Goal: Feedback & Contribution: Contribute content

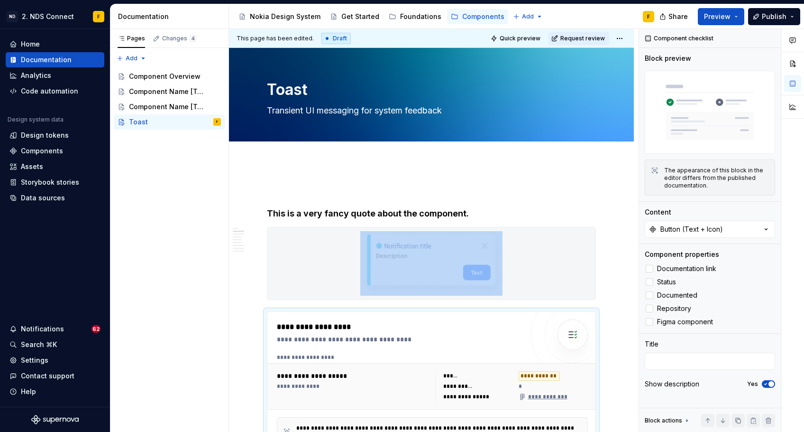
scroll to position [236, 0]
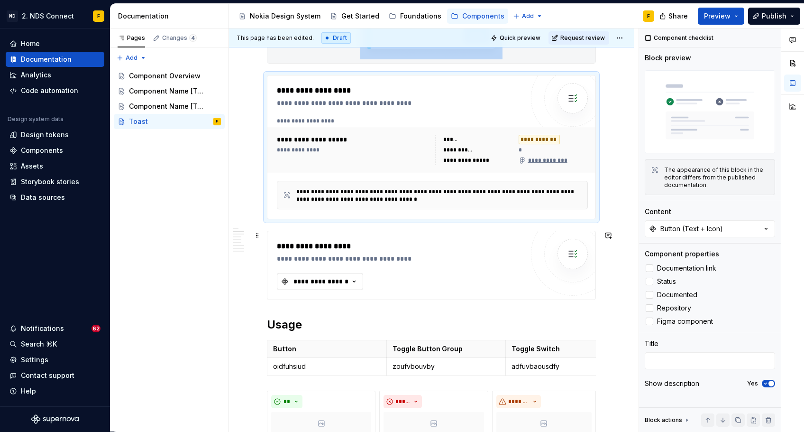
type textarea "*"
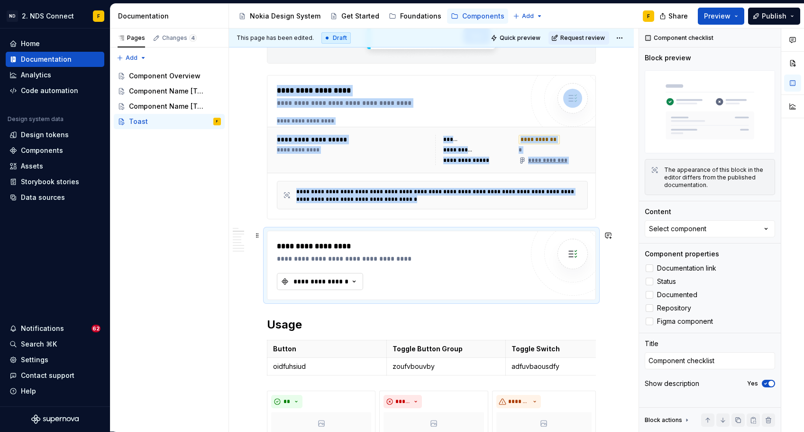
click at [353, 282] on icon "button" at bounding box center [354, 280] width 9 height 9
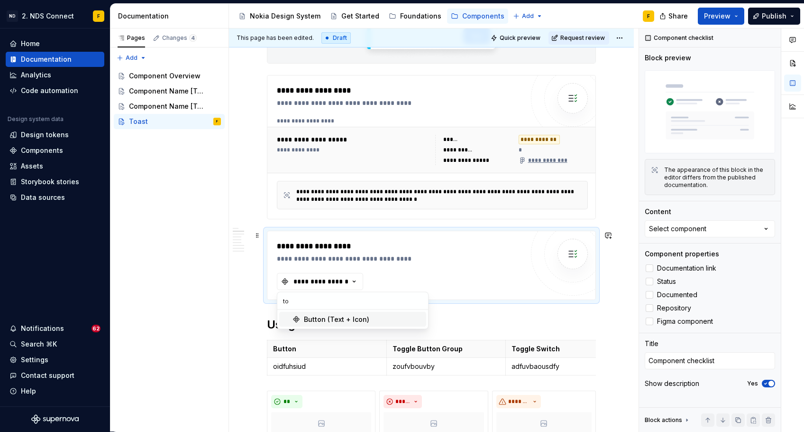
type input "t"
type input "T"
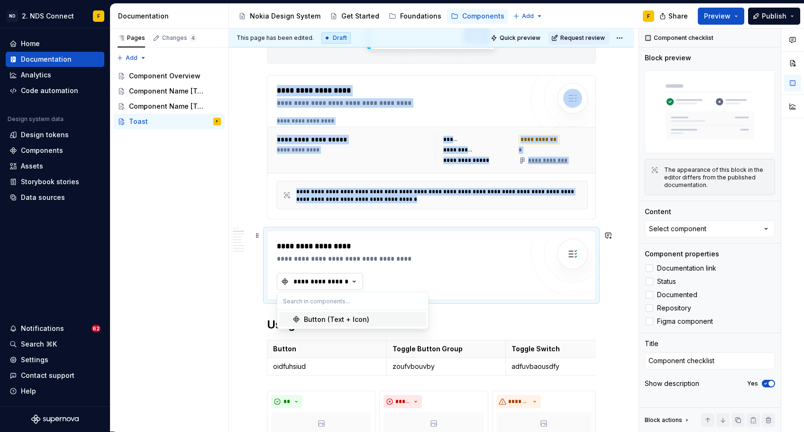
click at [300, 285] on div "**********" at bounding box center [321, 280] width 57 height 9
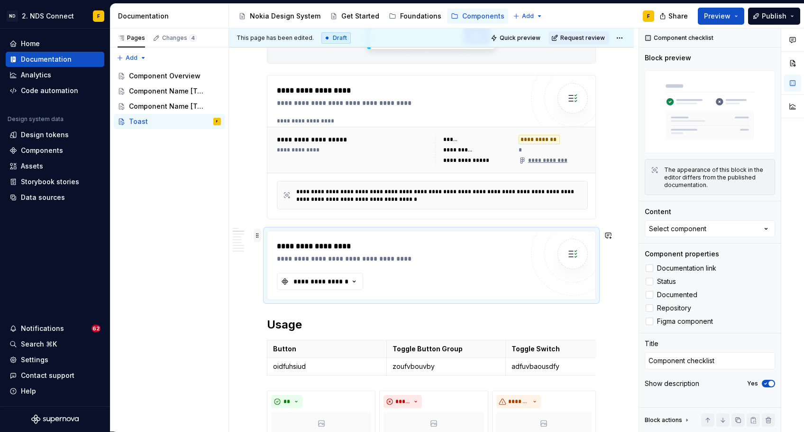
click at [257, 235] on span at bounding box center [258, 235] width 8 height 13
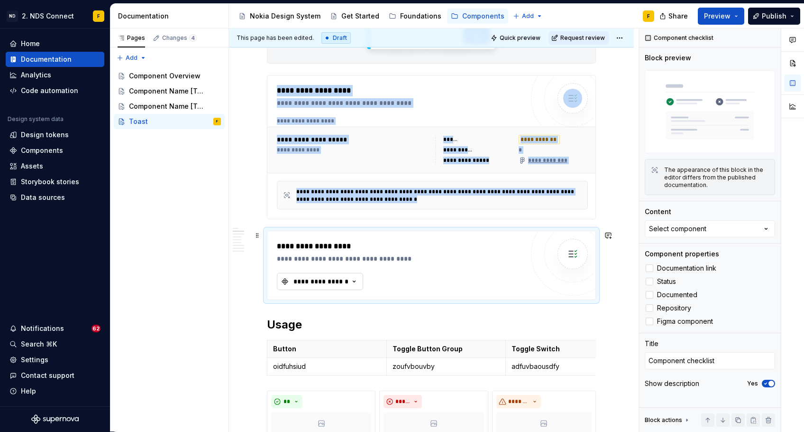
click at [353, 286] on button "**********" at bounding box center [320, 281] width 86 height 17
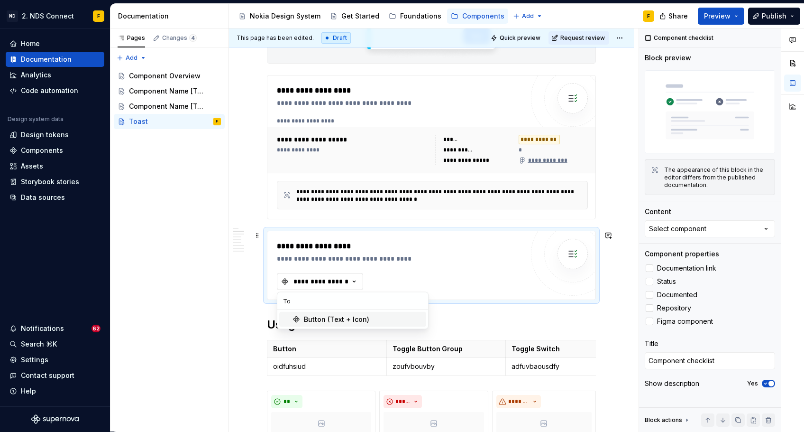
type input "T"
click at [738, 227] on button "Select component" at bounding box center [710, 228] width 130 height 17
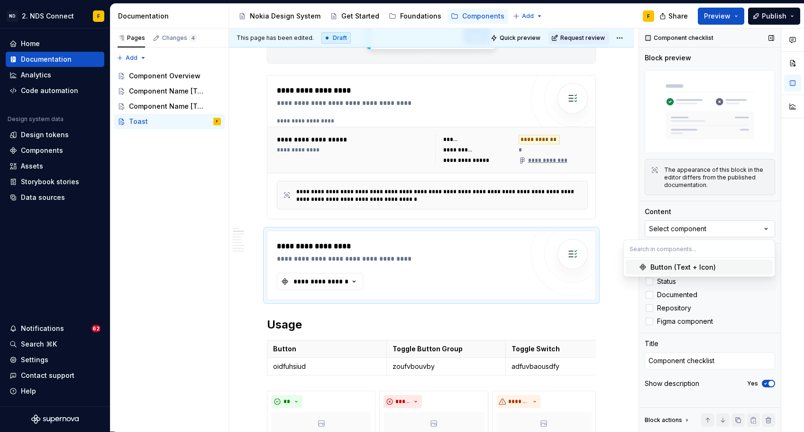
click at [738, 228] on button "Select component" at bounding box center [710, 228] width 130 height 17
click at [704, 359] on textarea "Component checklist" at bounding box center [710, 360] width 130 height 17
click at [715, 382] on div "Show description Yes" at bounding box center [710, 383] width 130 height 13
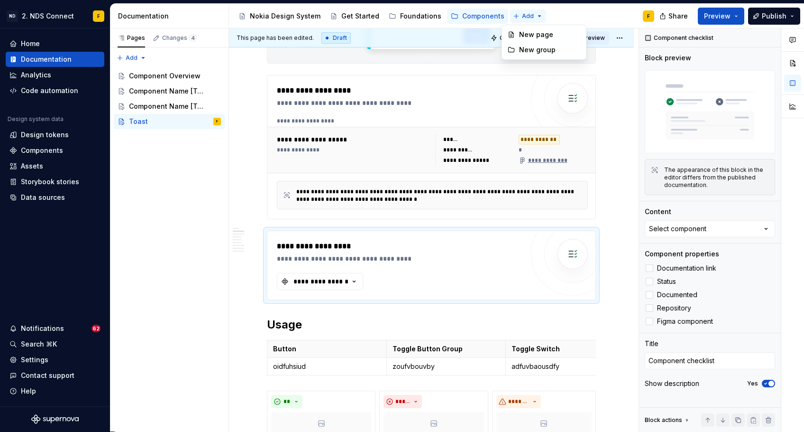
click at [522, 17] on html "ND 2. NDS Connect F Home Documentation Analytics Code automation Design system …" at bounding box center [402, 216] width 804 height 432
click at [522, 16] on html "ND 2. NDS Connect F Home Documentation Analytics Code automation Design system …" at bounding box center [402, 216] width 804 height 432
click at [258, 234] on span at bounding box center [258, 235] width 8 height 13
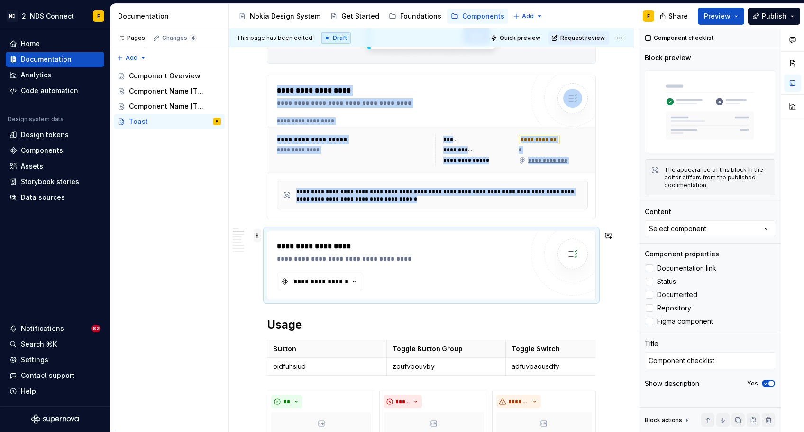
click at [258, 234] on span at bounding box center [258, 235] width 8 height 13
click at [306, 277] on div "**********" at bounding box center [321, 280] width 57 height 9
click at [306, 278] on div "**********" at bounding box center [321, 280] width 57 height 9
click at [142, 59] on div "Pages Changes 4 Add Accessibility guide for tree Page tree. Navigate the tree w…" at bounding box center [169, 229] width 119 height 403
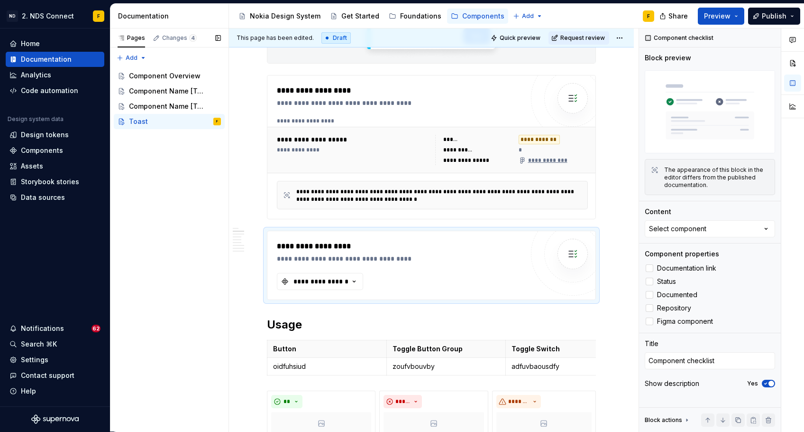
click at [141, 57] on div "Pages Changes 4 Add Accessibility guide for tree Page tree. Navigate the tree w…" at bounding box center [169, 229] width 119 height 403
click at [141, 104] on div "Component Name [Template]" at bounding box center [161, 105] width 64 height 9
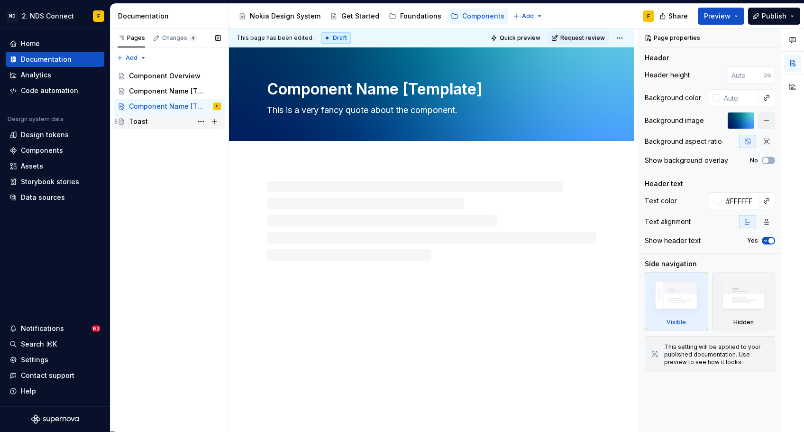
click at [145, 123] on div "Toast" at bounding box center [138, 121] width 19 height 9
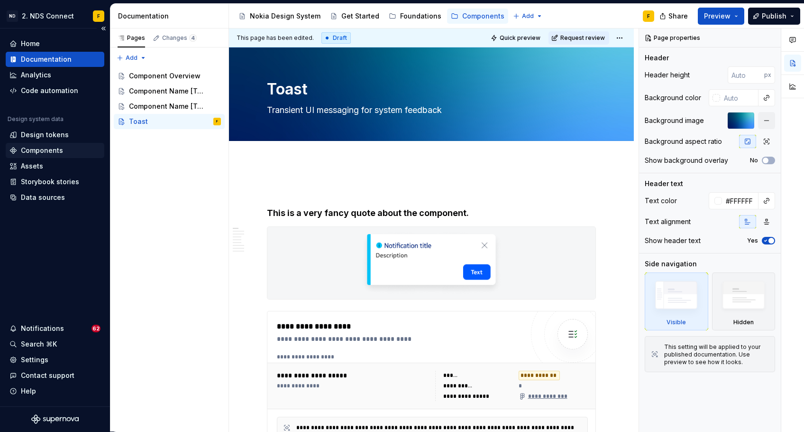
click at [54, 151] on div "Components" at bounding box center [42, 150] width 42 height 9
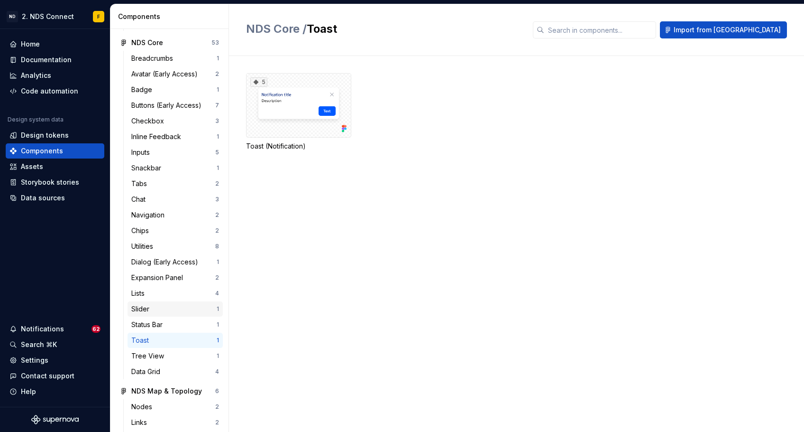
scroll to position [175, 0]
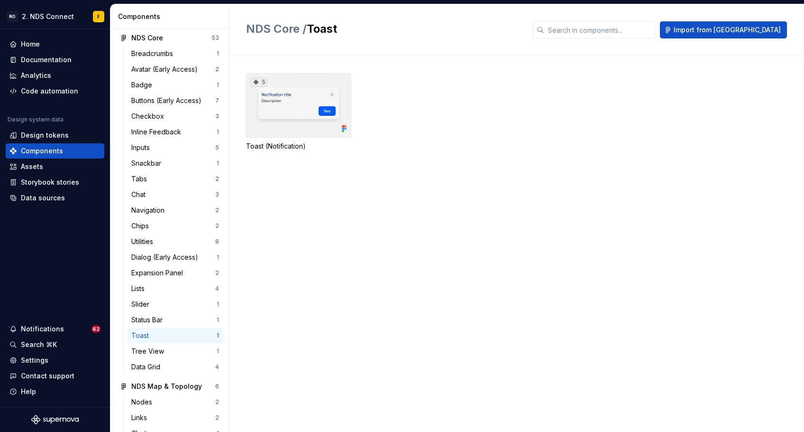
click at [329, 111] on div "5" at bounding box center [298, 105] width 105 height 65
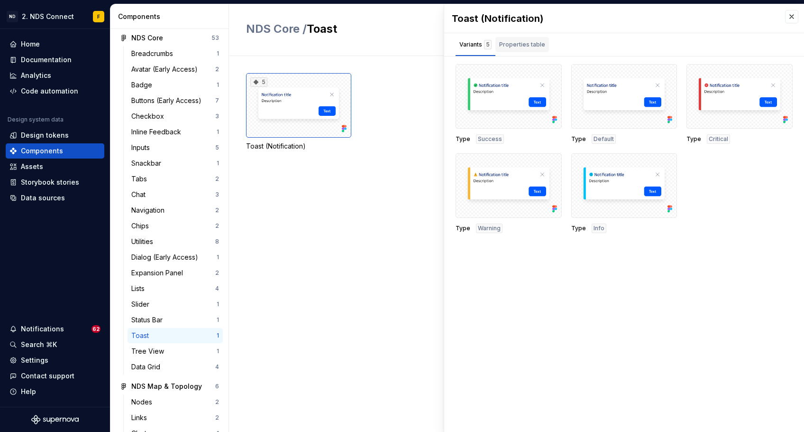
click at [524, 39] on div "Properties table" at bounding box center [523, 44] width 54 height 15
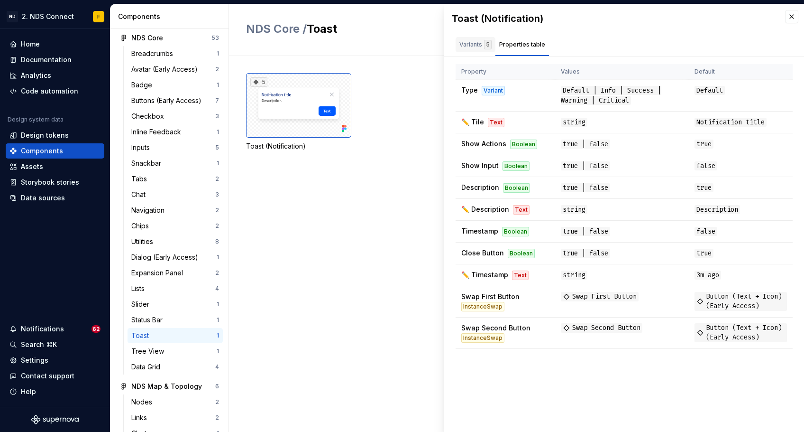
click at [475, 49] on div "Variants 5" at bounding box center [476, 44] width 40 height 15
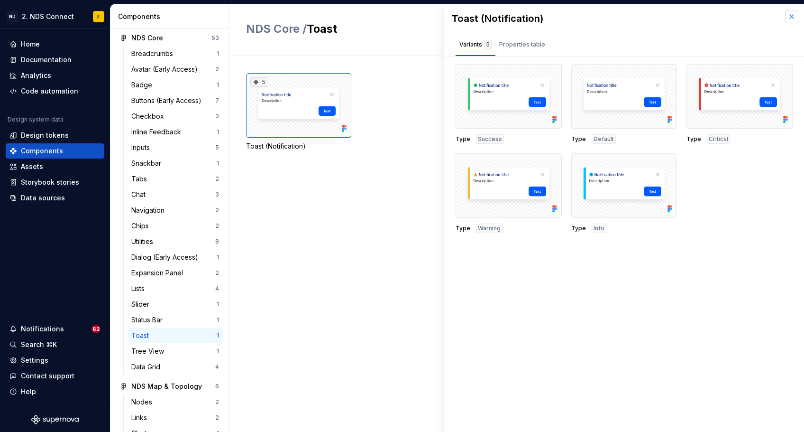
click at [789, 19] on button "button" at bounding box center [791, 16] width 13 height 13
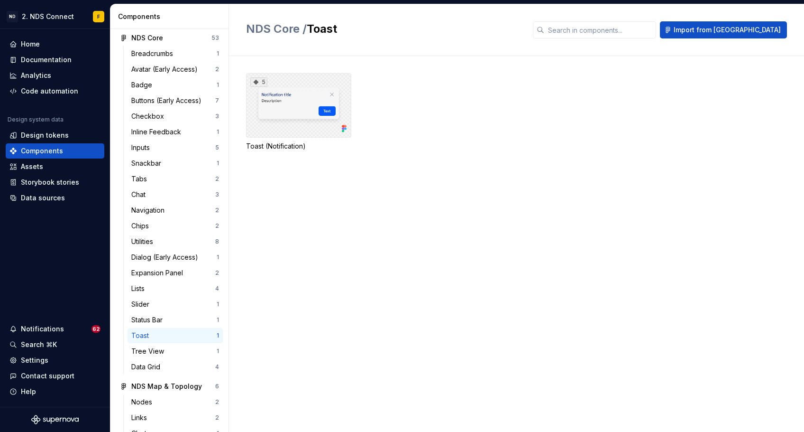
click at [300, 107] on div "5" at bounding box center [298, 105] width 105 height 65
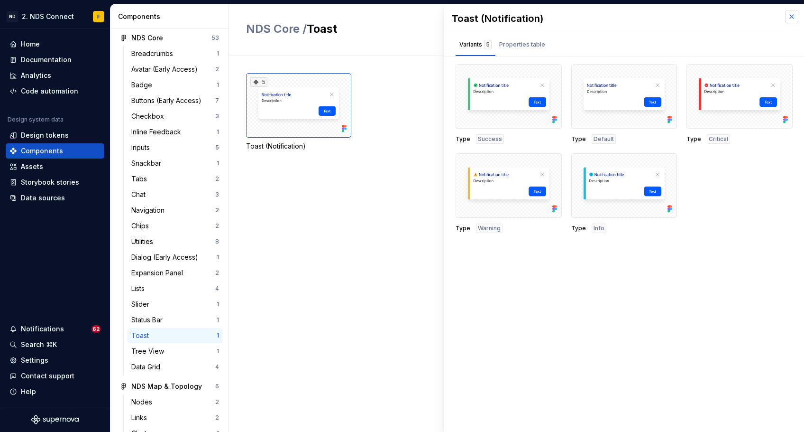
click at [794, 21] on button "button" at bounding box center [791, 16] width 13 height 13
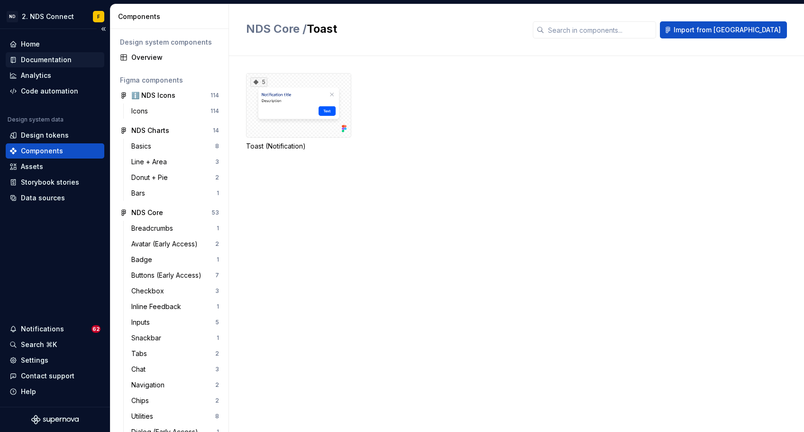
click at [55, 60] on div "Documentation" at bounding box center [46, 59] width 51 height 9
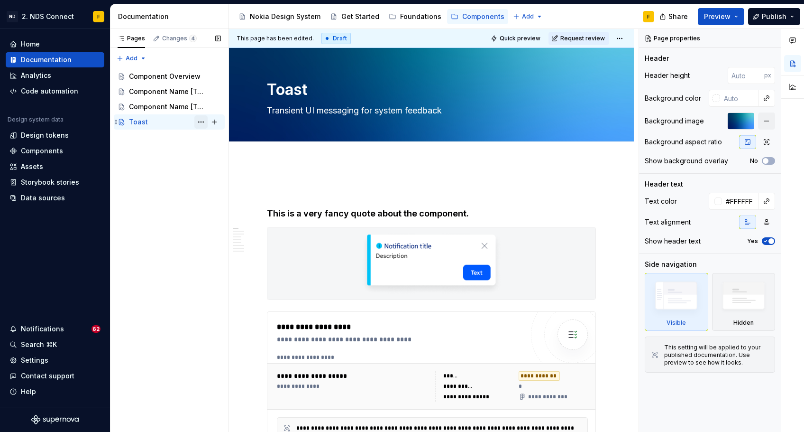
click at [203, 124] on button "Page tree" at bounding box center [200, 121] width 13 height 13
click at [384, 175] on html "ND 2. NDS Connect F Home Documentation Analytics Code automation Design system …" at bounding box center [402, 216] width 804 height 432
click at [334, 191] on p at bounding box center [431, 190] width 329 height 11
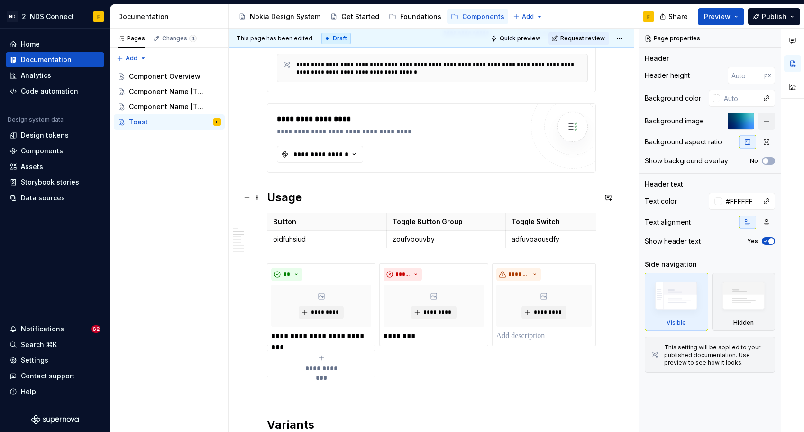
scroll to position [362, 0]
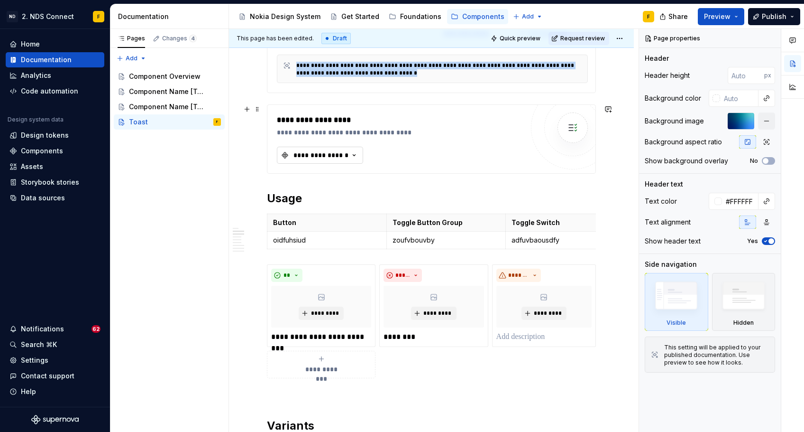
click at [330, 147] on button "**********" at bounding box center [320, 155] width 86 height 17
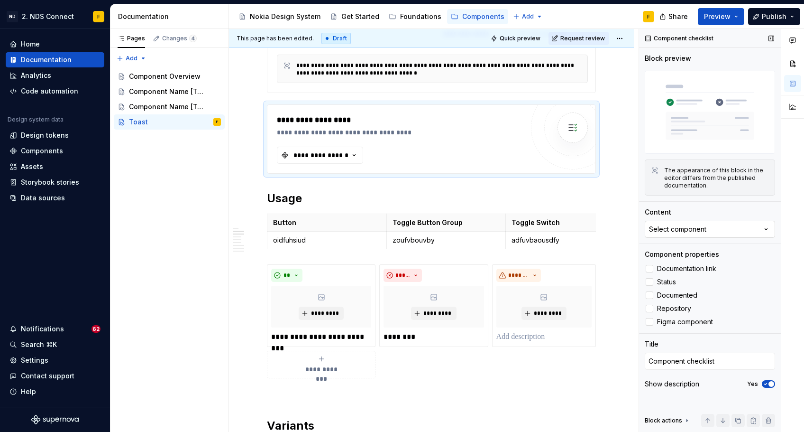
click at [665, 230] on div "Select component" at bounding box center [677, 228] width 57 height 9
click at [664, 367] on textarea "Component checklist" at bounding box center [710, 360] width 130 height 17
click at [672, 336] on div "Component checklist Block preview The appearance of this block in the editor di…" at bounding box center [710, 230] width 142 height 403
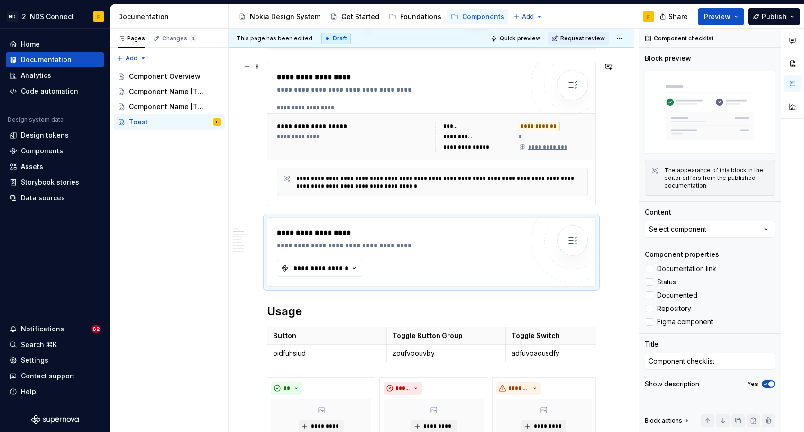
scroll to position [249, 0]
type textarea "*"
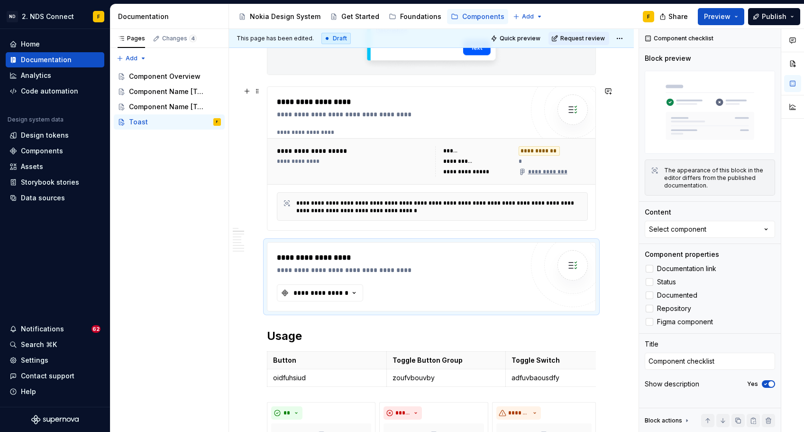
scroll to position [224, 0]
click at [368, 115] on div "**********" at bounding box center [402, 115] width 251 height 9
click at [573, 111] on img at bounding box center [572, 110] width 19 height 19
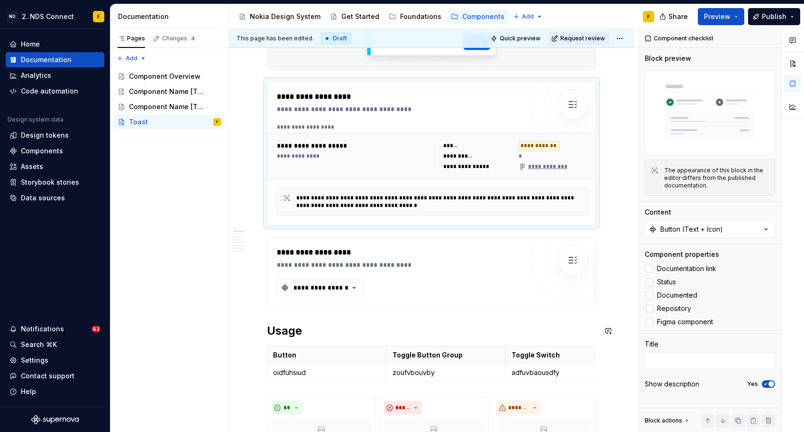
scroll to position [240, 0]
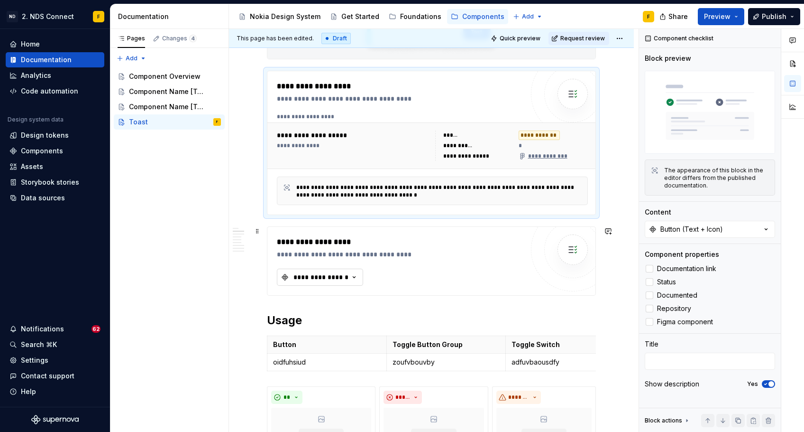
type textarea "*"
type textarea "Component checklist"
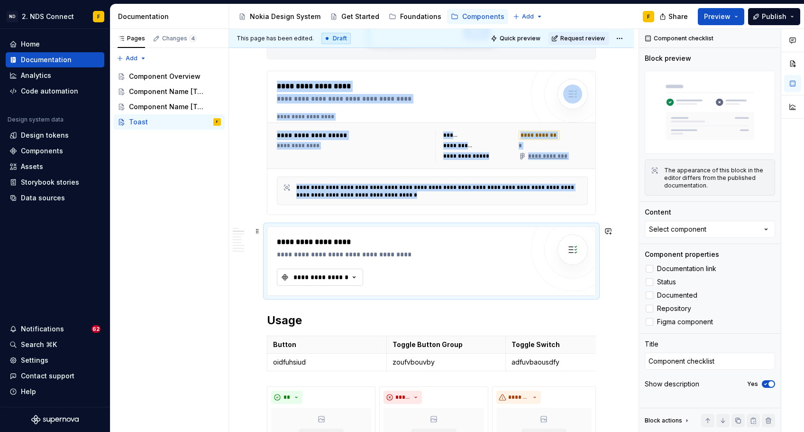
click at [335, 278] on div "**********" at bounding box center [321, 276] width 57 height 9
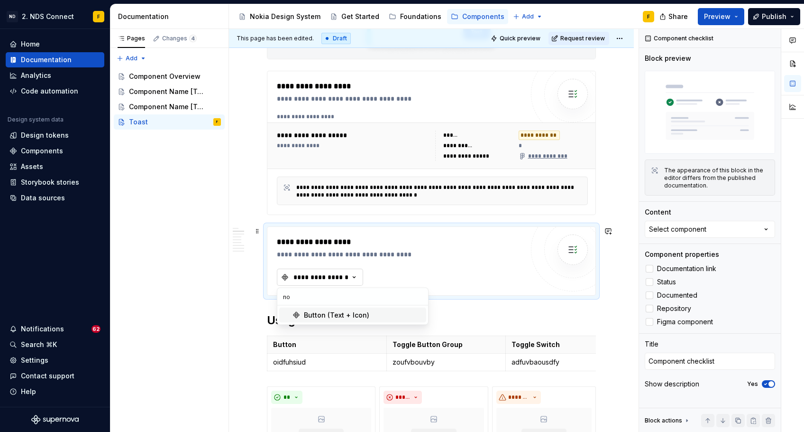
type input "n"
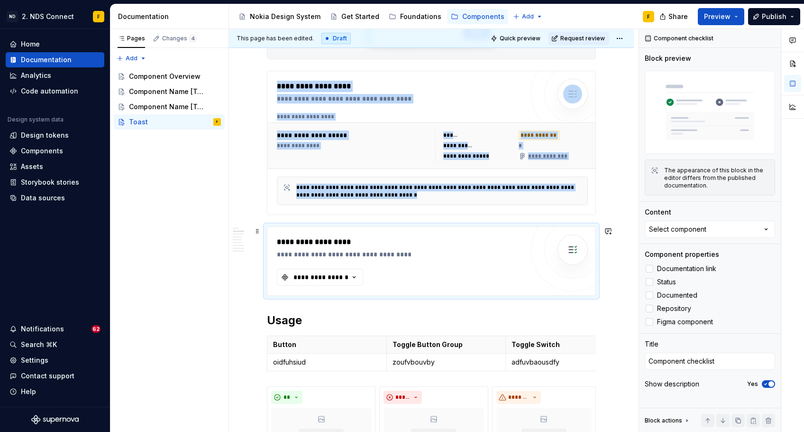
click at [332, 251] on div "**********" at bounding box center [402, 253] width 251 height 9
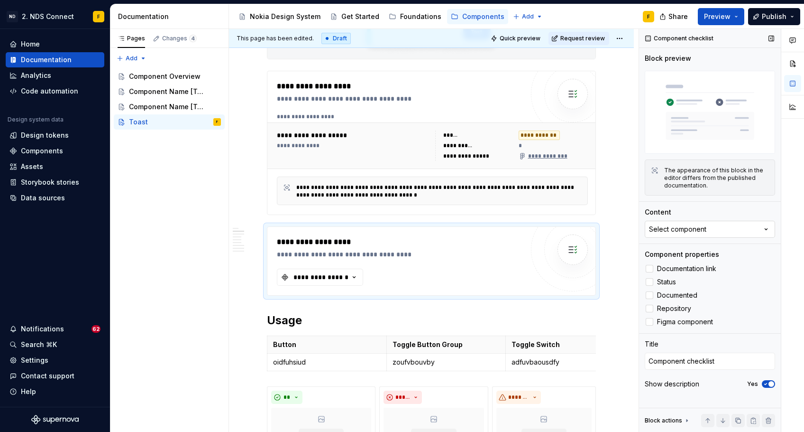
click at [704, 234] on div "Select component" at bounding box center [677, 228] width 57 height 9
click at [693, 268] on div "Button (Text + Icon)" at bounding box center [683, 267] width 65 height 9
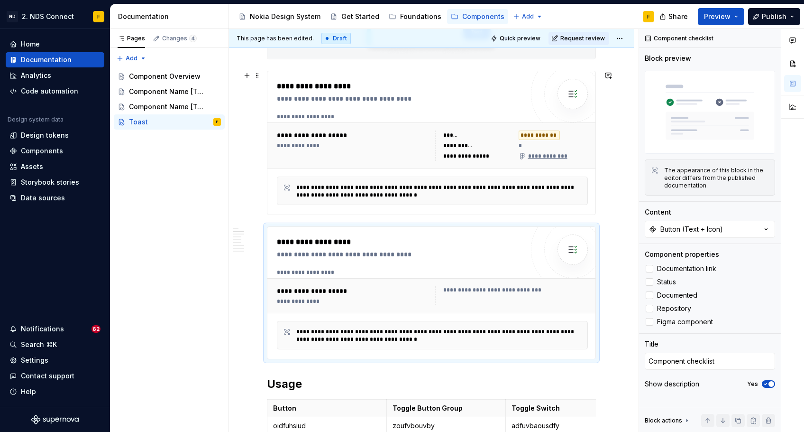
type textarea "*"
click at [477, 215] on div "**********" at bounding box center [431, 143] width 329 height 144
type textarea "*"
type textarea "Component checklist"
click at [475, 231] on div "**********" at bounding box center [431, 293] width 328 height 132
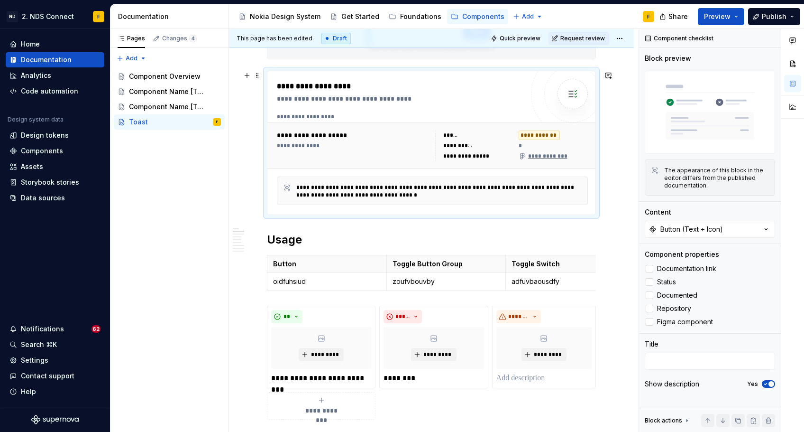
click at [315, 214] on div "**********" at bounding box center [431, 142] width 328 height 143
click at [245, 80] on button "button" at bounding box center [246, 75] width 13 height 13
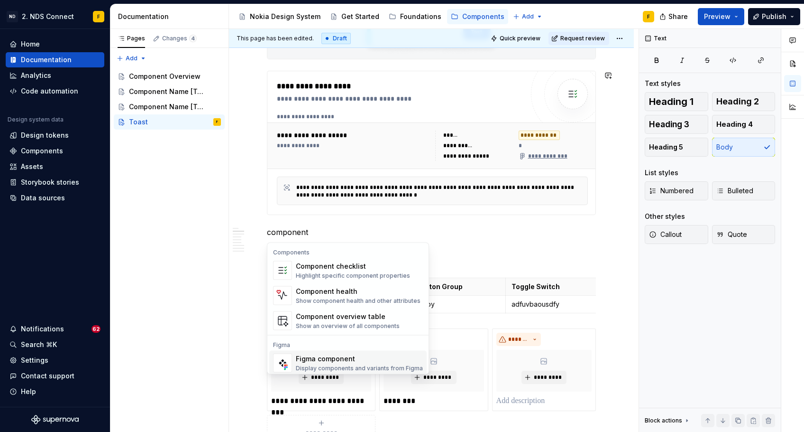
scroll to position [0, 0]
click at [337, 322] on div "Show an overview of all components" at bounding box center [348, 326] width 104 height 8
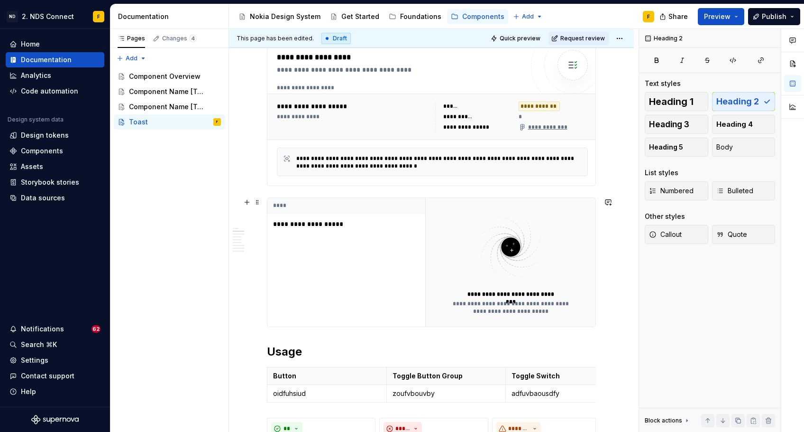
scroll to position [270, 0]
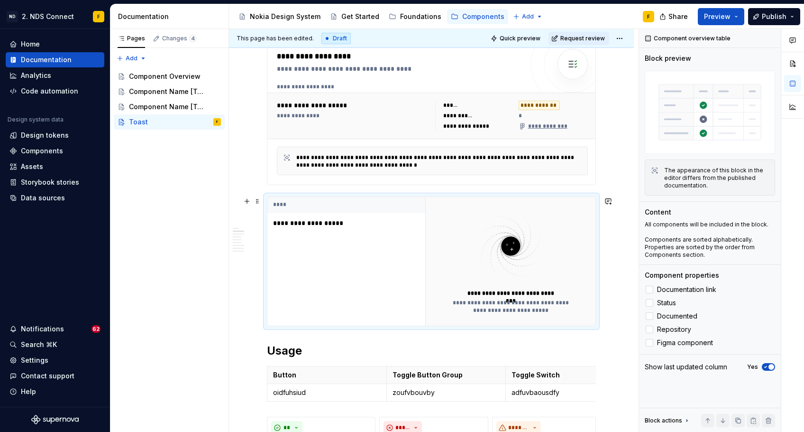
click at [317, 221] on p "**********" at bounding box center [332, 222] width 119 height 9
click at [313, 224] on p "**********" at bounding box center [332, 222] width 119 height 9
click at [313, 225] on p "**********" at bounding box center [332, 222] width 119 height 9
click at [651, 287] on div at bounding box center [650, 290] width 8 height 8
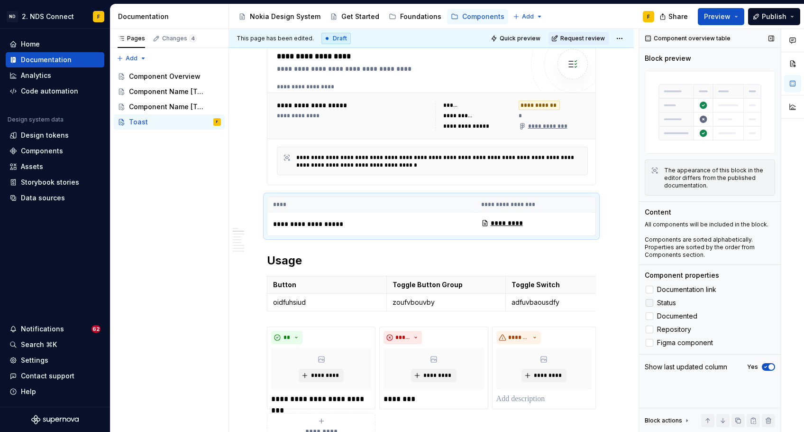
click at [649, 304] on div at bounding box center [650, 303] width 8 height 8
click at [650, 313] on div at bounding box center [650, 316] width 8 height 8
click at [652, 328] on div at bounding box center [650, 329] width 8 height 8
click at [651, 346] on div at bounding box center [650, 343] width 8 height 8
click at [650, 342] on polyline at bounding box center [650, 342] width 0 height 0
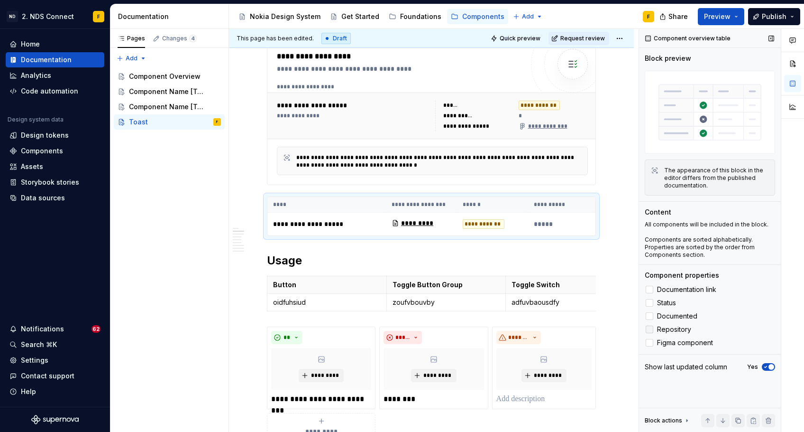
click at [650, 329] on polyline at bounding box center [650, 329] width 0 height 0
click at [650, 312] on label "Documented" at bounding box center [710, 315] width 130 height 11
click at [650, 303] on icon at bounding box center [650, 303] width 0 height 0
click at [650, 282] on div "Component properties Documentation link Status Documented Repository Figma comp…" at bounding box center [710, 309] width 130 height 78
click at [650, 284] on label "Documentation link" at bounding box center [710, 289] width 130 height 11
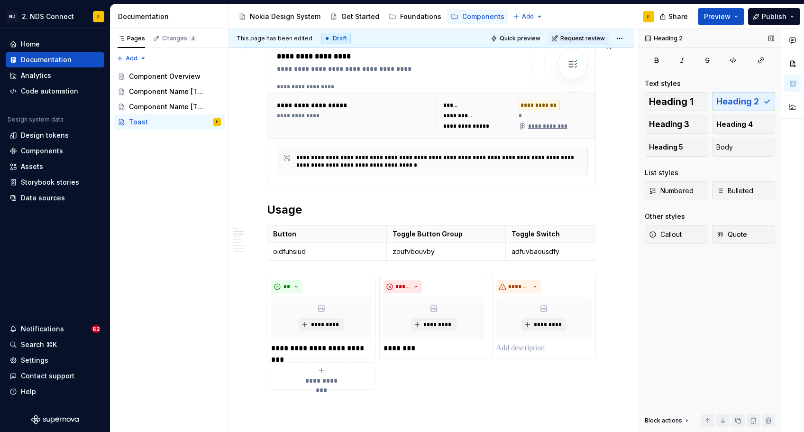
click at [414, 139] on div "**********" at bounding box center [432, 129] width 311 height 92
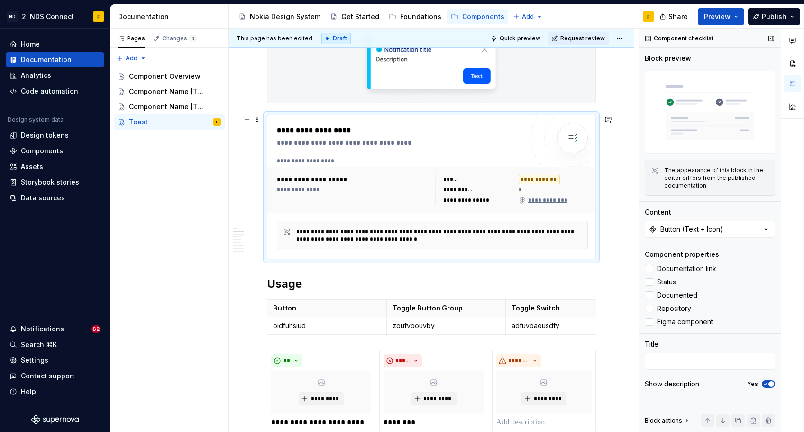
scroll to position [192, 0]
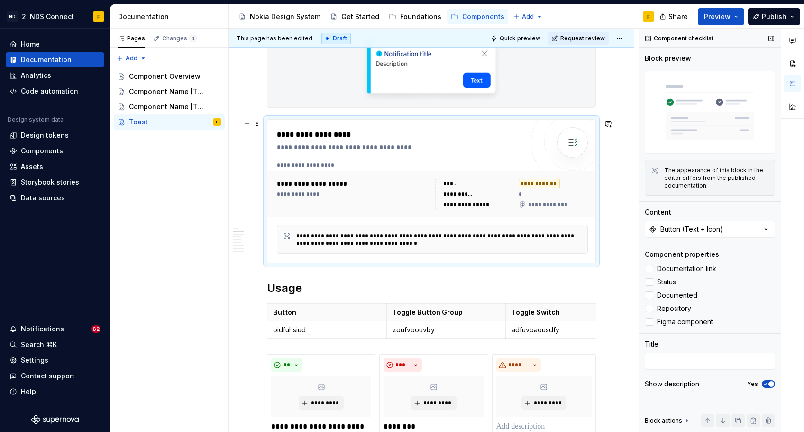
click at [302, 182] on div "**********" at bounding box center [354, 183] width 155 height 9
click at [248, 126] on button "button" at bounding box center [246, 123] width 13 height 13
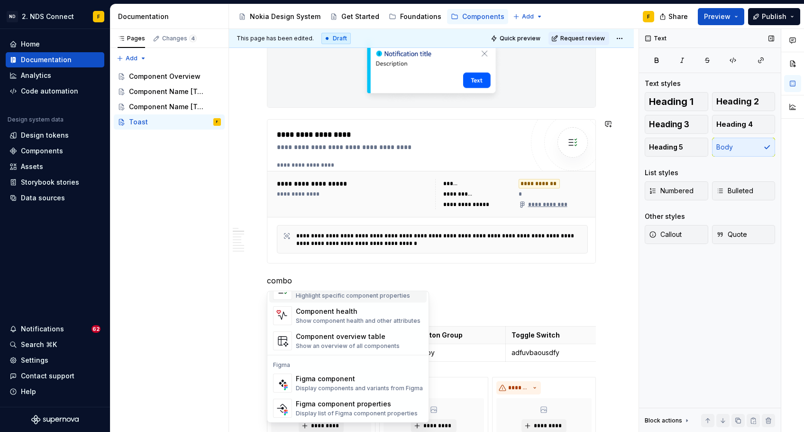
scroll to position [28, 0]
click at [332, 401] on div "Figma component properties" at bounding box center [357, 403] width 122 height 9
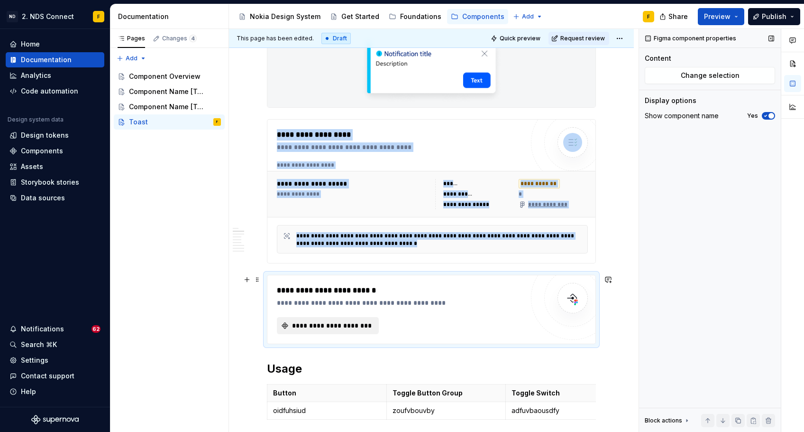
click at [342, 323] on span "**********" at bounding box center [332, 325] width 82 height 9
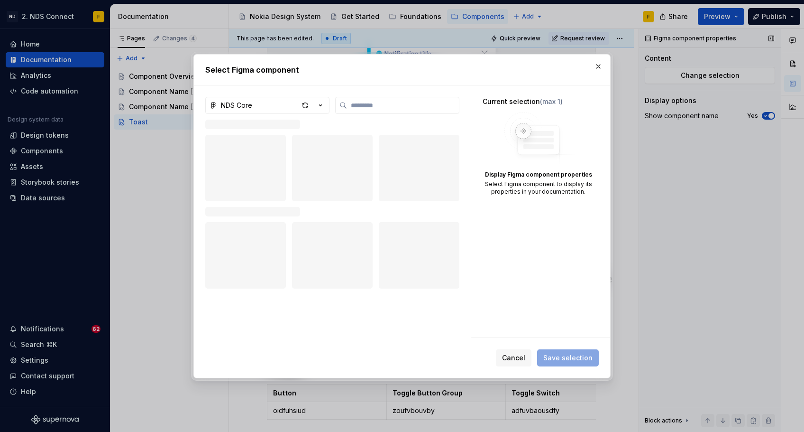
type textarea "*"
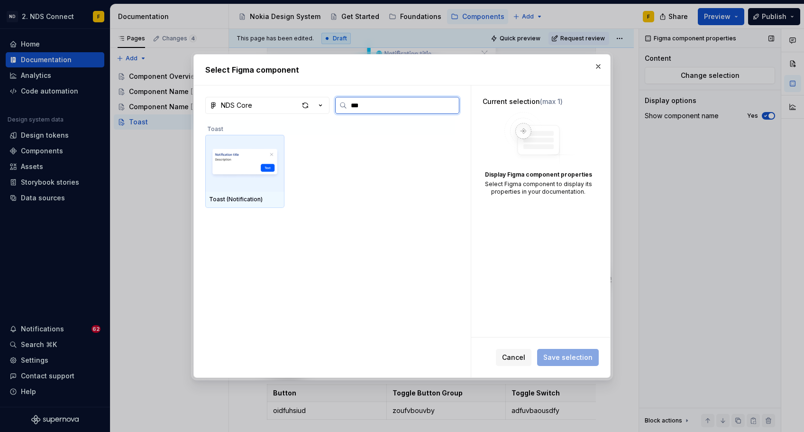
type input "****"
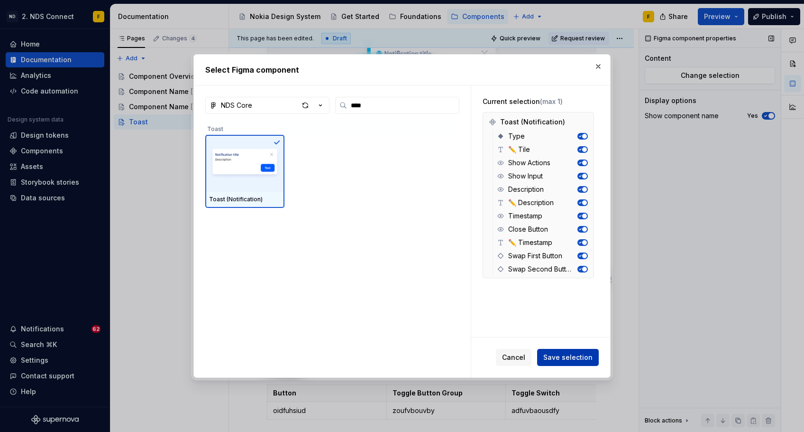
click at [568, 356] on span "Save selection" at bounding box center [568, 356] width 49 height 9
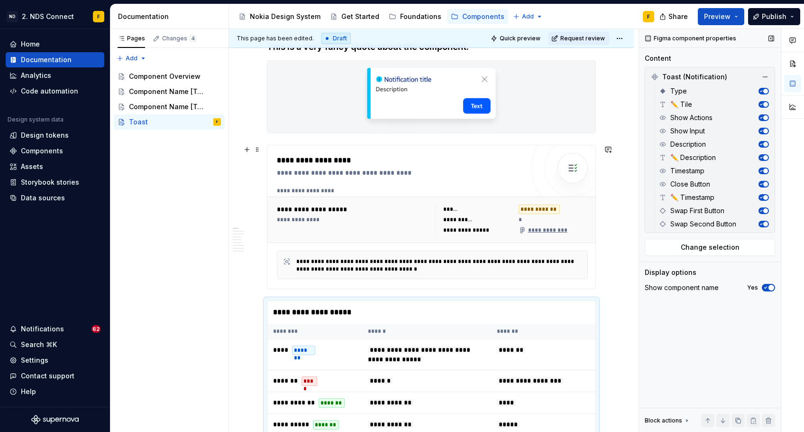
scroll to position [134, 0]
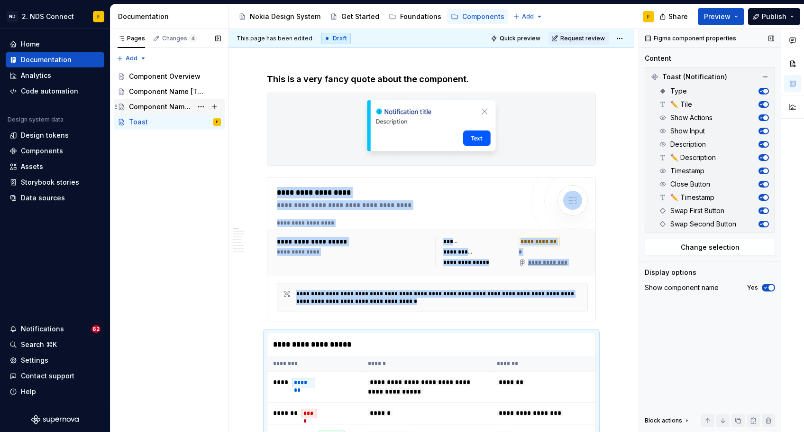
click at [159, 107] on div "Component Name [Template]" at bounding box center [161, 106] width 64 height 9
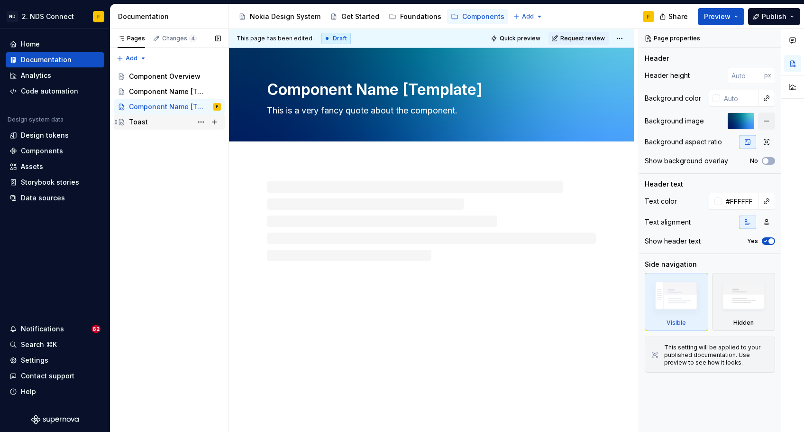
click at [159, 121] on div "Toast" at bounding box center [175, 121] width 92 height 13
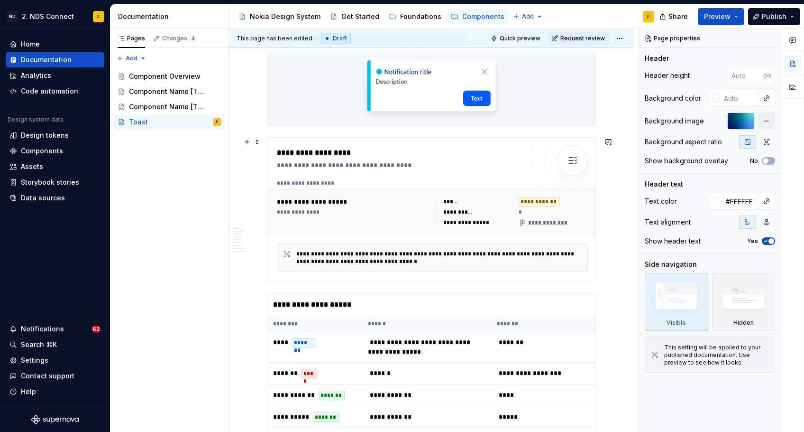
scroll to position [176, 0]
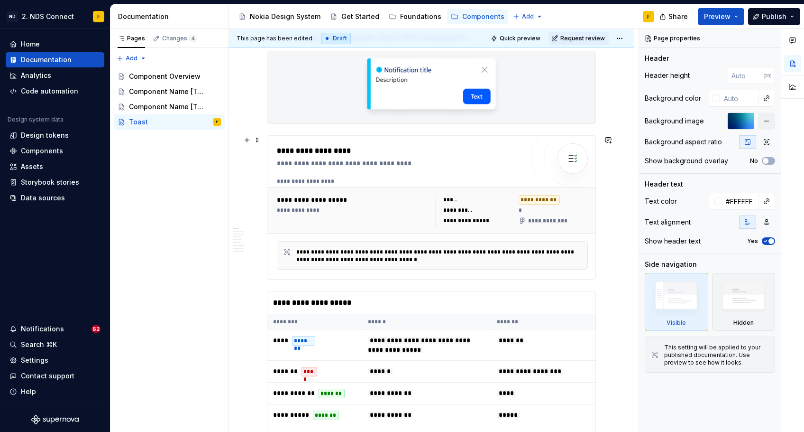
click at [366, 201] on div "**********" at bounding box center [354, 199] width 155 height 9
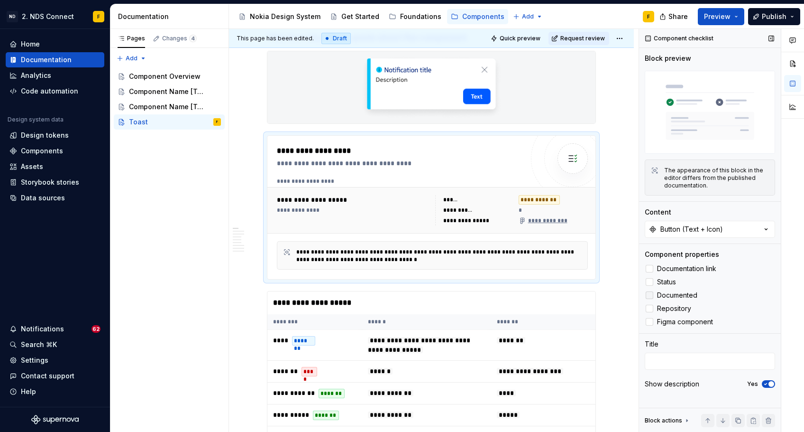
click at [650, 293] on div at bounding box center [650, 295] width 8 height 8
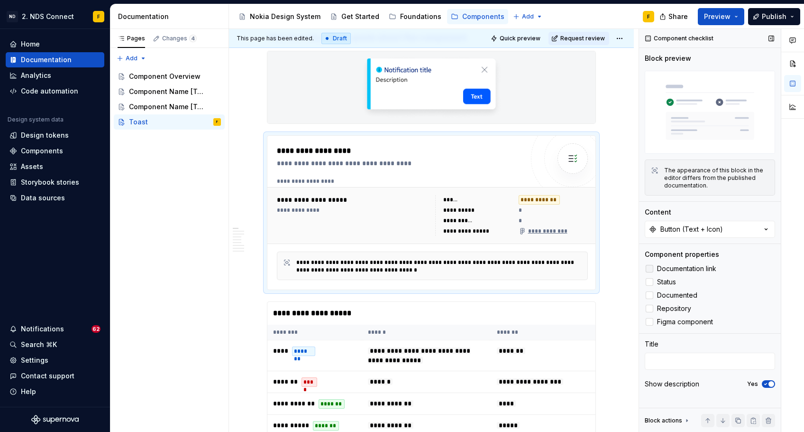
click at [647, 267] on div at bounding box center [650, 269] width 8 height 8
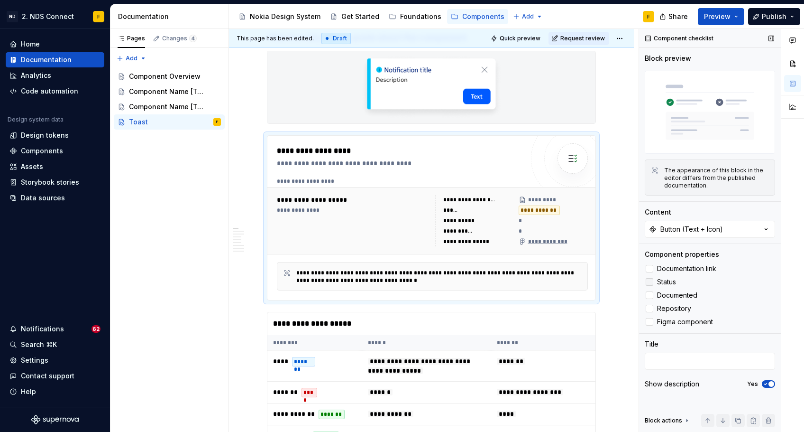
click at [646, 286] on label "Status" at bounding box center [710, 281] width 130 height 11
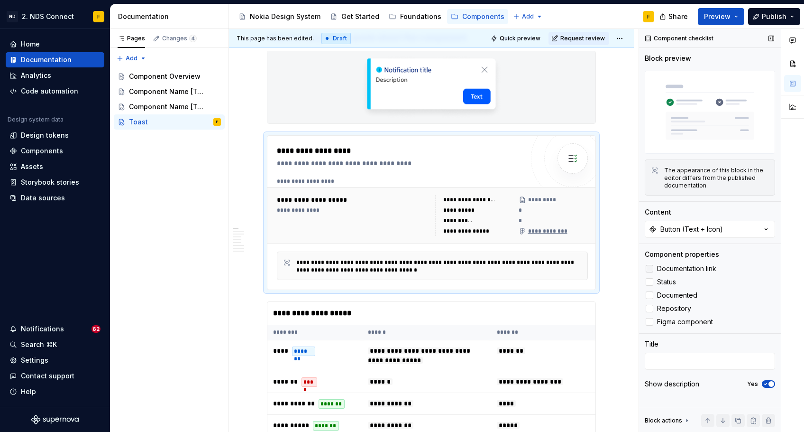
click at [650, 268] on icon at bounding box center [650, 268] width 0 height 0
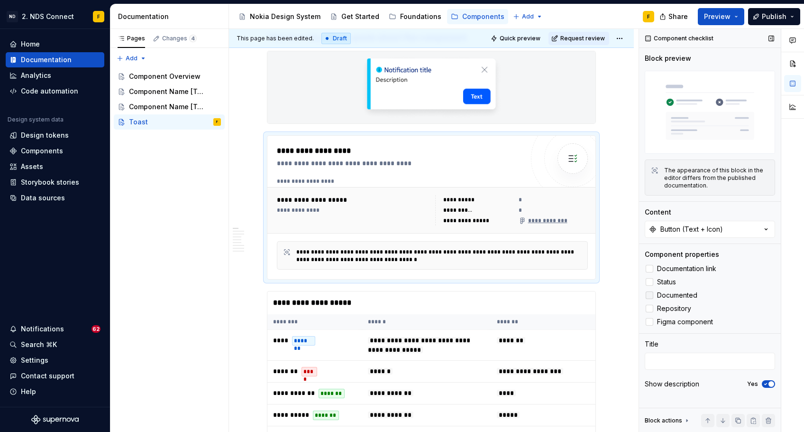
click at [650, 295] on icon at bounding box center [650, 295] width 0 height 0
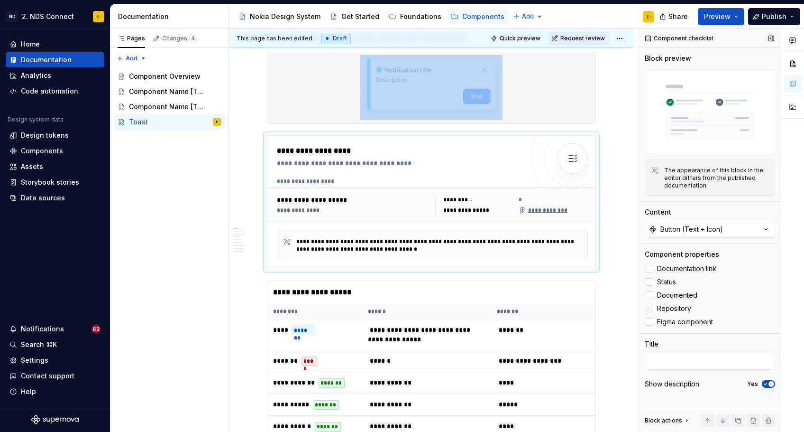
click at [650, 308] on icon at bounding box center [650, 308] width 0 height 0
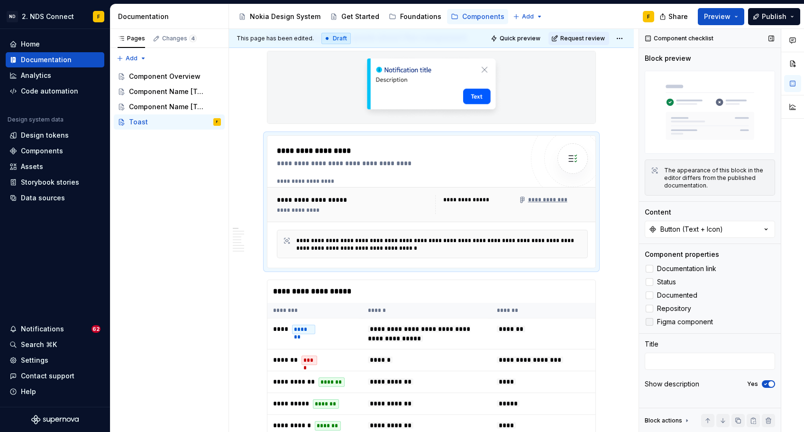
click at [650, 322] on icon at bounding box center [650, 322] width 0 height 0
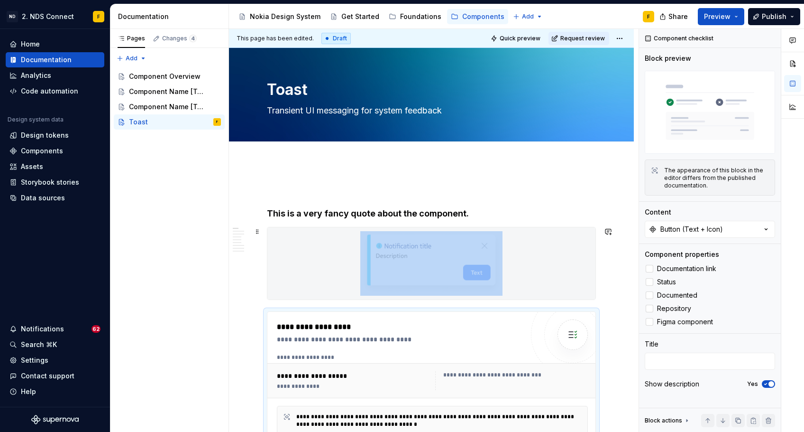
scroll to position [0, 0]
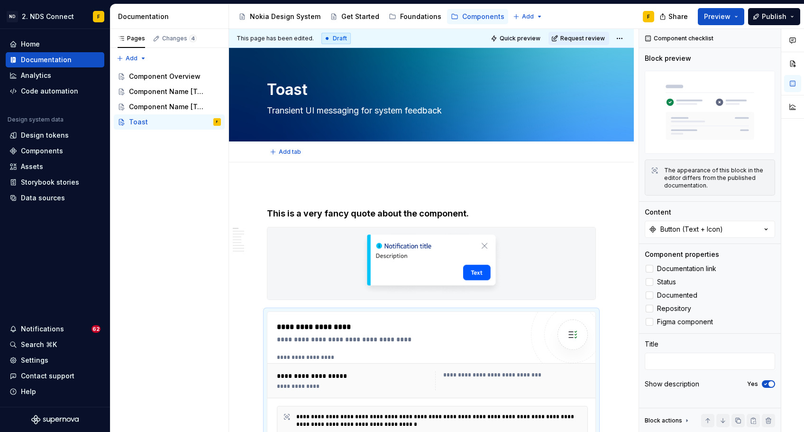
click at [442, 162] on div "Add tab" at bounding box center [431, 151] width 405 height 21
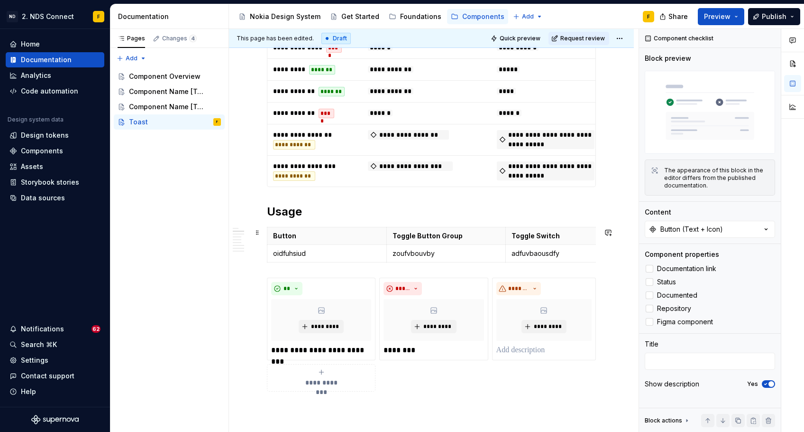
scroll to position [590, 0]
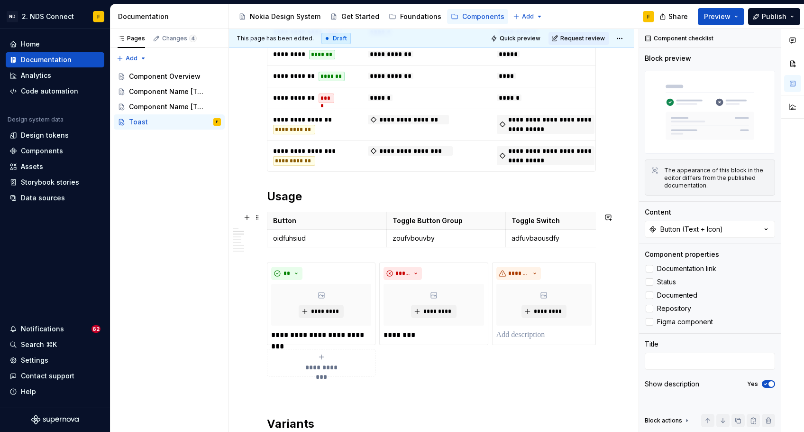
type textarea "*"
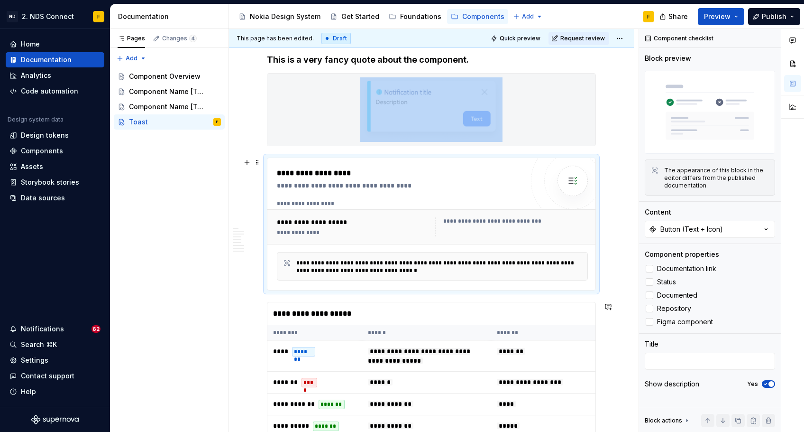
scroll to position [152, 0]
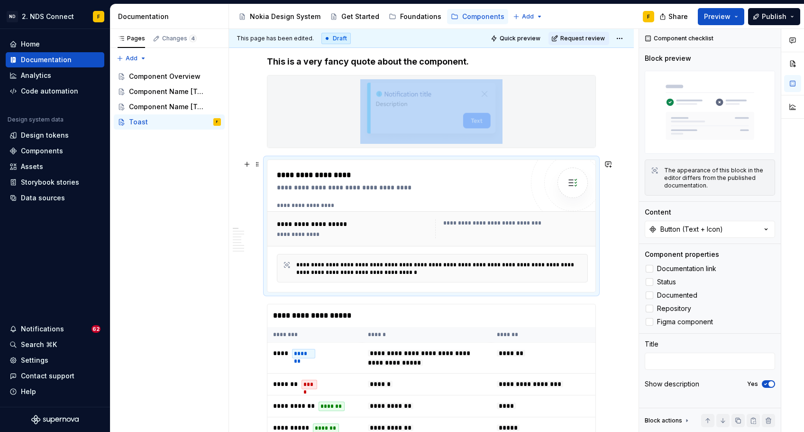
click at [394, 258] on div "**********" at bounding box center [432, 268] width 311 height 28
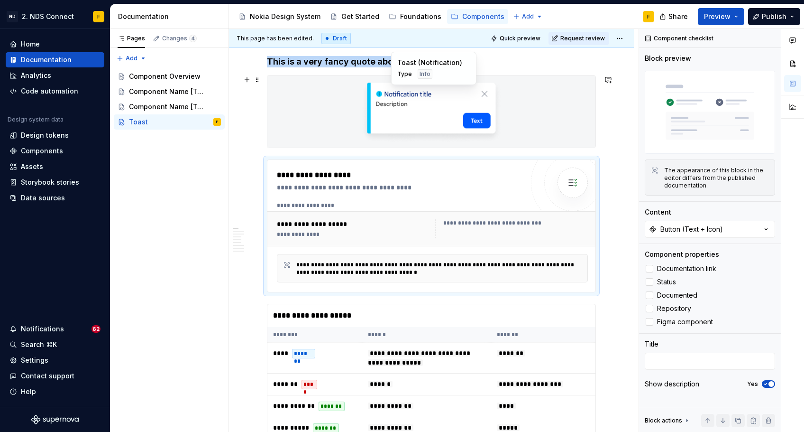
click at [357, 140] on div at bounding box center [431, 111] width 328 height 72
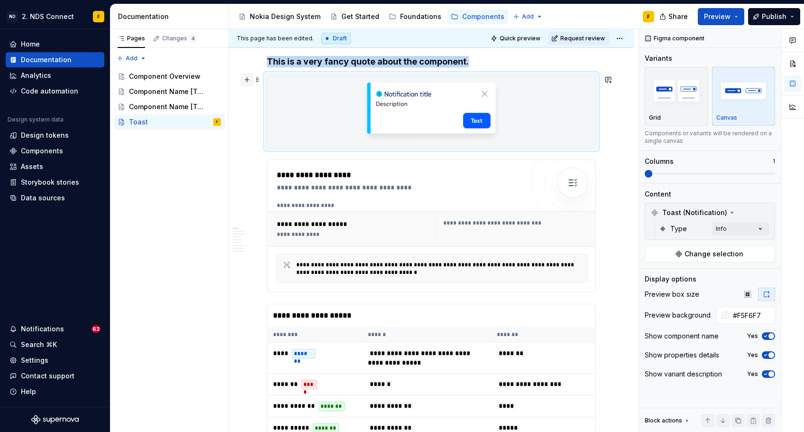
click at [248, 84] on button "button" at bounding box center [246, 79] width 13 height 13
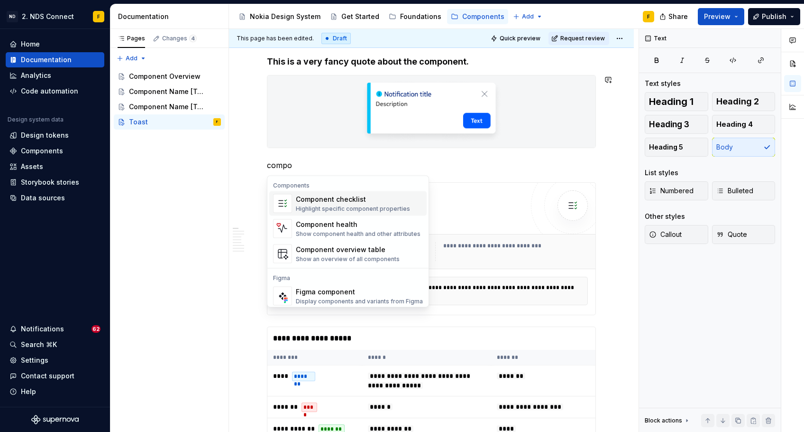
click at [341, 198] on div "Component checklist" at bounding box center [353, 198] width 114 height 9
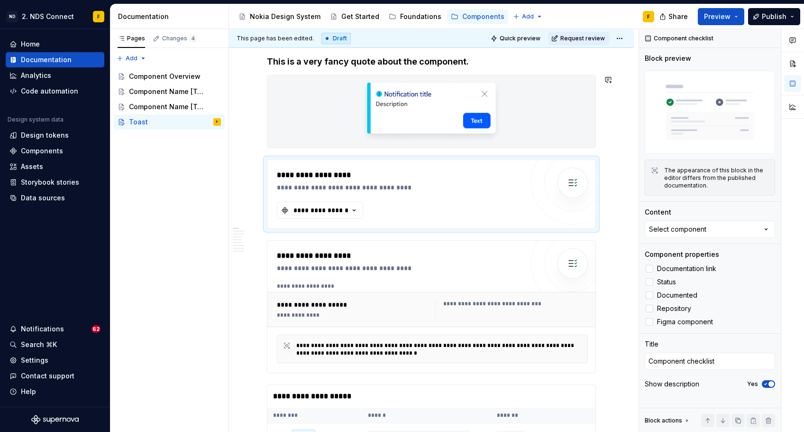
type textarea "*"
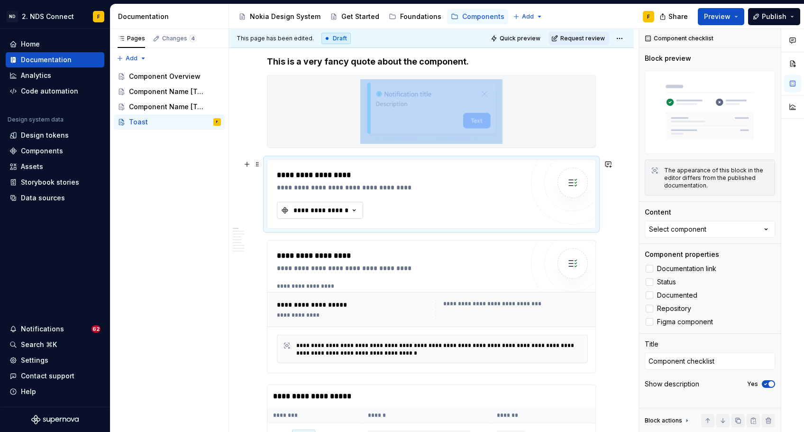
click at [341, 208] on div "**********" at bounding box center [321, 209] width 57 height 9
click at [356, 229] on input "text" at bounding box center [352, 229] width 151 height 17
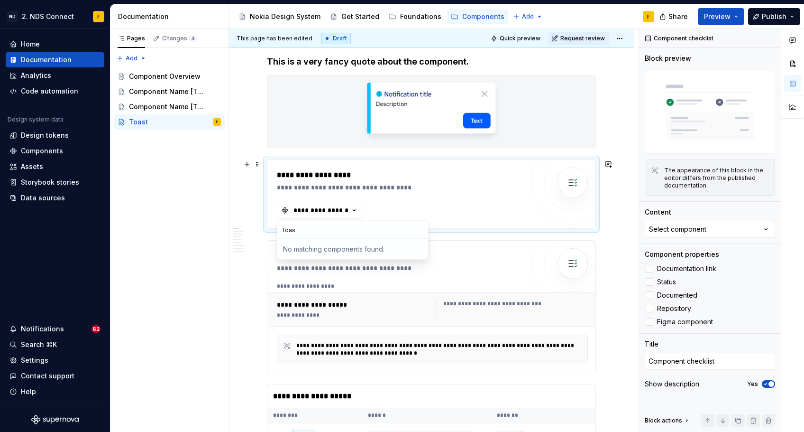
type input "toast"
click at [695, 37] on div "Component checklist" at bounding box center [680, 38] width 76 height 13
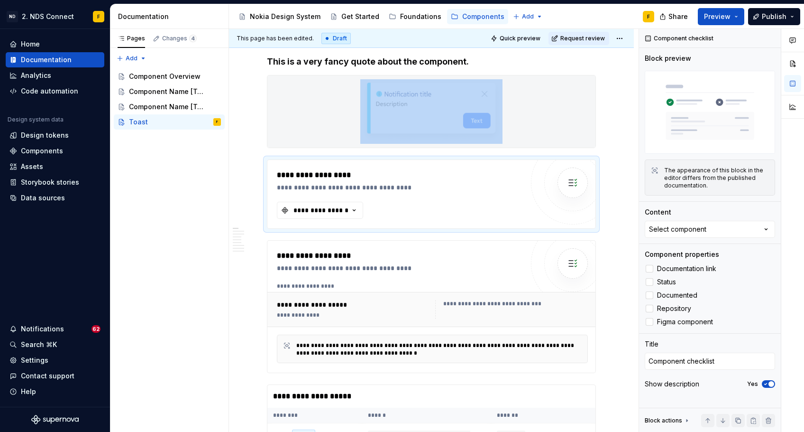
type textarea "*"
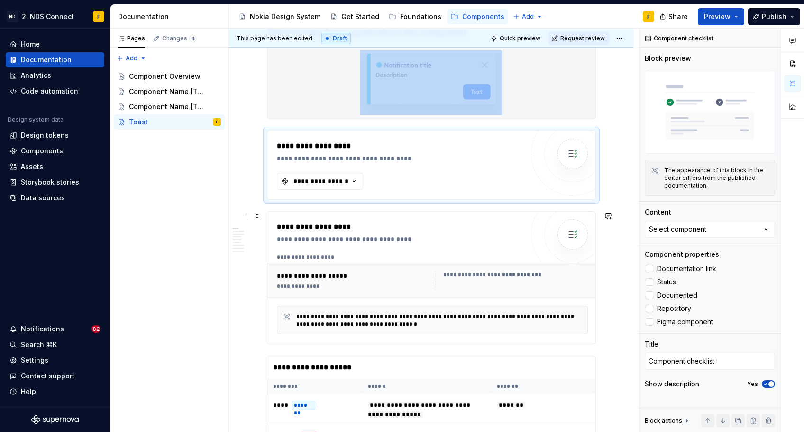
scroll to position [202, 0]
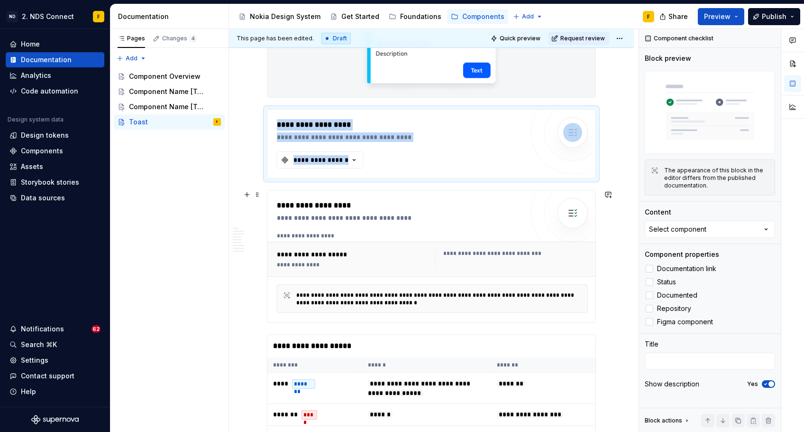
click at [574, 226] on div at bounding box center [573, 213] width 30 height 30
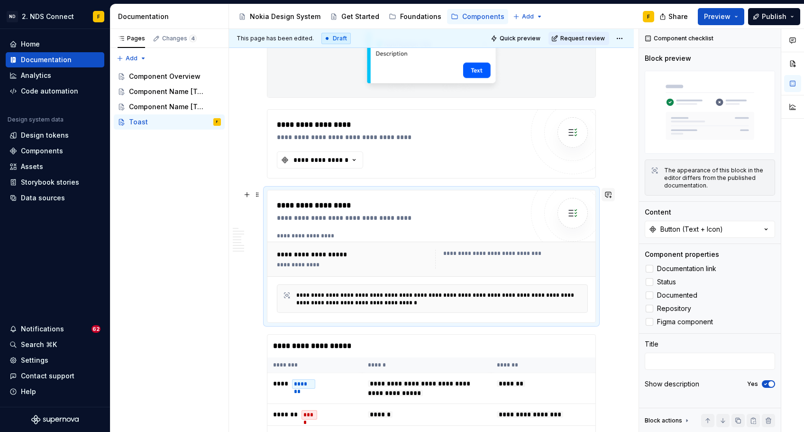
click at [615, 194] on button "button" at bounding box center [608, 194] width 13 height 13
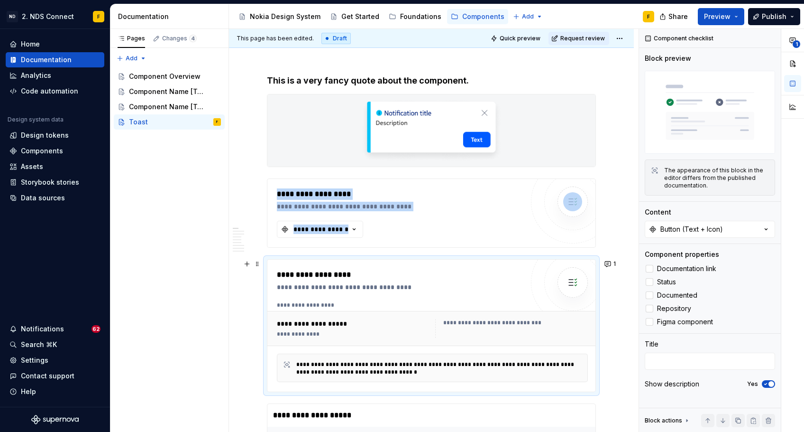
scroll to position [191, 0]
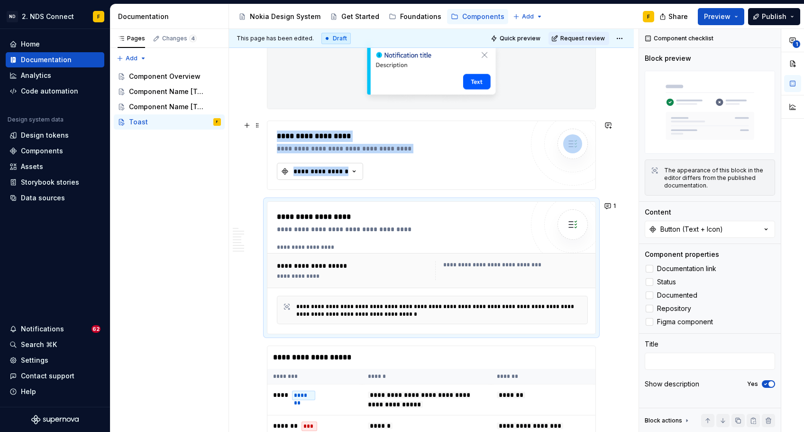
type textarea "*"
type textarea "Component checklist"
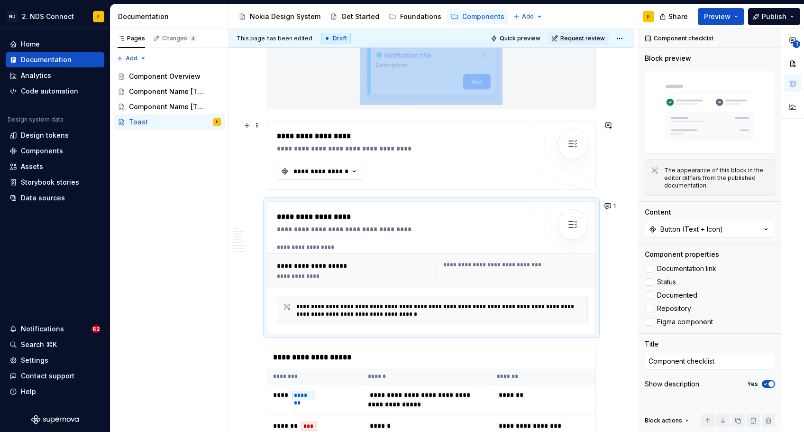
click at [352, 169] on icon "button" at bounding box center [354, 170] width 9 height 9
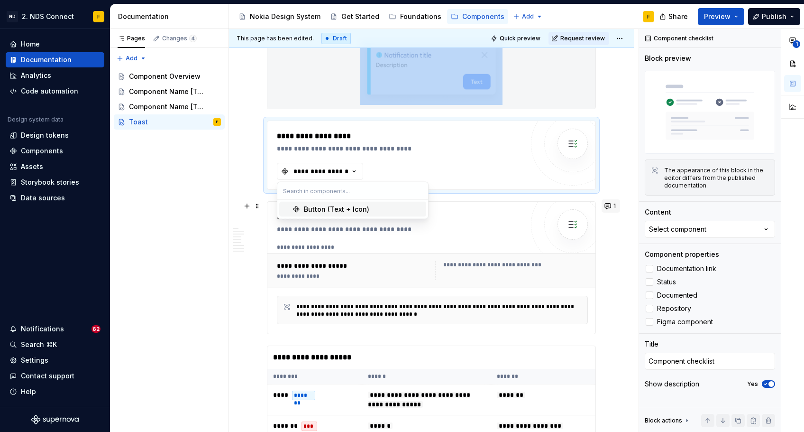
click at [615, 208] on button "1" at bounding box center [611, 205] width 18 height 13
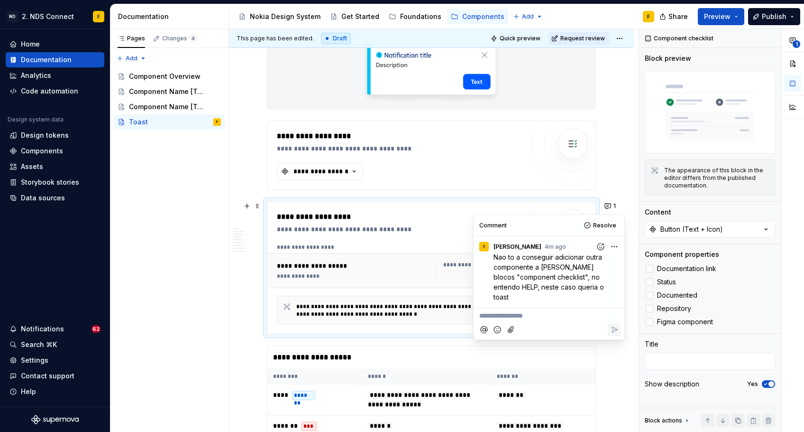
click at [561, 276] on span "Nao to a conseguir adicionar outra componente a [PERSON_NAME] blocos "component…" at bounding box center [550, 276] width 112 height 48
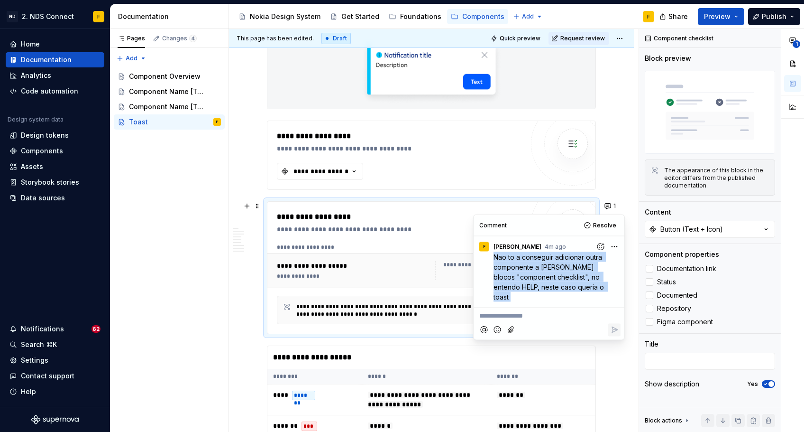
click at [561, 276] on span "Nao to a conseguir adicionar outra componente a [PERSON_NAME] blocos "component…" at bounding box center [550, 276] width 112 height 48
copy span "Nao to a conseguir adicionar outra componente a [PERSON_NAME] blocos "component…"
click at [601, 223] on span "Resolve" at bounding box center [604, 225] width 23 height 8
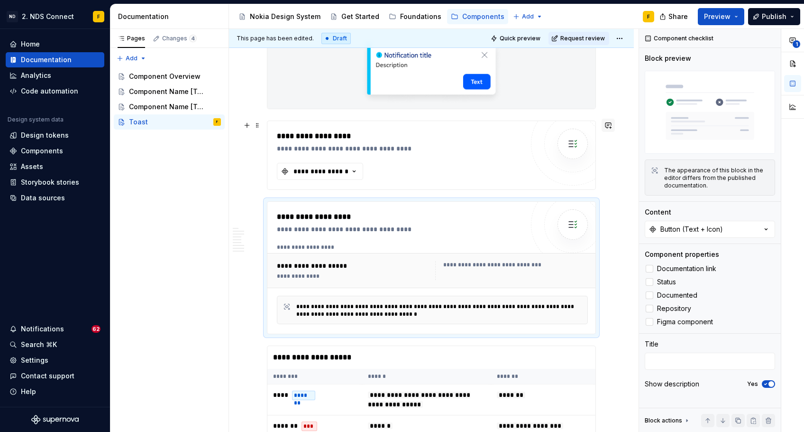
click at [612, 127] on button "button" at bounding box center [608, 125] width 13 height 13
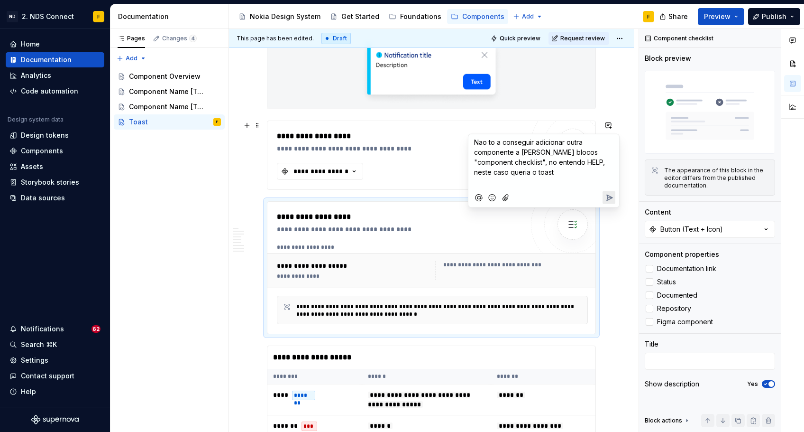
click at [607, 195] on icon "Send" at bounding box center [609, 197] width 9 height 9
type textarea "*"
type textarea "Component checklist"
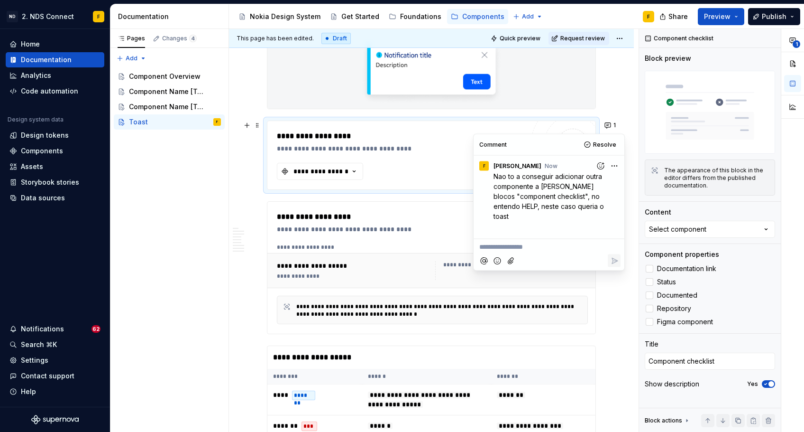
type textarea "*"
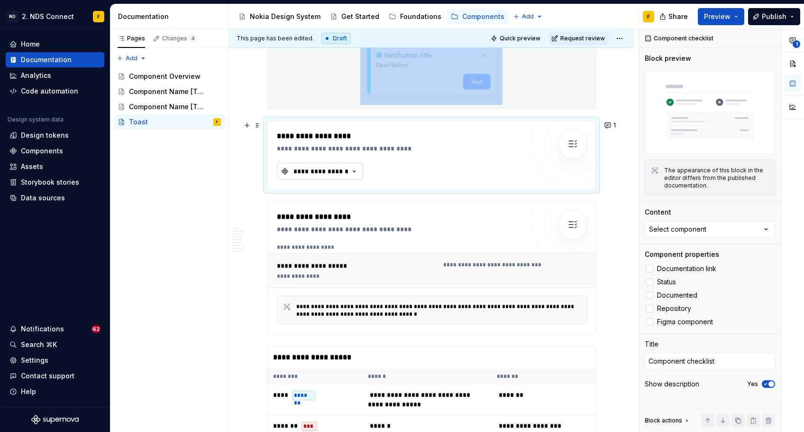
click at [352, 168] on icon "button" at bounding box center [354, 170] width 9 height 9
click at [352, 169] on icon "button" at bounding box center [354, 170] width 9 height 9
click at [351, 228] on div "**********" at bounding box center [402, 228] width 251 height 9
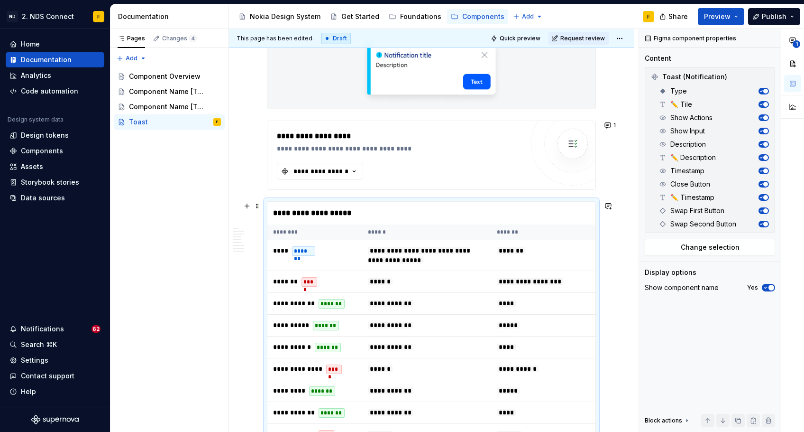
click at [339, 215] on div "**********" at bounding box center [433, 213] width 333 height 23
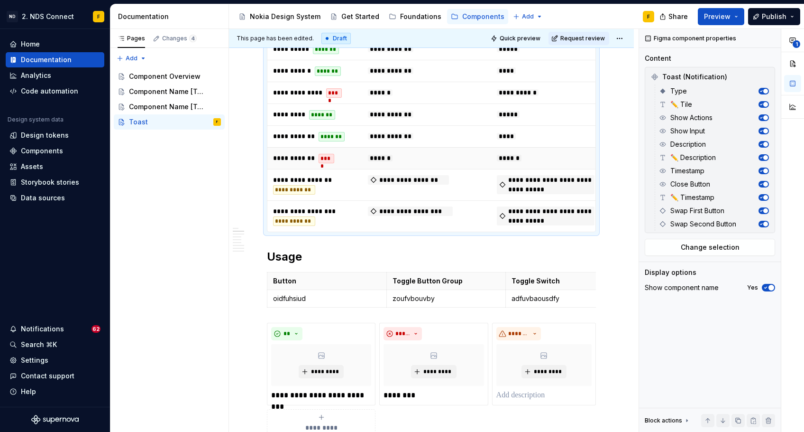
scroll to position [504, 0]
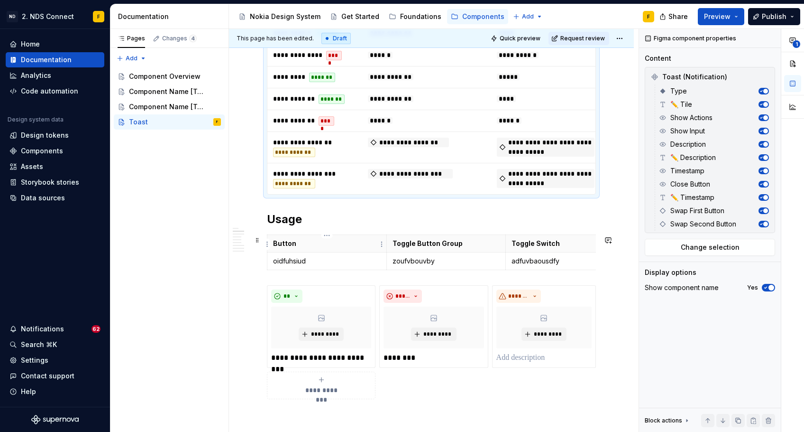
click at [285, 245] on p "Button" at bounding box center [327, 243] width 108 height 9
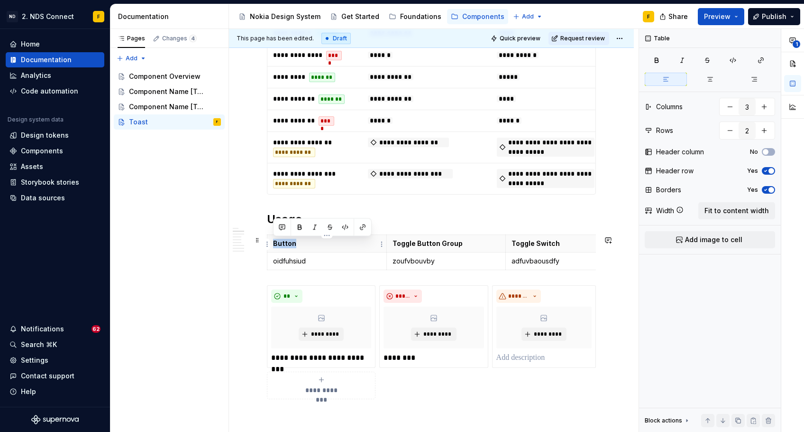
click at [285, 245] on p "Button" at bounding box center [327, 243] width 108 height 9
click at [282, 243] on p "Action" at bounding box center [327, 243] width 108 height 9
click at [420, 244] on strong "Toggle Button Group" at bounding box center [428, 243] width 70 height 8
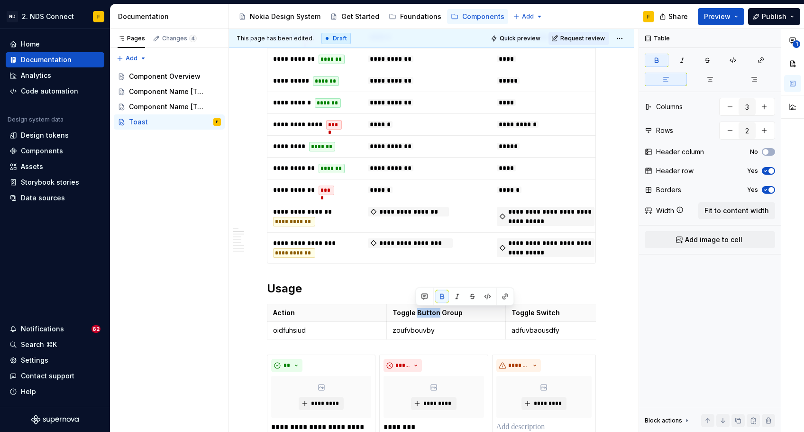
scroll to position [435, 0]
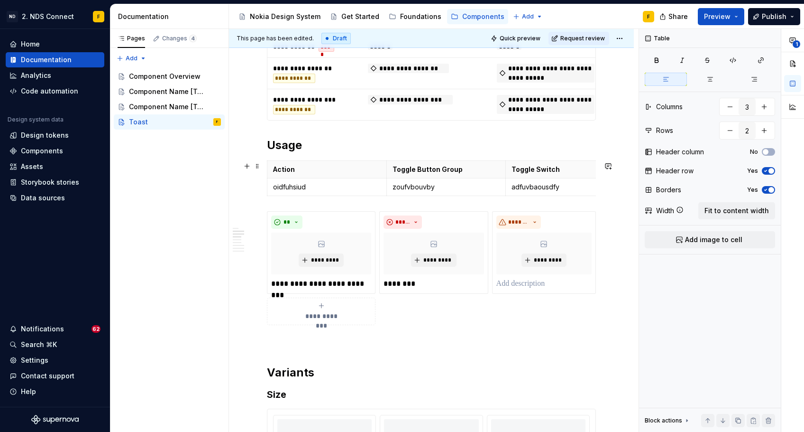
scroll to position [600, 0]
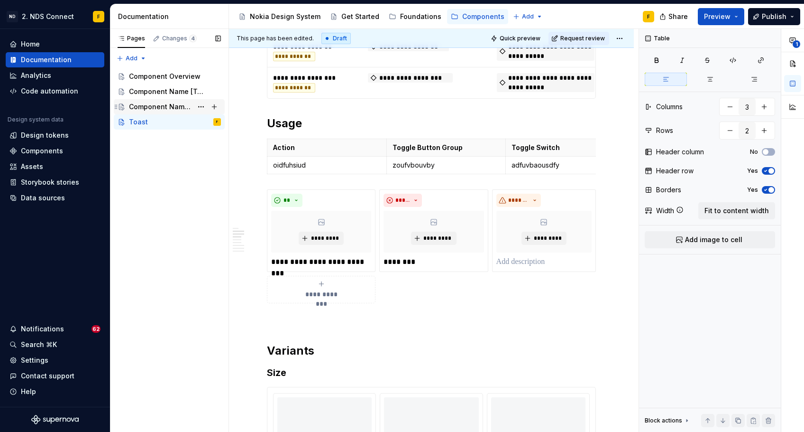
click at [189, 108] on div "Component Name [Template]" at bounding box center [161, 106] width 64 height 9
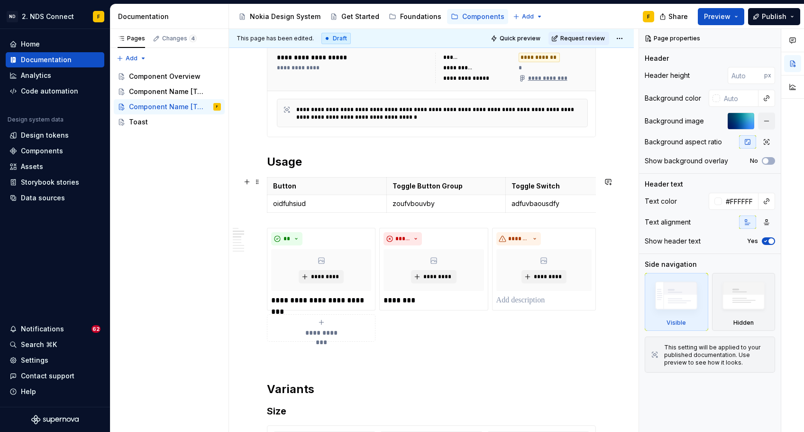
scroll to position [280, 0]
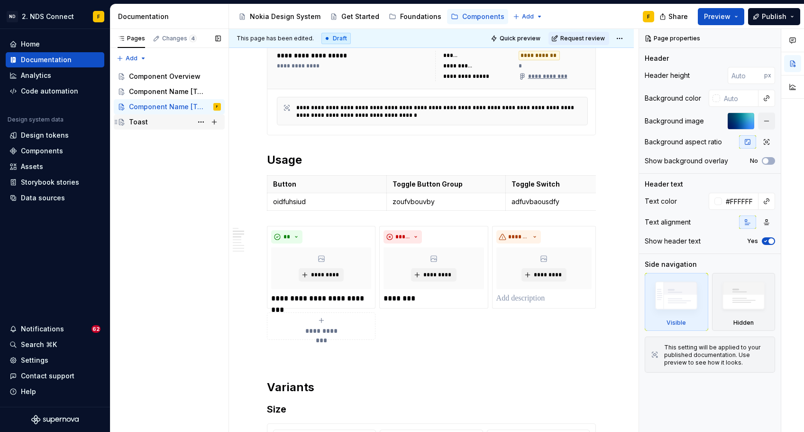
click at [146, 126] on div "Toast" at bounding box center [138, 121] width 19 height 9
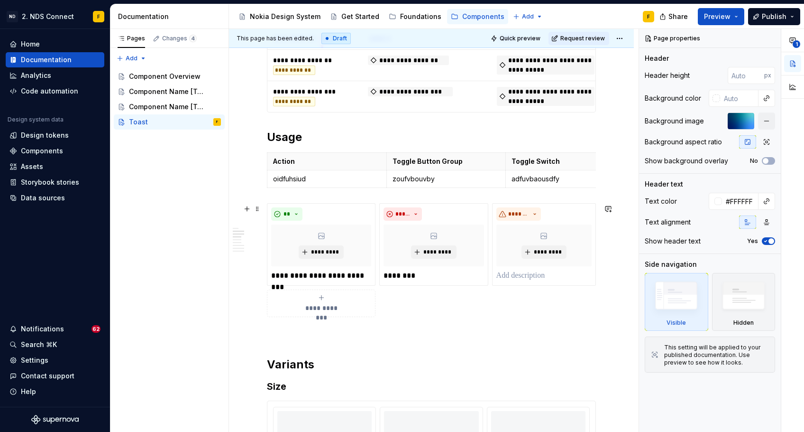
scroll to position [590, 0]
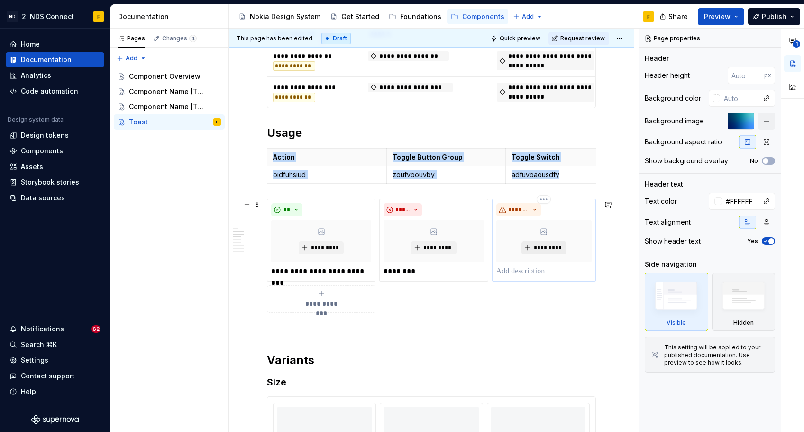
click at [537, 250] on span "*********" at bounding box center [548, 248] width 29 height 8
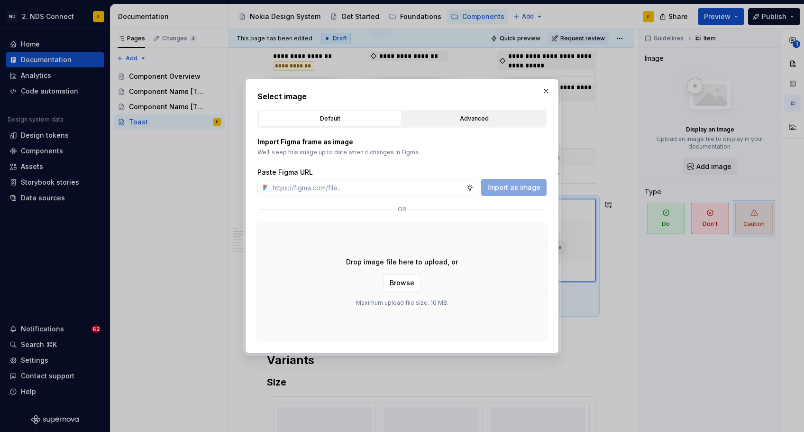
click at [481, 121] on div "Advanced" at bounding box center [474, 118] width 137 height 9
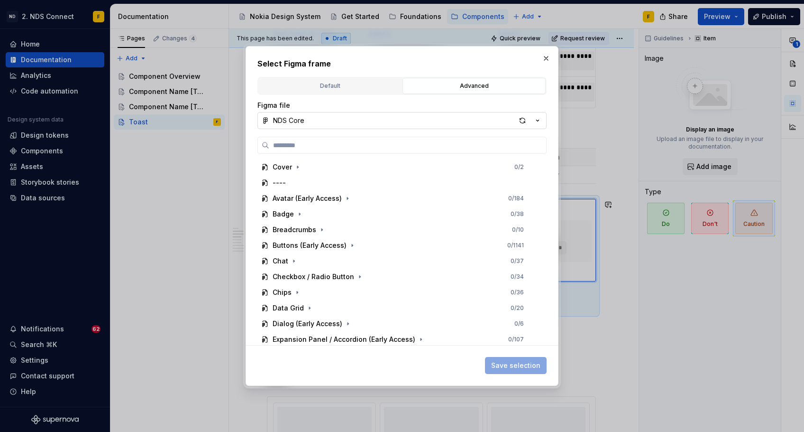
click at [537, 122] on icon "button" at bounding box center [537, 120] width 9 height 9
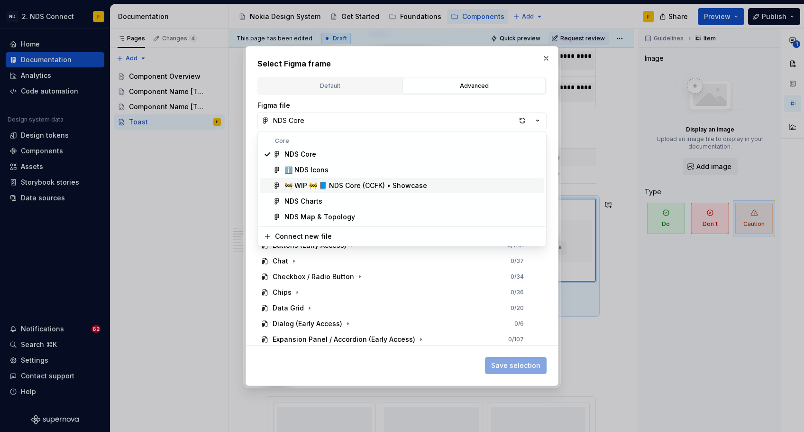
click at [419, 186] on div "🚧 WIP 🚧 📘 NDS Core (CCFK) • Showcase" at bounding box center [356, 185] width 143 height 9
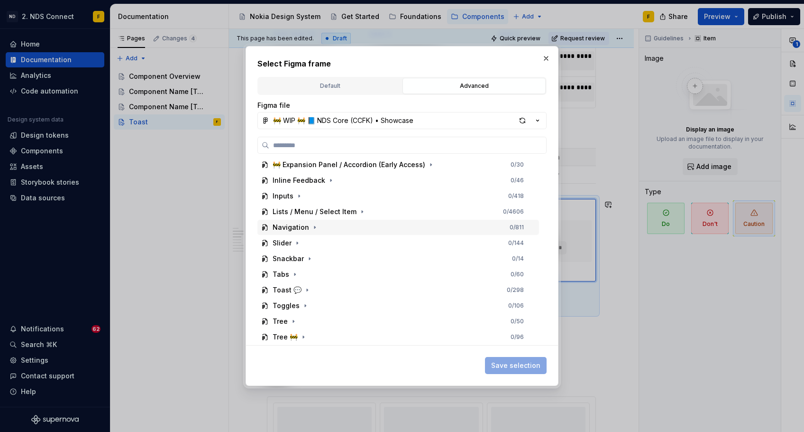
scroll to position [221, 0]
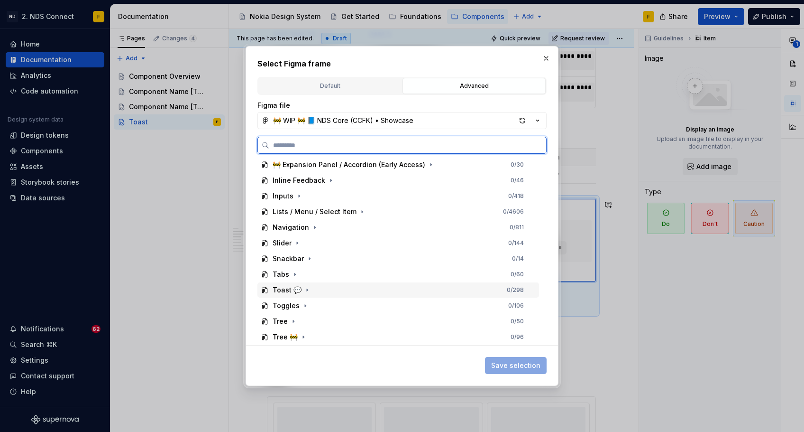
click at [293, 292] on div "Toast 💬" at bounding box center [287, 289] width 29 height 9
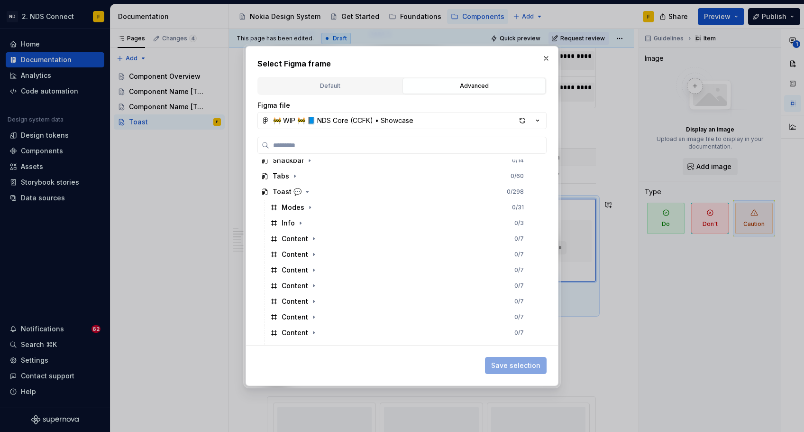
scroll to position [313, 0]
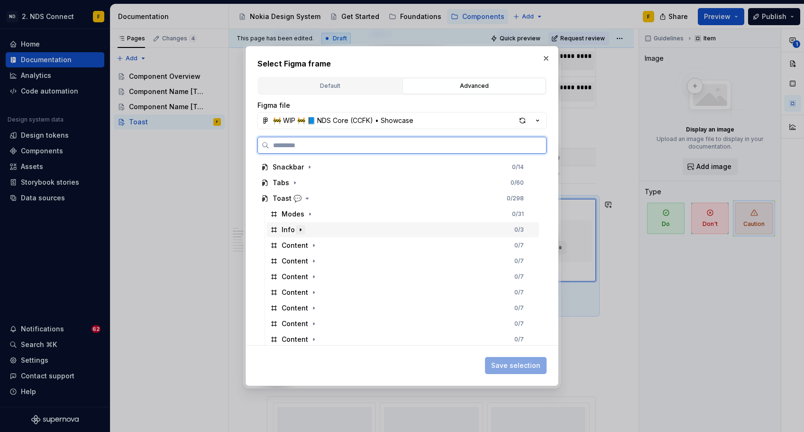
click at [300, 229] on icon "button" at bounding box center [301, 230] width 8 height 8
click at [309, 210] on icon "button" at bounding box center [310, 214] width 8 height 8
click at [313, 229] on icon "button" at bounding box center [313, 229] width 1 height 2
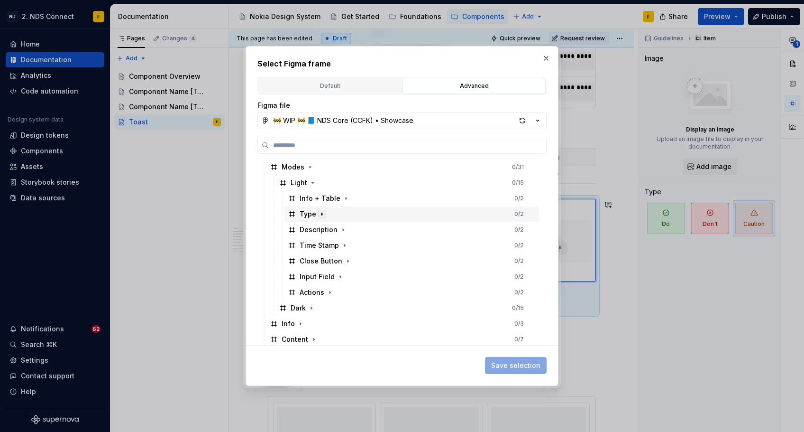
scroll to position [368, 0]
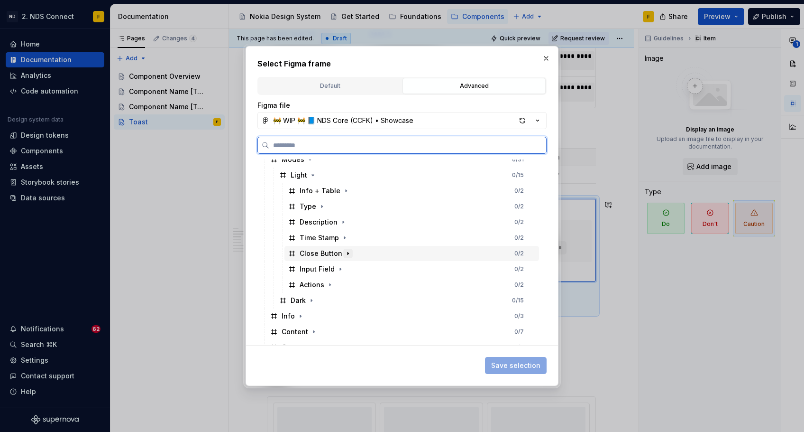
click at [344, 254] on icon "button" at bounding box center [348, 253] width 8 height 8
click at [338, 269] on div "Close Button" at bounding box center [330, 268] width 43 height 9
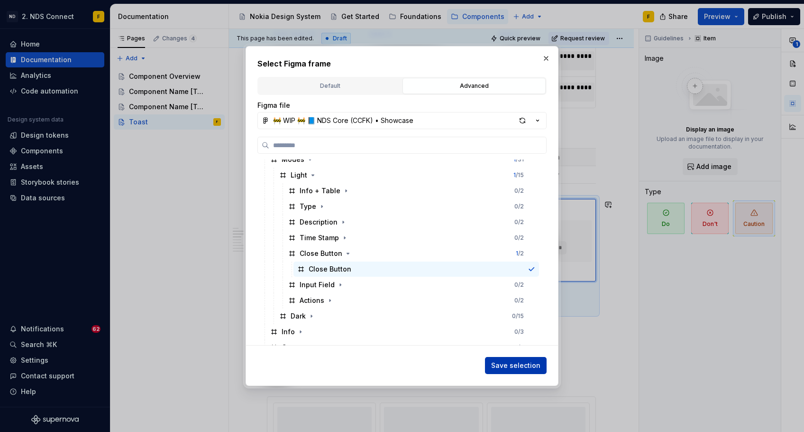
click at [501, 369] on span "Save selection" at bounding box center [515, 364] width 49 height 9
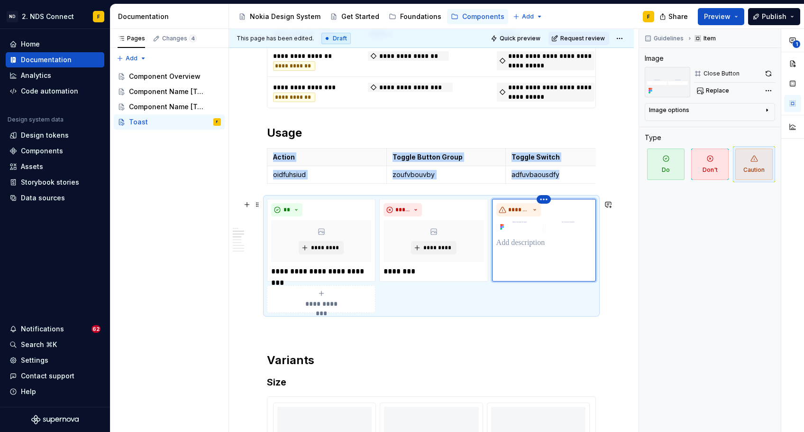
click at [544, 201] on html "ND 2. NDS Connect F Home Documentation Analytics Code automation Design system …" at bounding box center [402, 216] width 804 height 432
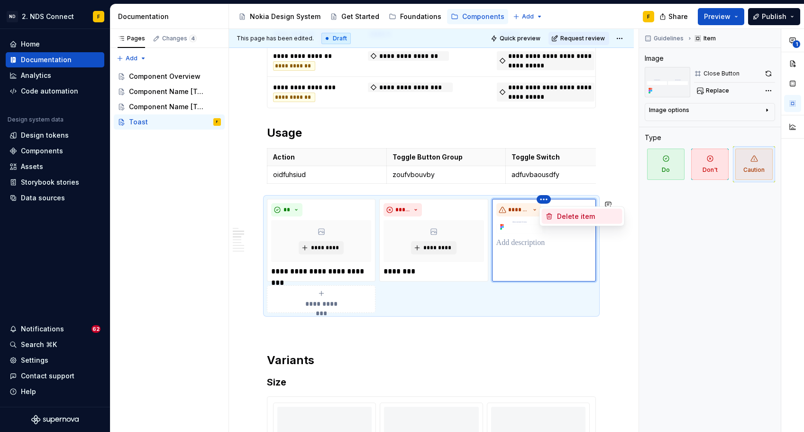
click at [549, 214] on icon at bounding box center [549, 216] width 5 height 6
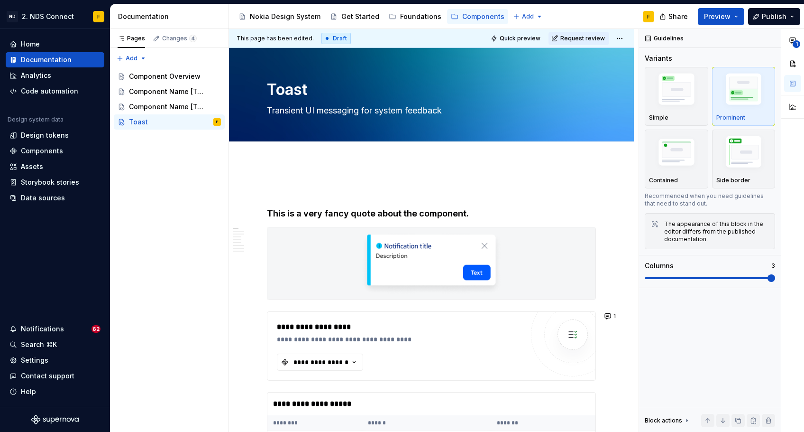
type textarea "*"
click at [301, 213] on h4 "This is a very fancy quote about the component." at bounding box center [431, 213] width 329 height 11
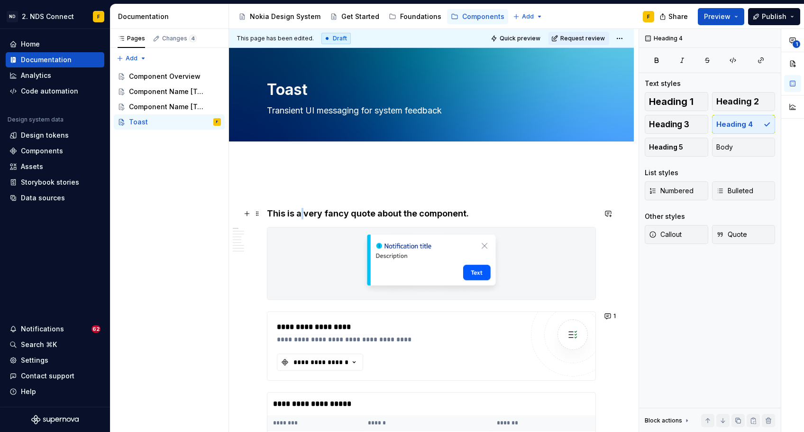
click at [301, 213] on h4 "This is a very fancy quote about the component." at bounding box center [431, 213] width 329 height 11
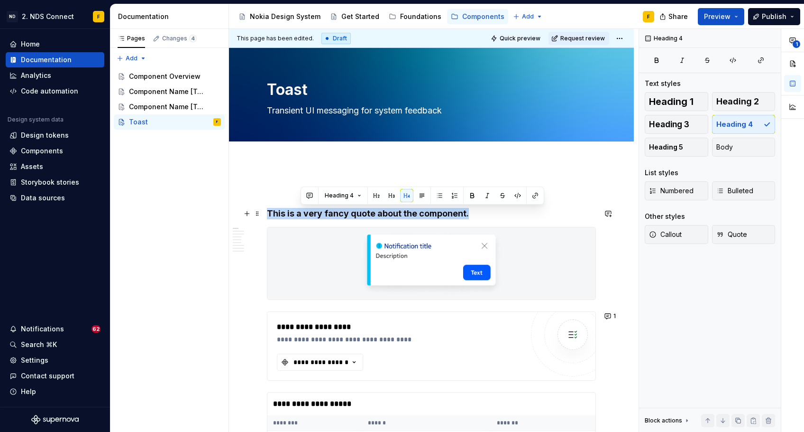
click at [301, 213] on h4 "This is a very fancy quote about the component." at bounding box center [431, 213] width 329 height 11
paste div
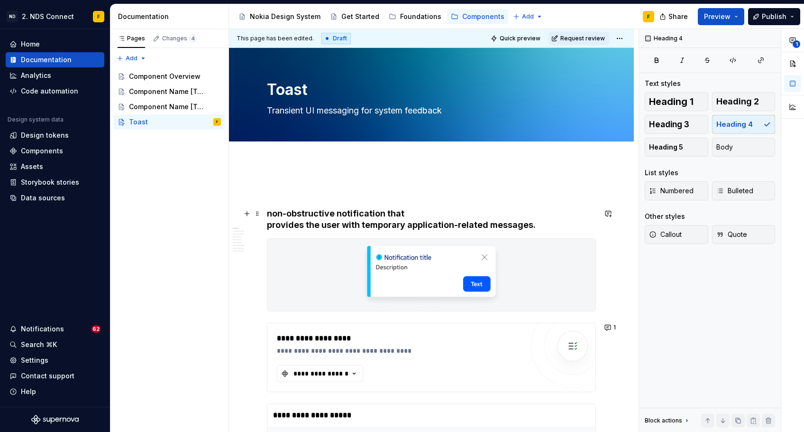
click at [268, 212] on h4 "non-obstructive notification that provides the user with temporary application-…" at bounding box center [431, 219] width 329 height 23
click at [267, 227] on h4 "A non-obstructive notification that provides the user with temporary applicatio…" at bounding box center [431, 219] width 329 height 23
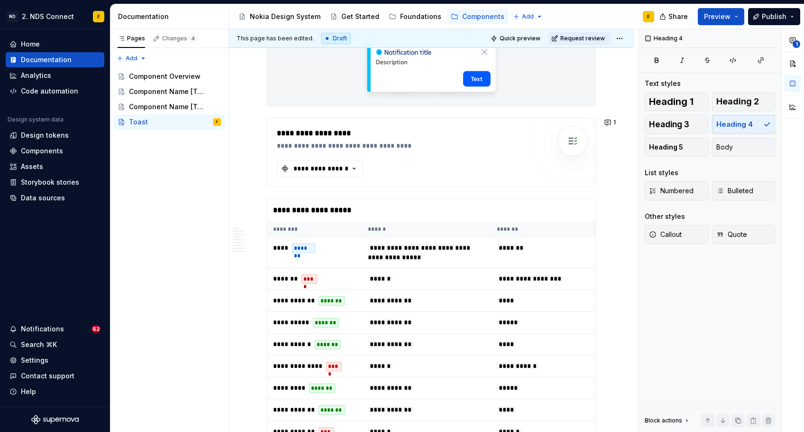
scroll to position [187, 0]
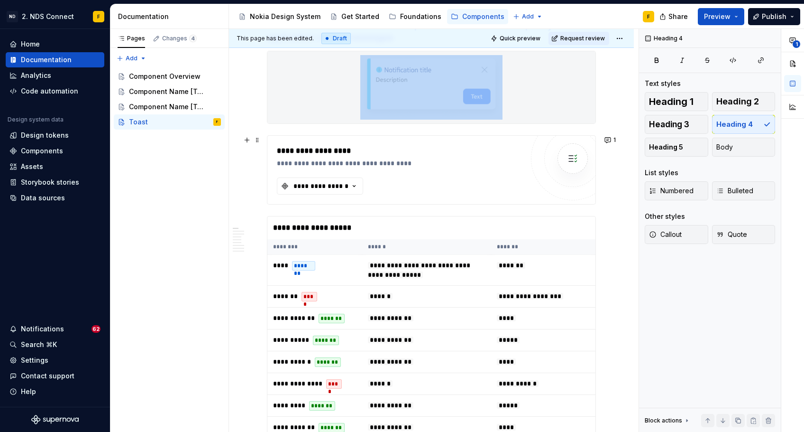
click at [492, 159] on div "**********" at bounding box center [402, 162] width 251 height 9
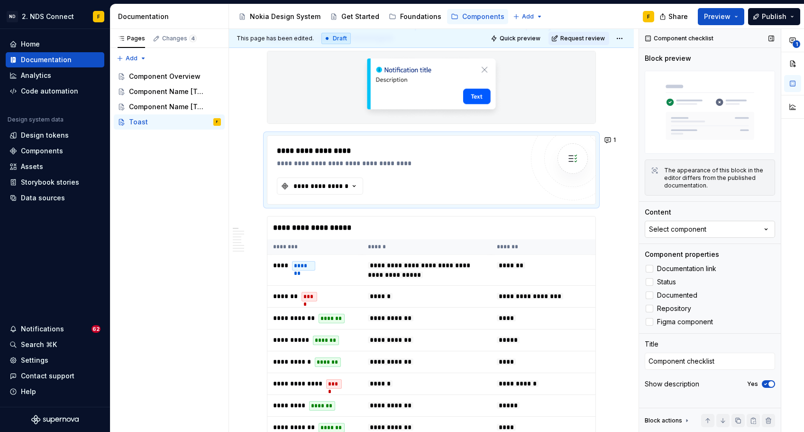
type textarea "*"
click at [709, 233] on button "Select component" at bounding box center [710, 229] width 130 height 17
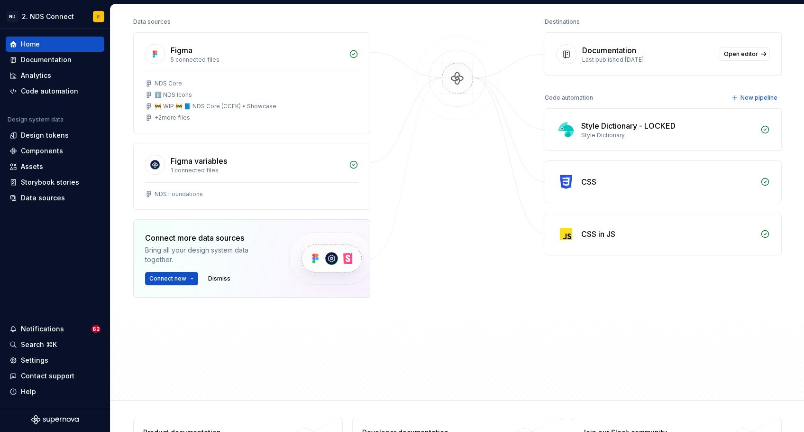
scroll to position [120, 0]
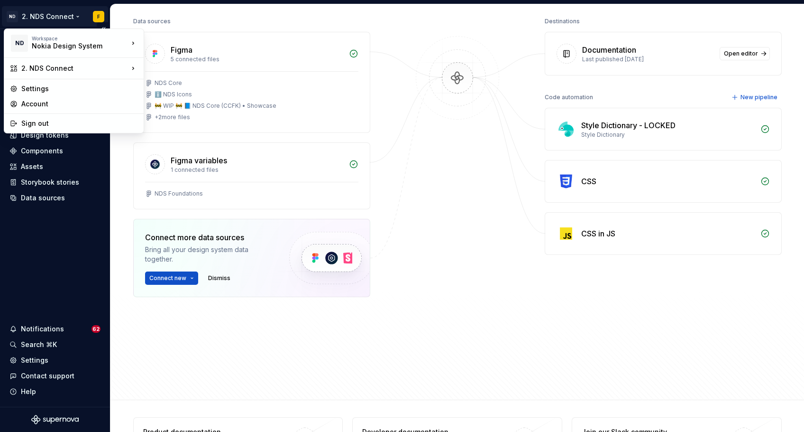
click at [35, 15] on html "ND 2. NDS Connect F Home Documentation Analytics Code automation Design system …" at bounding box center [402, 216] width 804 height 432
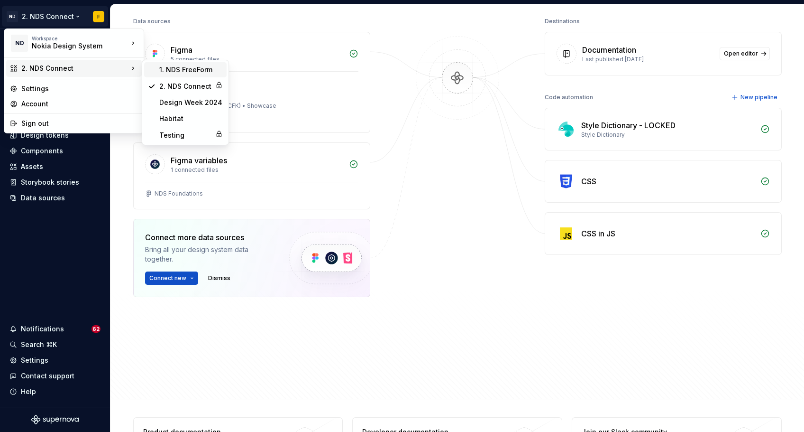
click at [186, 70] on div "1. NDS FreeForm" at bounding box center [191, 69] width 64 height 9
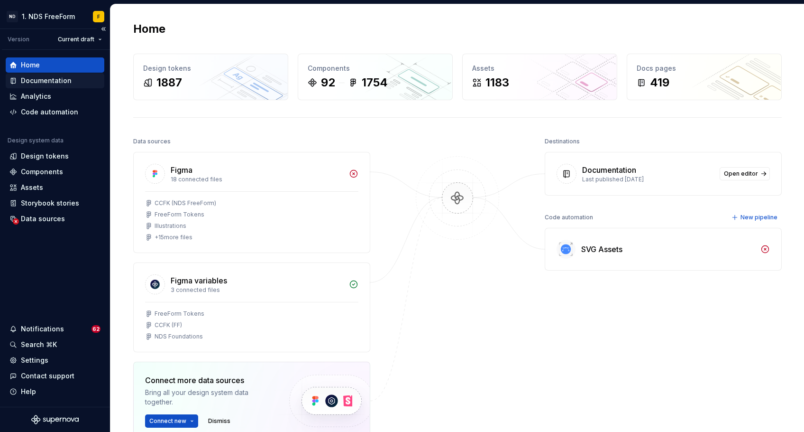
click at [68, 84] on div "Documentation" at bounding box center [46, 80] width 51 height 9
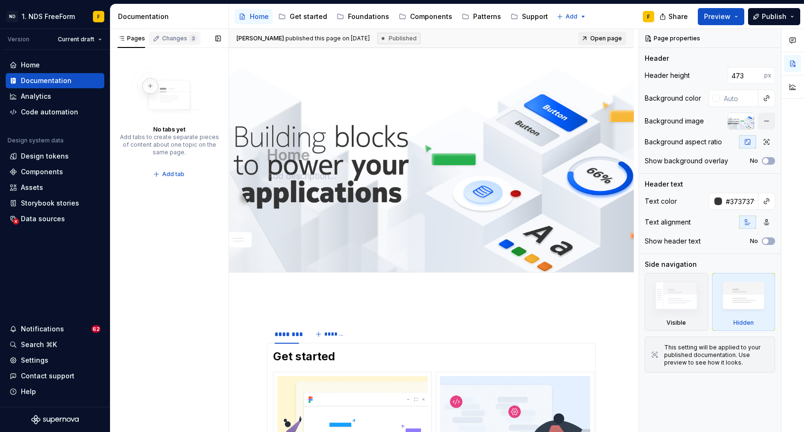
click at [166, 41] on div "Changes 3" at bounding box center [179, 39] width 35 height 8
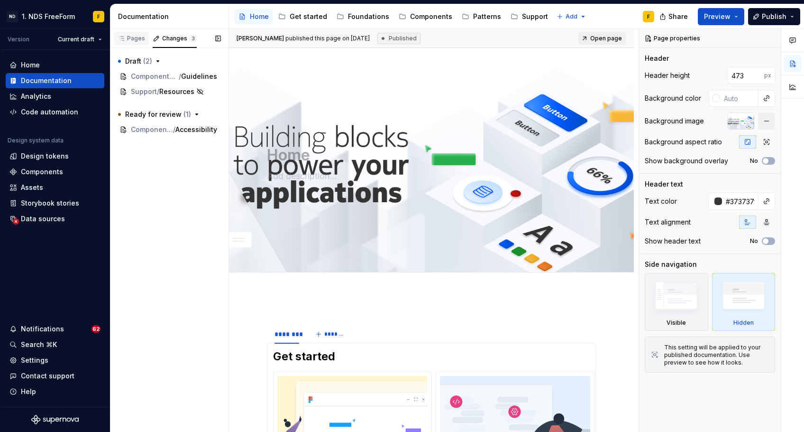
click at [128, 38] on div "Pages" at bounding box center [132, 39] width 28 height 8
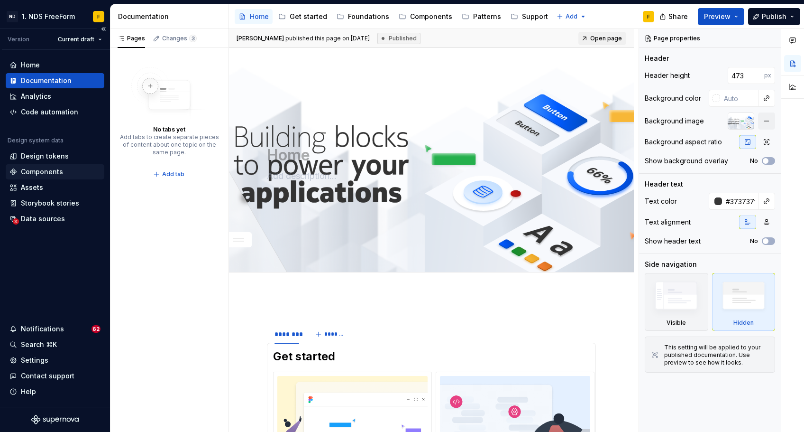
click at [59, 169] on div "Components" at bounding box center [42, 171] width 42 height 9
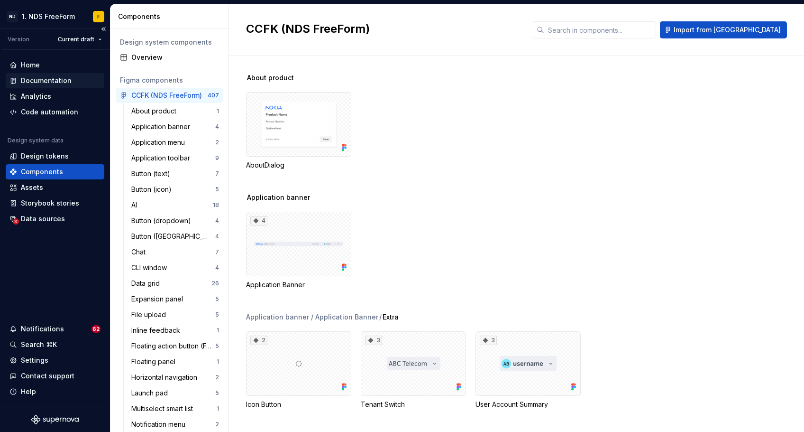
click at [51, 81] on div "Documentation" at bounding box center [46, 80] width 51 height 9
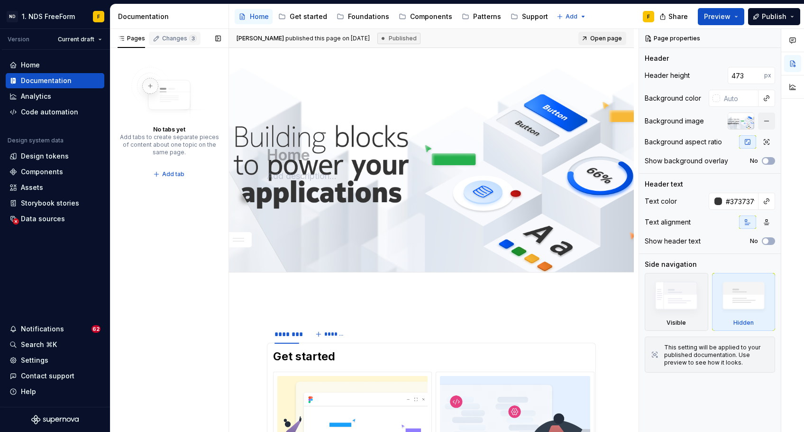
click at [165, 43] on div "Changes 3" at bounding box center [175, 38] width 52 height 13
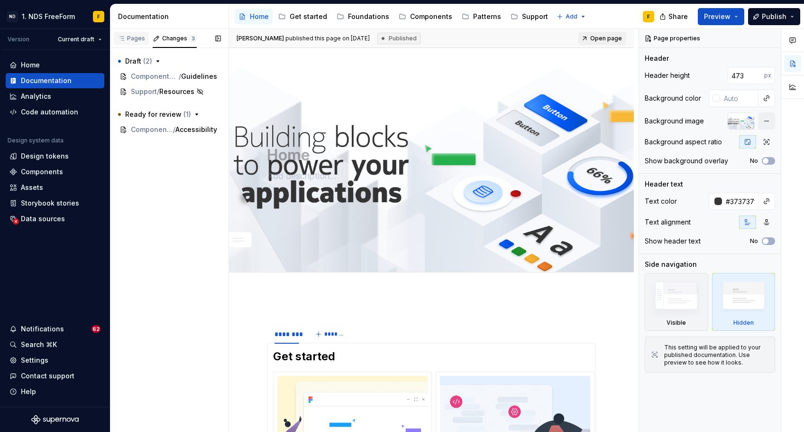
click at [135, 38] on div "Pages" at bounding box center [132, 39] width 28 height 8
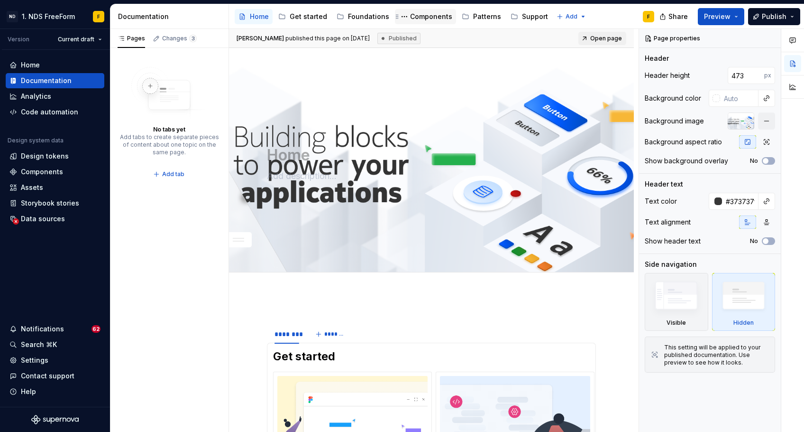
click at [428, 18] on div "Components" at bounding box center [431, 16] width 42 height 9
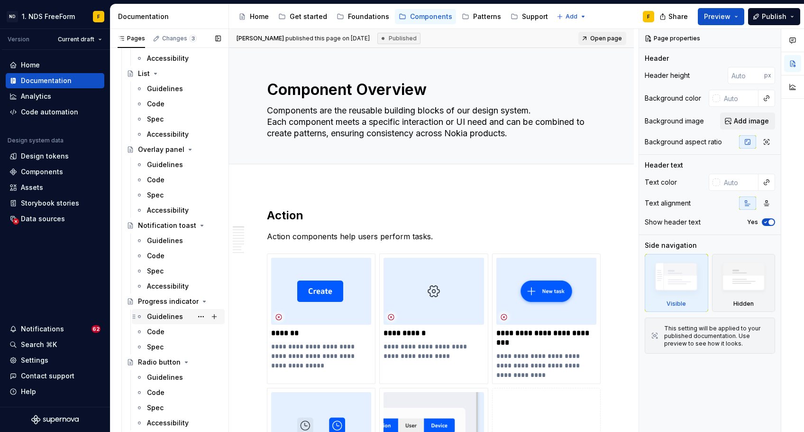
scroll to position [3005, 0]
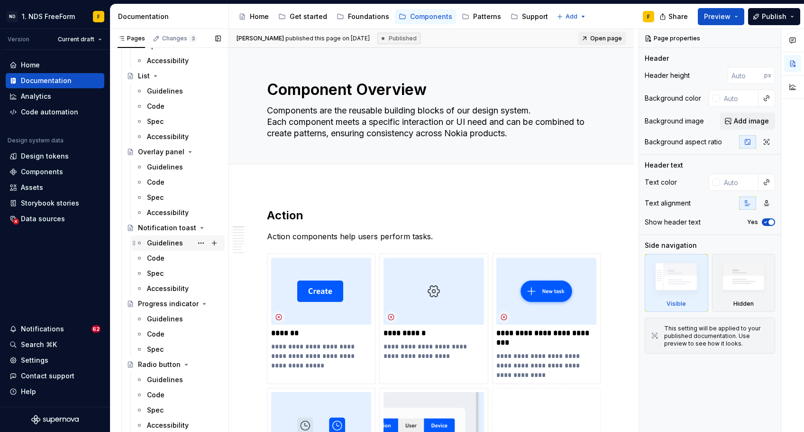
click at [160, 241] on div "Guidelines" at bounding box center [165, 242] width 36 height 9
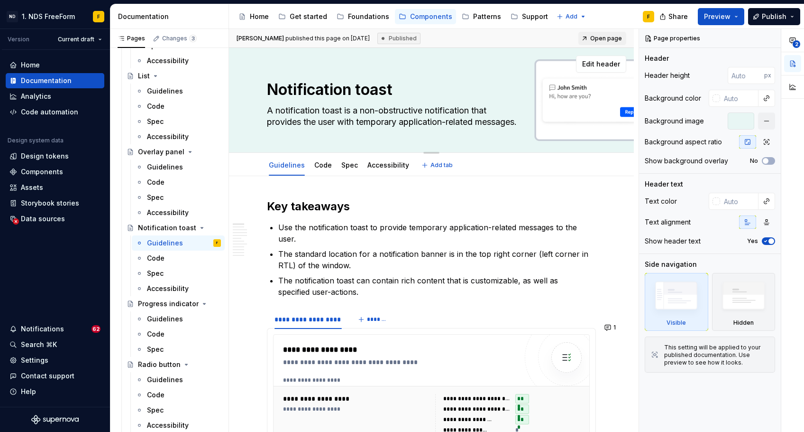
click at [344, 107] on textarea "A notification toast is a non-obstructive notification that provides the user w…" at bounding box center [429, 116] width 329 height 27
click at [360, 111] on textarea "A notification toast is a non-obstructive notification that provides the user w…" at bounding box center [429, 116] width 329 height 27
drag, startPoint x: 363, startPoint y: 111, endPoint x: 467, endPoint y: 155, distance: 113.1
click at [467, 155] on div "Notification toast A notification toast is a non-obstructive notification that …" at bounding box center [431, 112] width 405 height 128
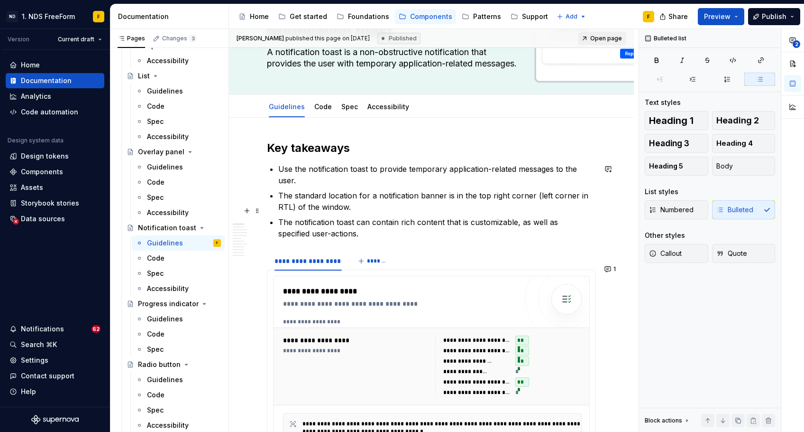
click at [421, 203] on ul "Use the notification toast to provide temporary application-related messages to…" at bounding box center [437, 201] width 318 height 76
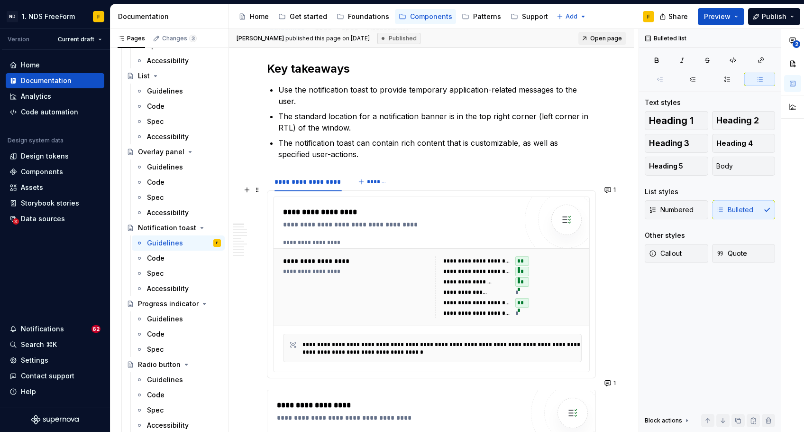
scroll to position [139, 0]
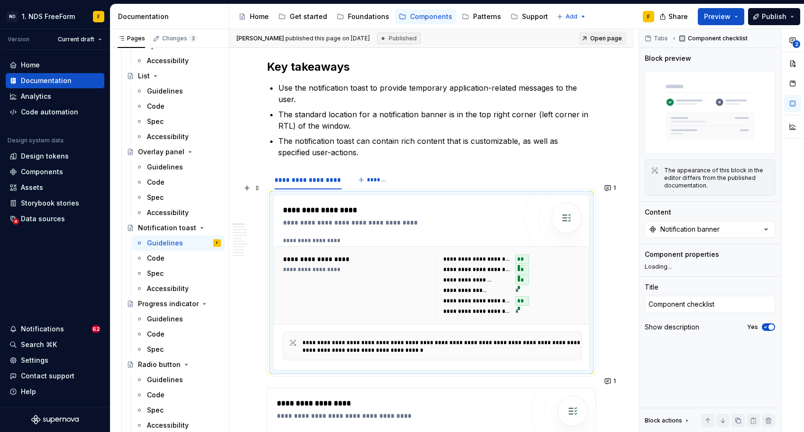
click at [409, 237] on div "**********" at bounding box center [432, 280] width 299 height 87
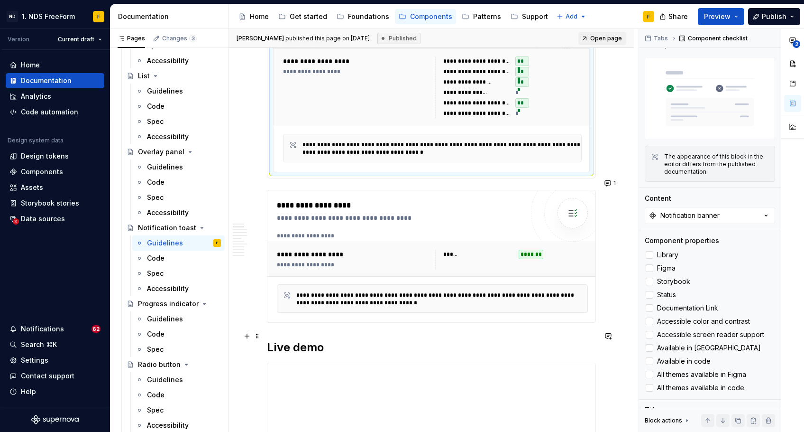
scroll to position [345, 0]
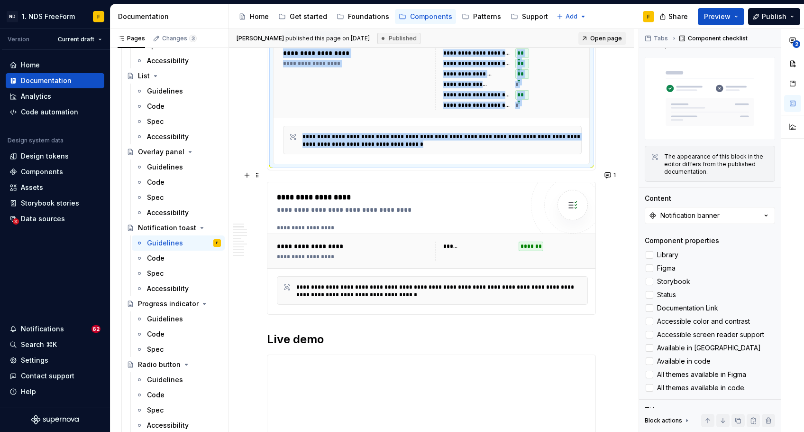
click at [506, 193] on div "**********" at bounding box center [400, 203] width 247 height 23
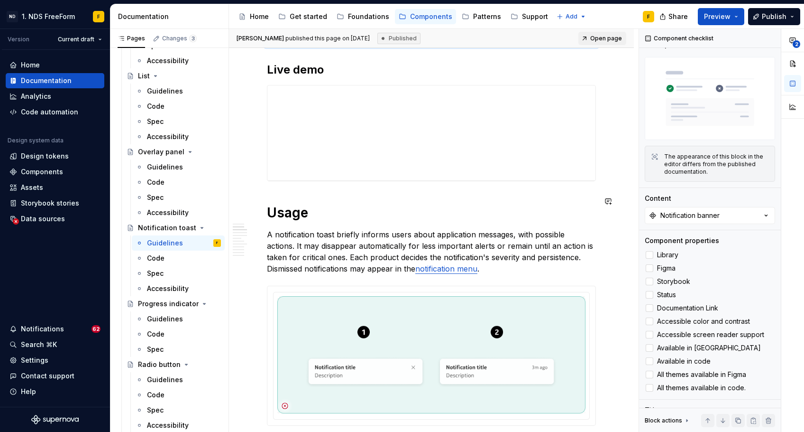
scroll to position [647, 0]
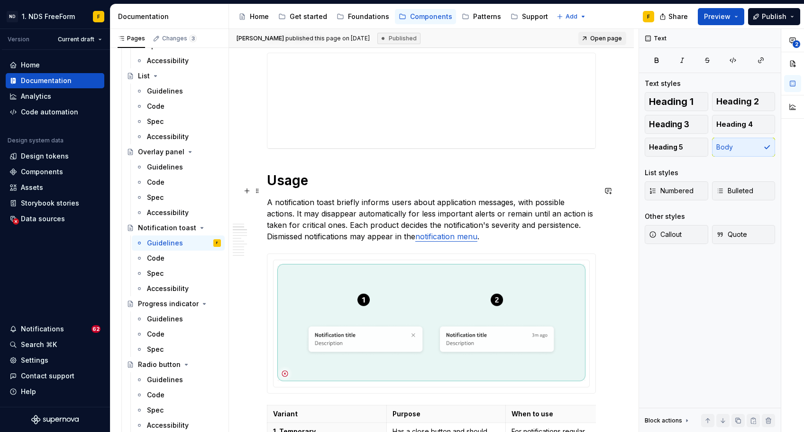
click at [459, 196] on p "A notification toast briefly informs users about application messages, with pos…" at bounding box center [431, 219] width 329 height 46
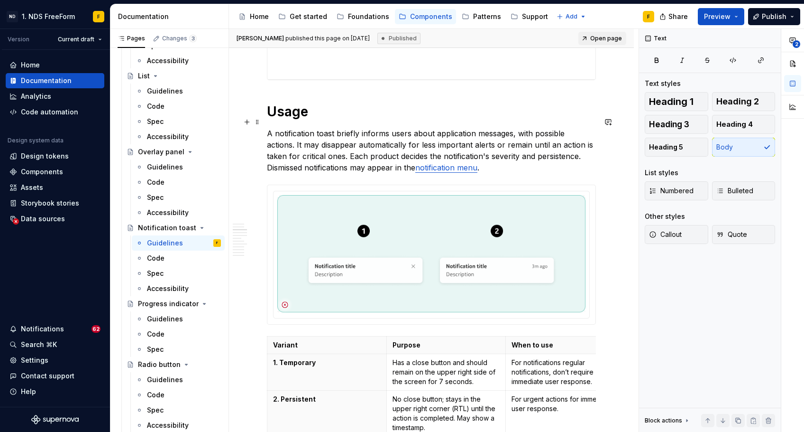
click at [467, 158] on p "A notification toast briefly informs users about application messages, with pos…" at bounding box center [431, 151] width 329 height 46
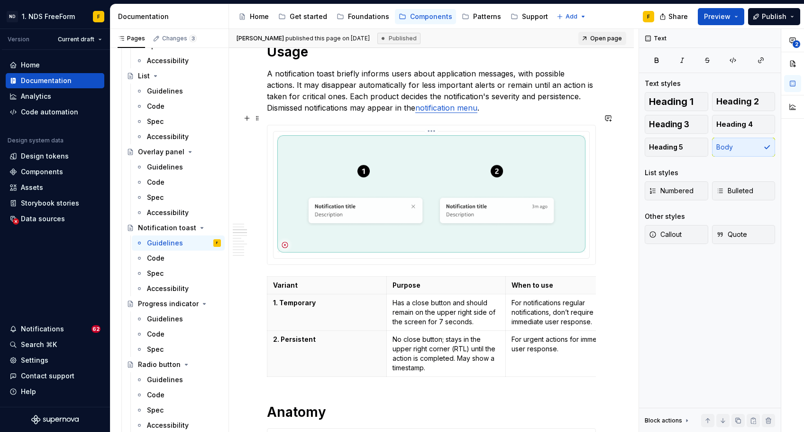
scroll to position [772, 0]
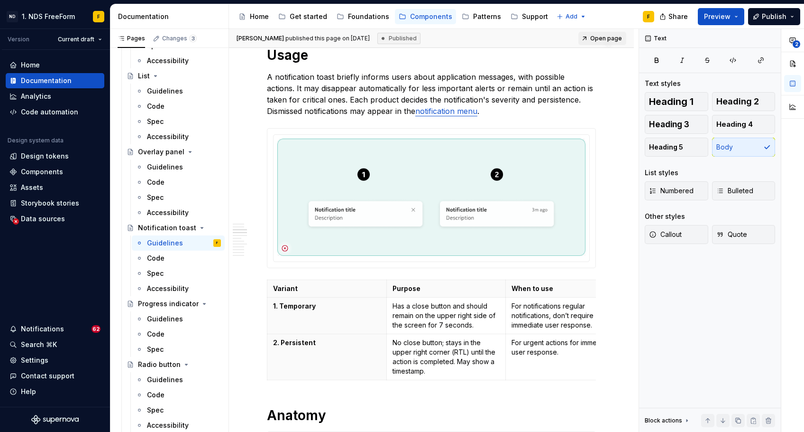
type textarea "*"
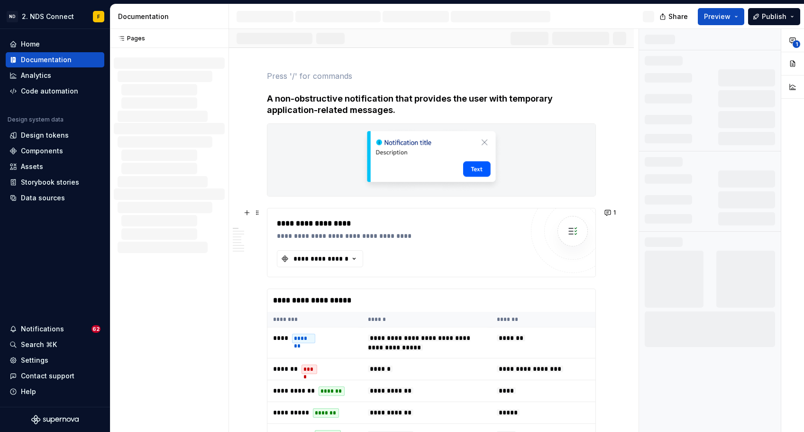
scroll to position [87, 0]
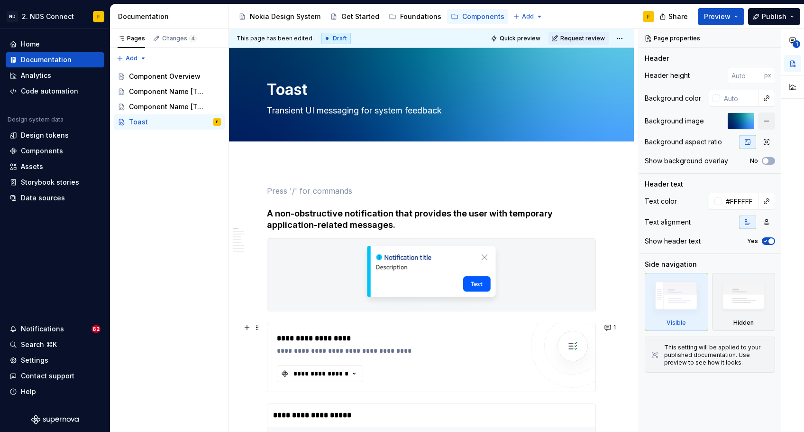
click at [354, 329] on div "**********" at bounding box center [431, 357] width 328 height 68
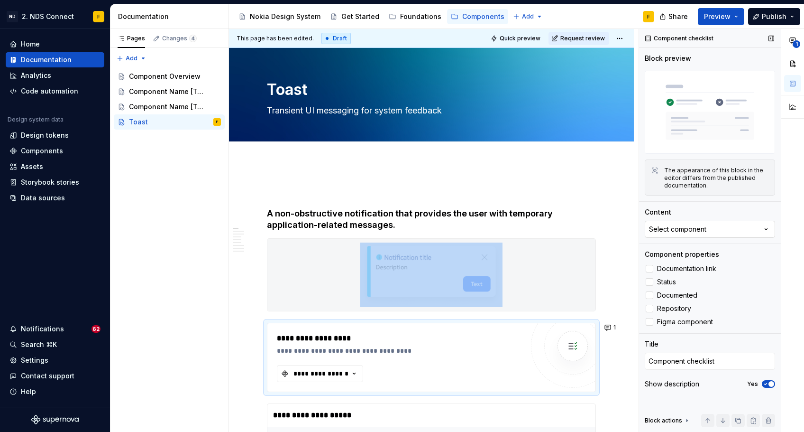
click at [678, 223] on button "Select component" at bounding box center [710, 229] width 130 height 17
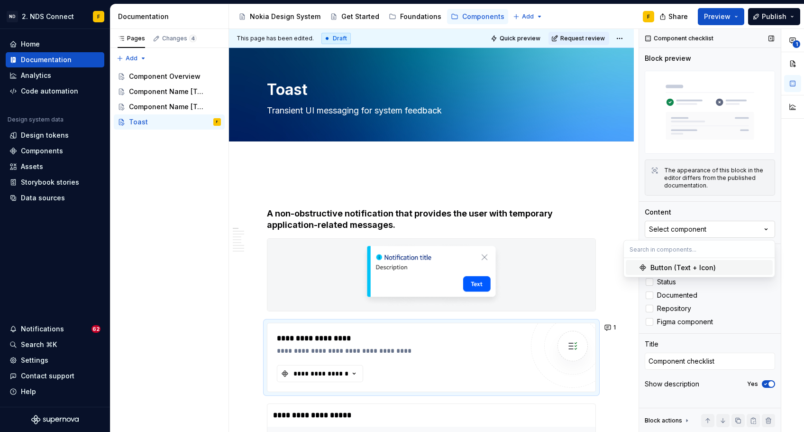
click at [678, 225] on div "Select component" at bounding box center [677, 228] width 57 height 9
click at [682, 363] on textarea "Component checklist" at bounding box center [710, 360] width 130 height 17
click at [681, 347] on div "Title" at bounding box center [710, 343] width 130 height 9
click at [495, 346] on div "**********" at bounding box center [402, 350] width 251 height 9
click at [350, 373] on icon "button" at bounding box center [354, 373] width 9 height 9
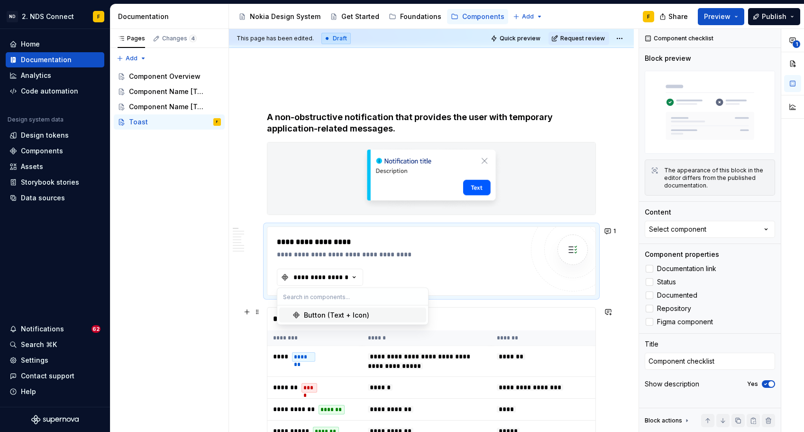
scroll to position [108, 0]
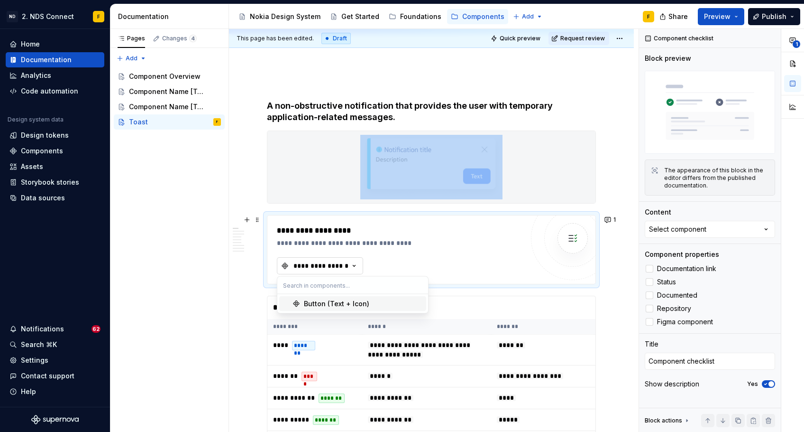
click at [356, 263] on icon "button" at bounding box center [354, 265] width 9 height 9
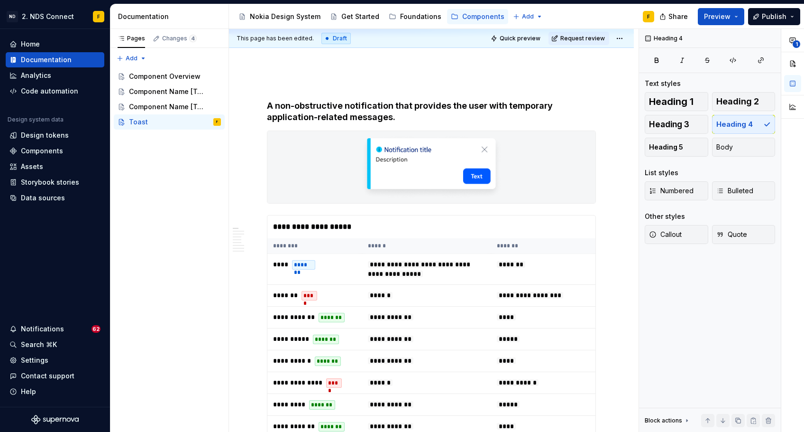
type textarea "*"
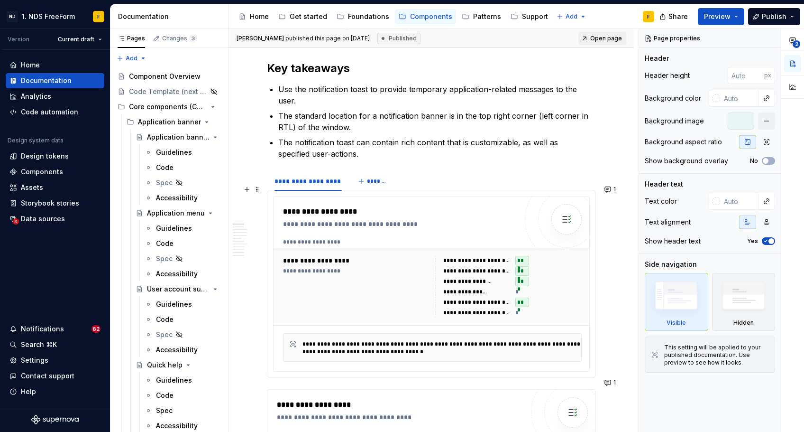
scroll to position [140, 0]
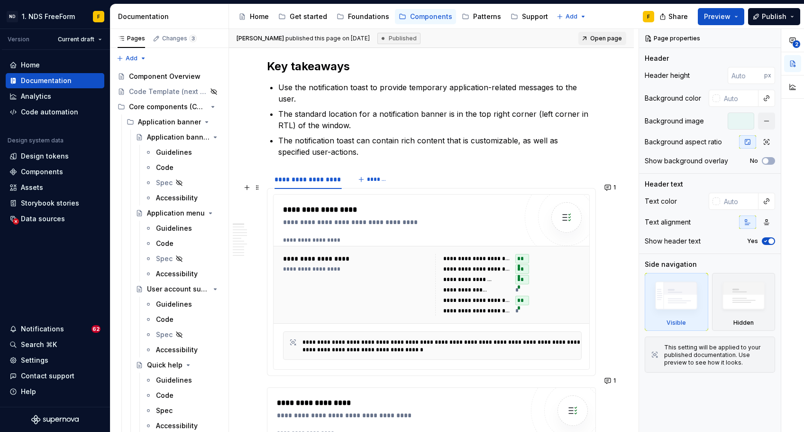
type textarea "*"
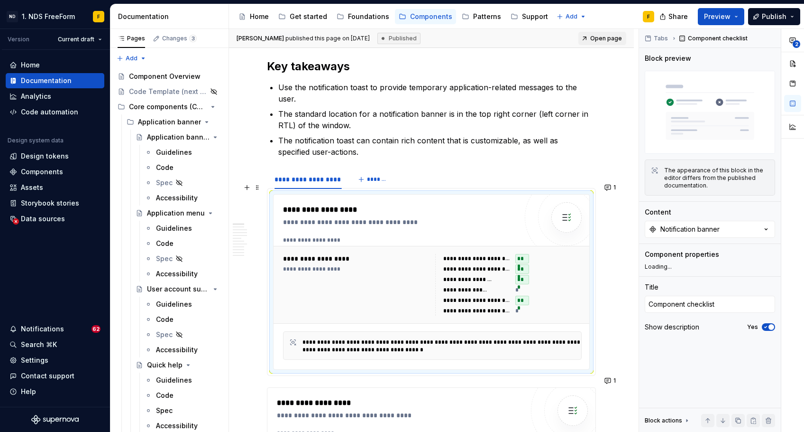
click at [358, 254] on div "**********" at bounding box center [357, 258] width 149 height 9
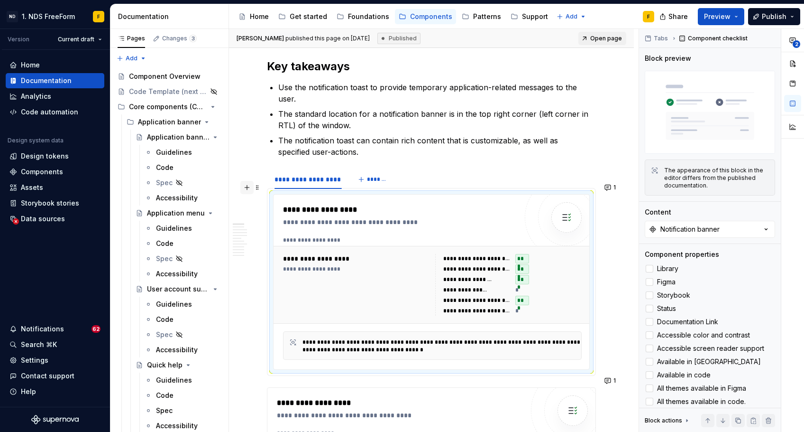
click at [250, 192] on button "button" at bounding box center [246, 187] width 13 height 13
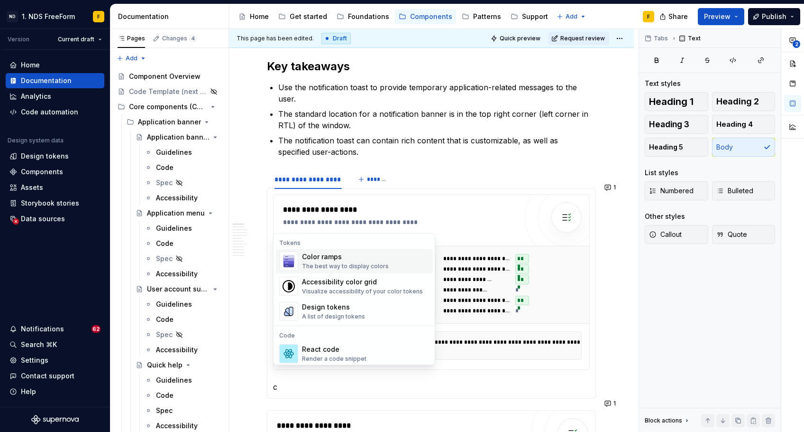
scroll to position [0, 0]
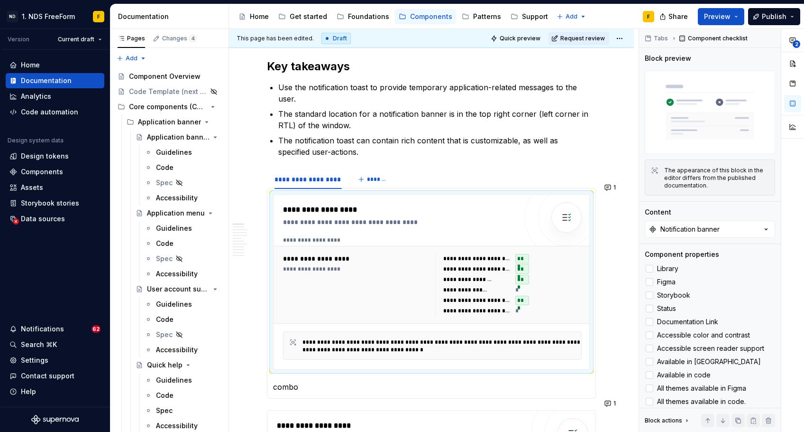
drag, startPoint x: 402, startPoint y: 144, endPoint x: 385, endPoint y: 256, distance: 113.2
click at [385, 265] on div "**********" at bounding box center [357, 269] width 149 height 8
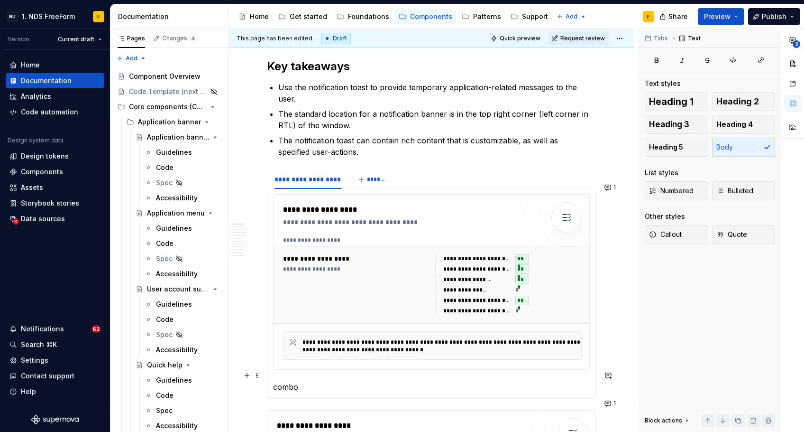
click at [306, 381] on p "combo" at bounding box center [431, 386] width 317 height 11
click at [249, 377] on button "button" at bounding box center [246, 375] width 13 height 13
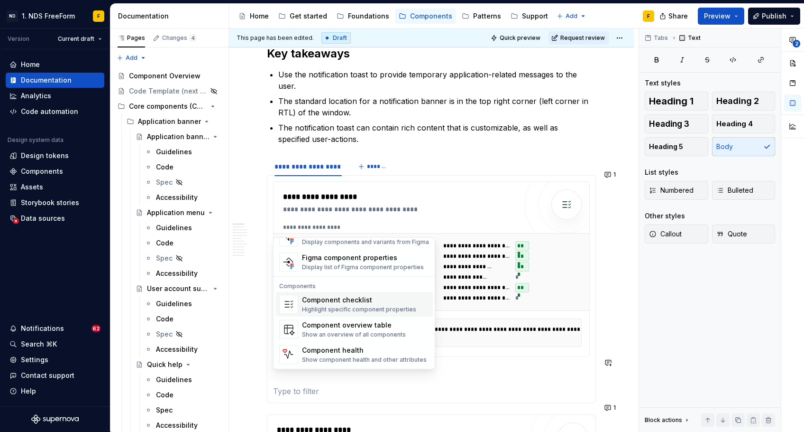
scroll to position [919, 0]
click at [339, 299] on div "Component checklist" at bounding box center [359, 299] width 114 height 9
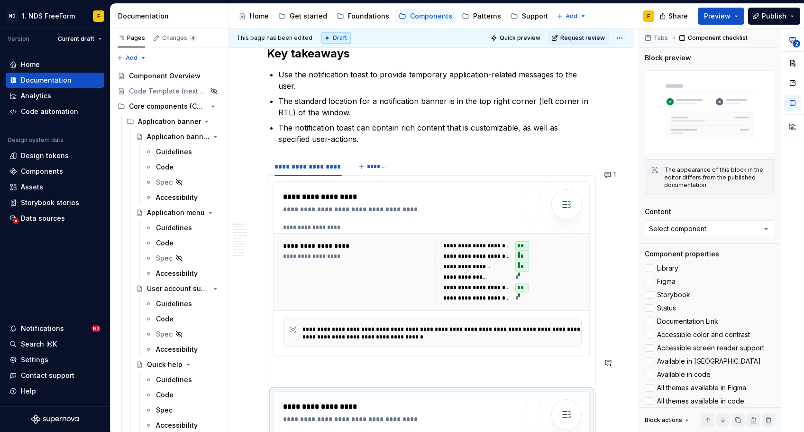
type textarea "*"
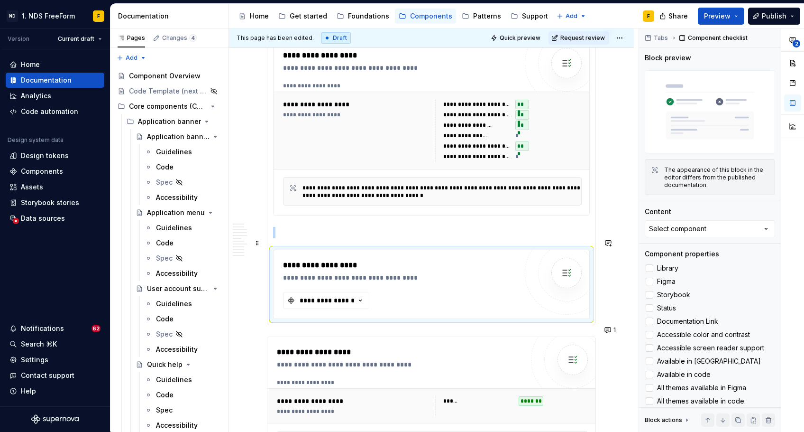
scroll to position [300, 0]
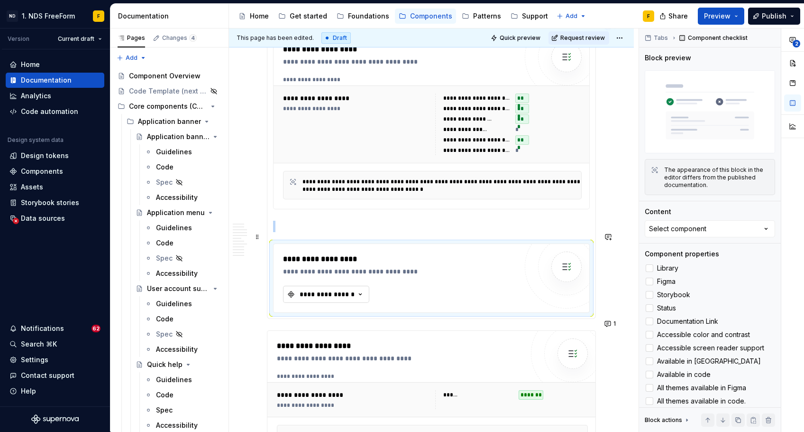
click at [331, 289] on div "**********" at bounding box center [327, 293] width 57 height 9
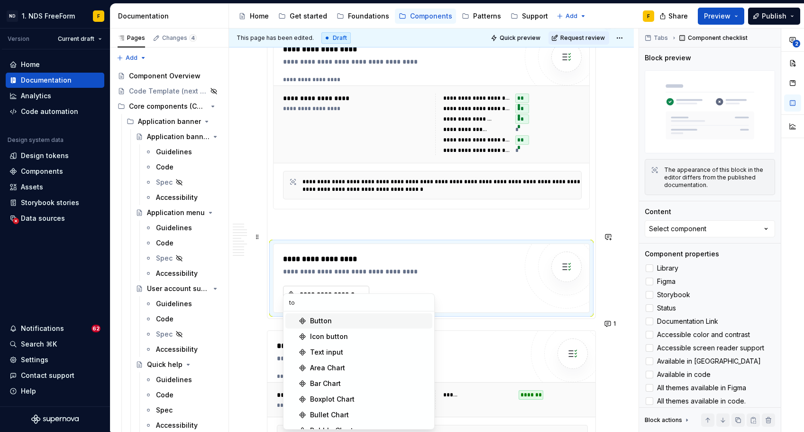
type input "t"
click at [254, 217] on span at bounding box center [258, 214] width 8 height 13
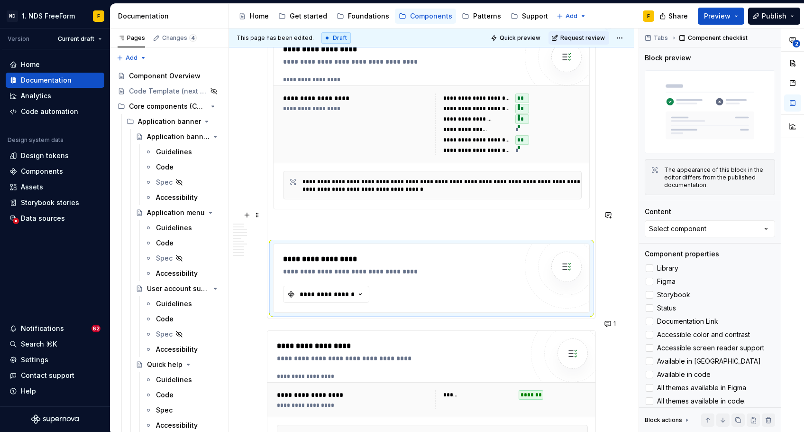
click at [371, 244] on div "**********" at bounding box center [432, 278] width 316 height 68
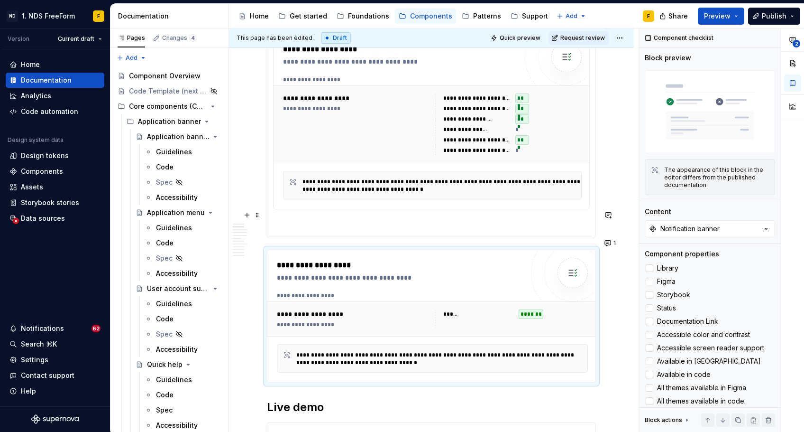
click at [360, 221] on p at bounding box center [431, 226] width 317 height 11
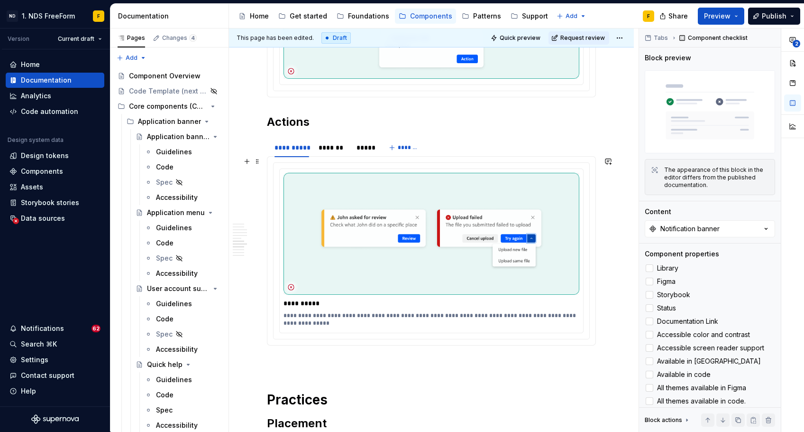
scroll to position [1675, 0]
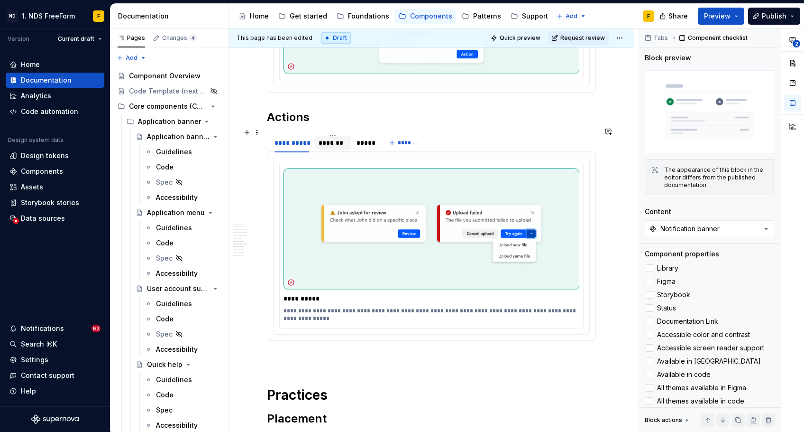
click at [333, 138] on div "*******" at bounding box center [333, 142] width 29 height 9
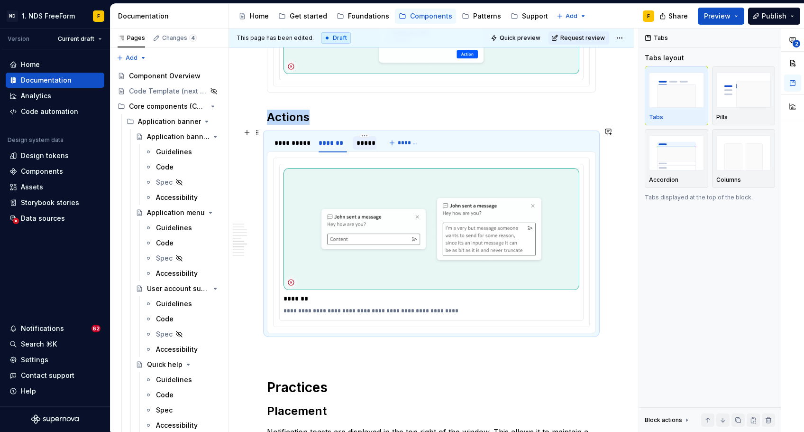
click at [367, 138] on div "*****" at bounding box center [365, 142] width 16 height 9
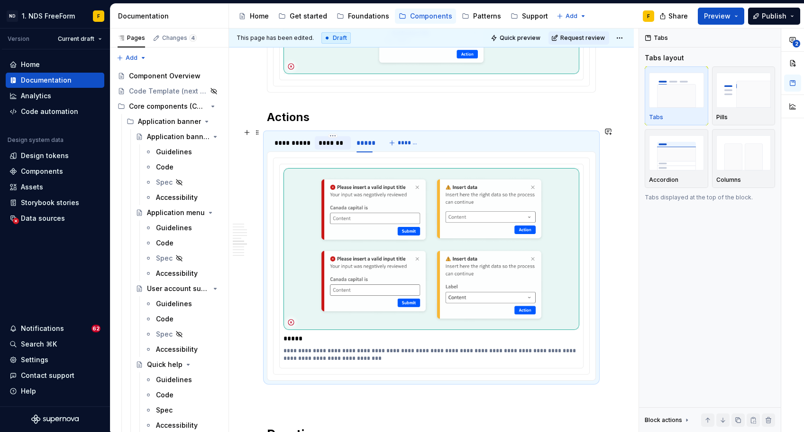
click at [338, 138] on div "*******" at bounding box center [333, 142] width 29 height 9
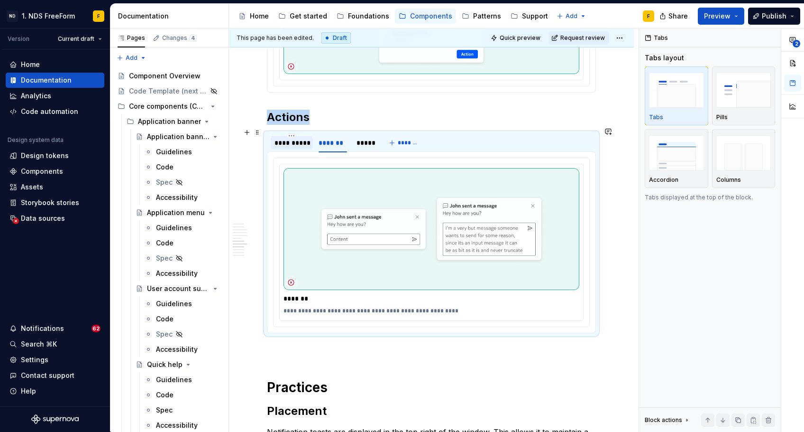
click at [294, 138] on div "**********" at bounding box center [292, 142] width 35 height 9
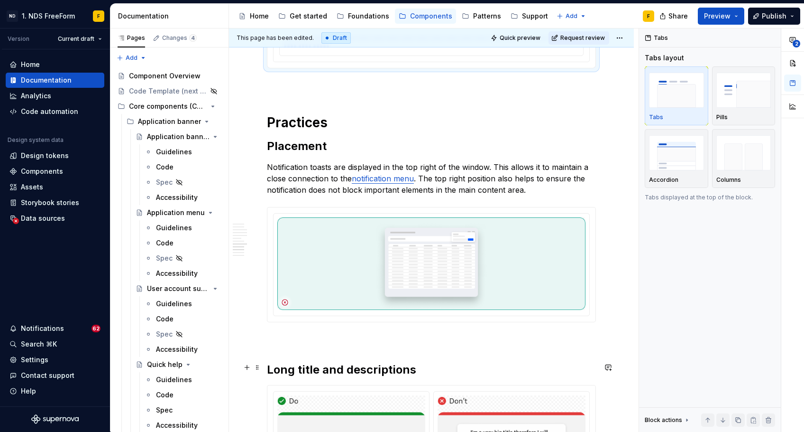
scroll to position [1951, 0]
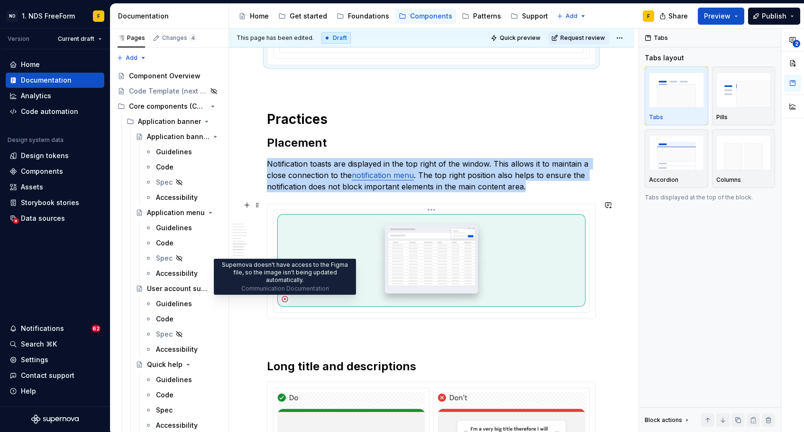
click at [286, 295] on icon at bounding box center [285, 299] width 8 height 8
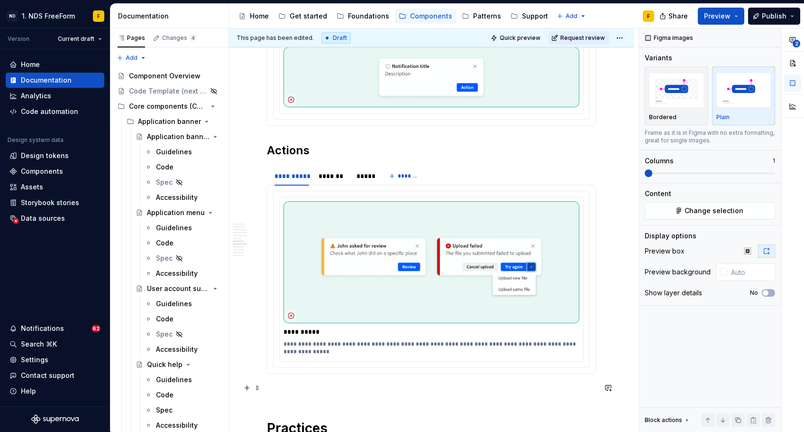
scroll to position [1645, 0]
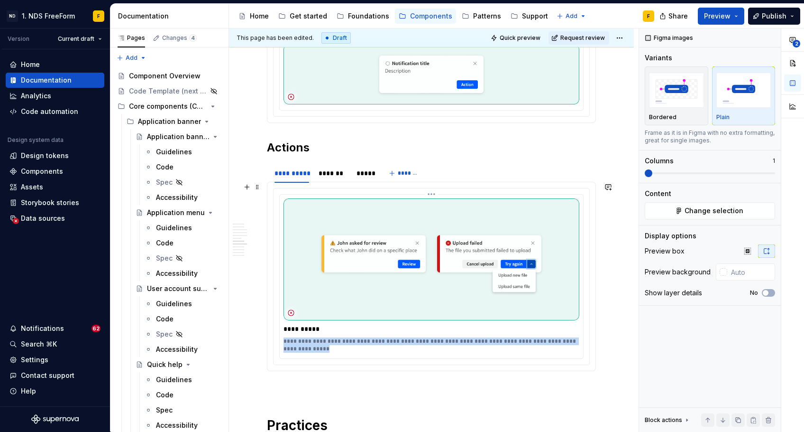
drag, startPoint x: 309, startPoint y: 392, endPoint x: 283, endPoint y: 336, distance: 61.5
click at [283, 336] on div "**********" at bounding box center [432, 276] width 304 height 164
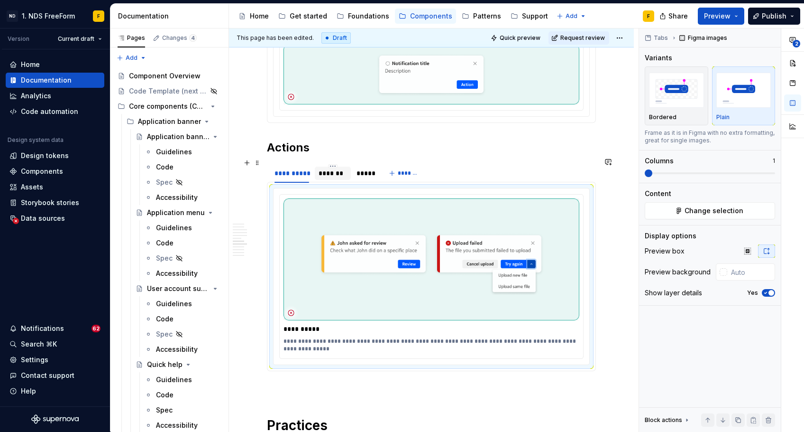
click at [328, 168] on div "*******" at bounding box center [333, 172] width 29 height 9
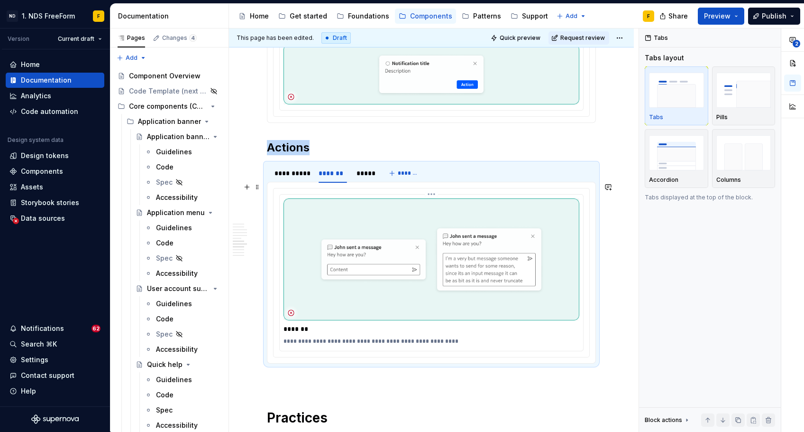
click at [326, 338] on p "**********" at bounding box center [434, 341] width 301 height 8
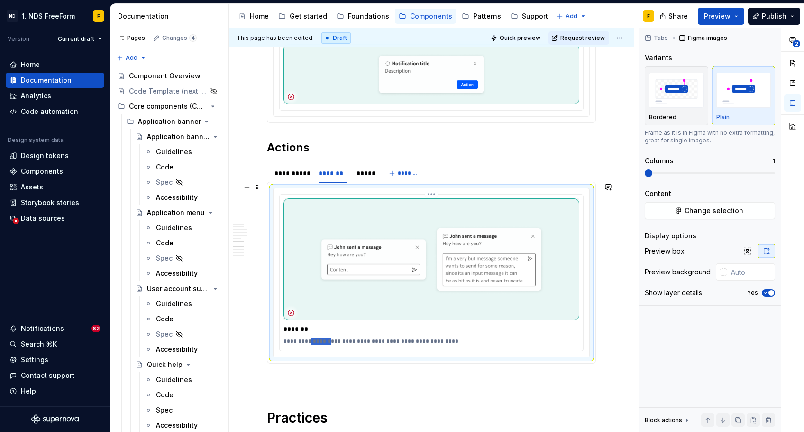
click at [326, 338] on p "**********" at bounding box center [434, 341] width 301 height 8
click at [366, 168] on div "*****" at bounding box center [365, 172] width 16 height 9
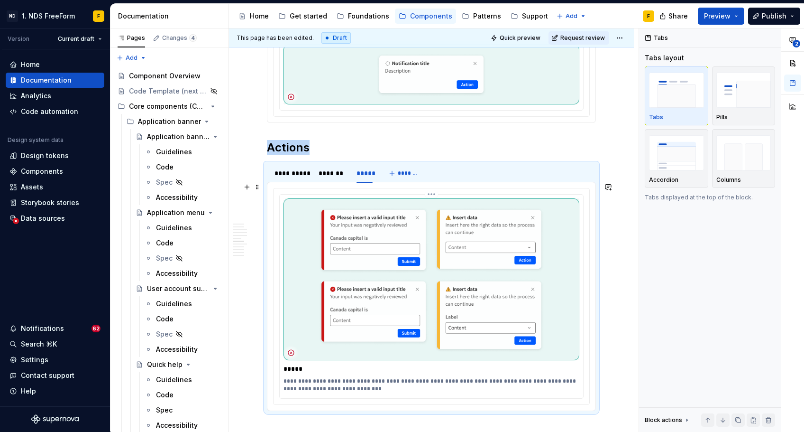
click at [322, 382] on p "**********" at bounding box center [434, 384] width 301 height 15
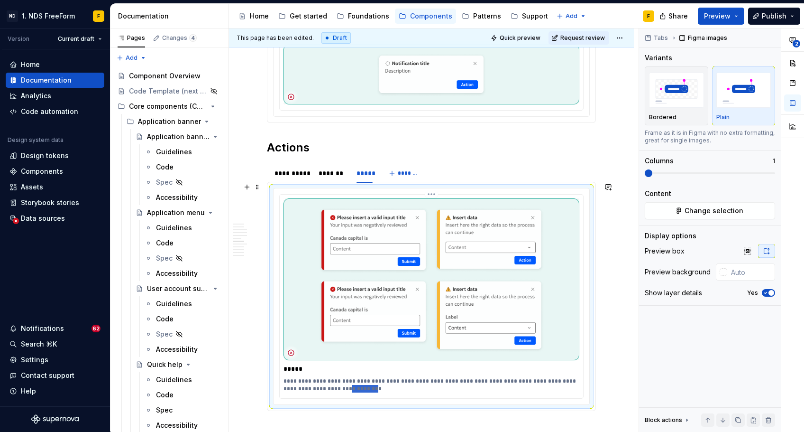
scroll to position [1650, 0]
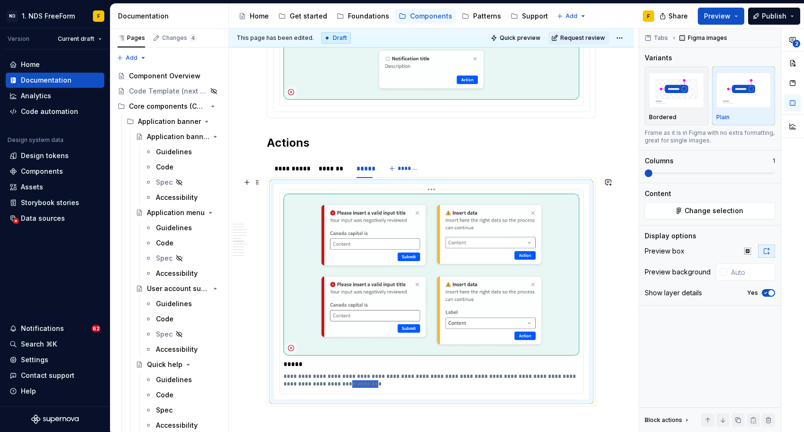
click at [322, 382] on p "**********" at bounding box center [434, 379] width 301 height 15
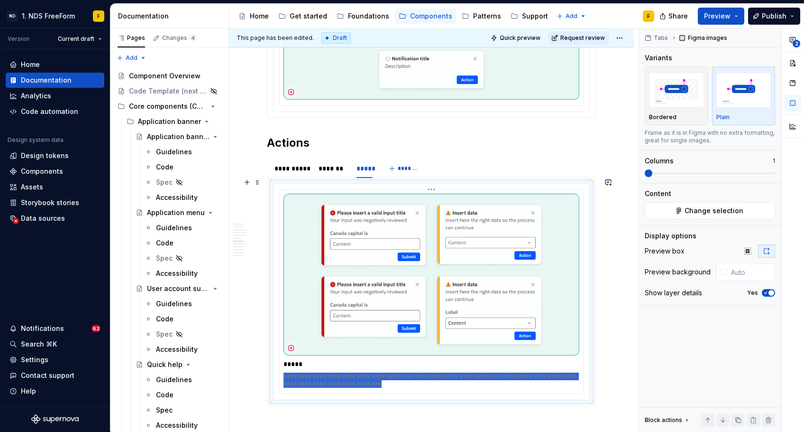
click at [322, 382] on p "**********" at bounding box center [434, 379] width 301 height 15
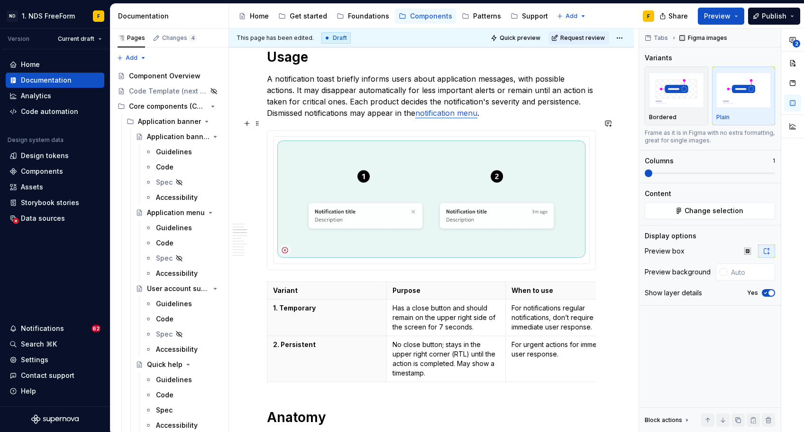
scroll to position [848, 0]
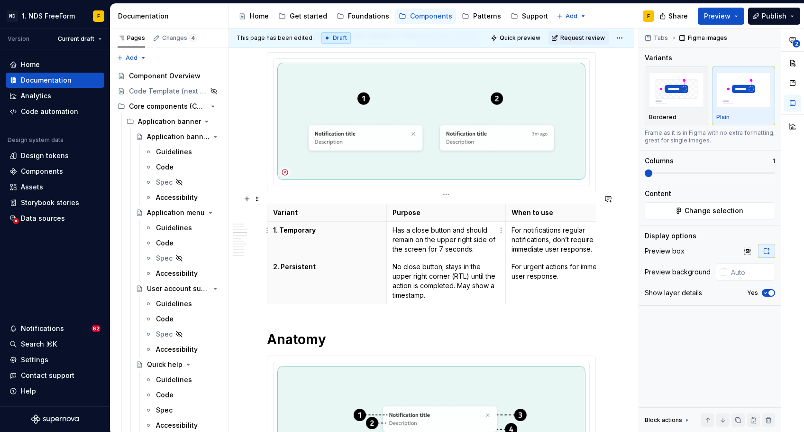
click at [403, 237] on p "Has a close button and should remain on the upper right side of the screen for …" at bounding box center [447, 239] width 108 height 28
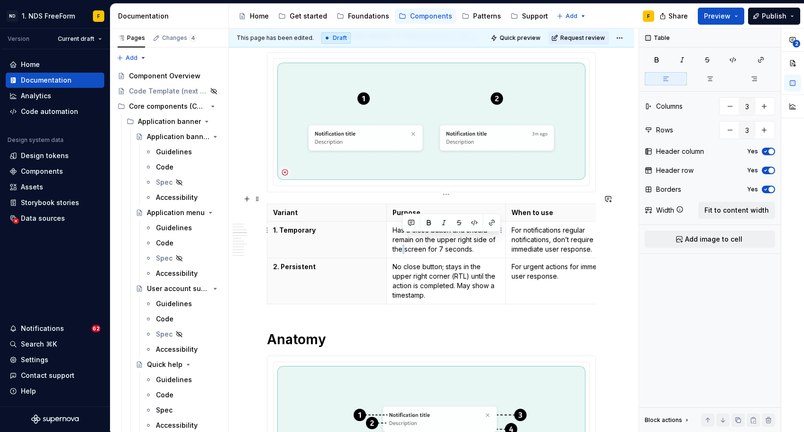
click at [403, 237] on p "Has a close button and should remain on the upper right side of the screen for …" at bounding box center [447, 239] width 108 height 28
click at [445, 235] on p "Has a close button and should remain on the upper right side of the screen for …" at bounding box center [447, 239] width 108 height 28
drag, startPoint x: 483, startPoint y: 239, endPoint x: 391, endPoint y: 219, distance: 94.1
click at [391, 221] on td "Has a close button and should remain on the upper right side of the screen for …" at bounding box center [447, 239] width 120 height 37
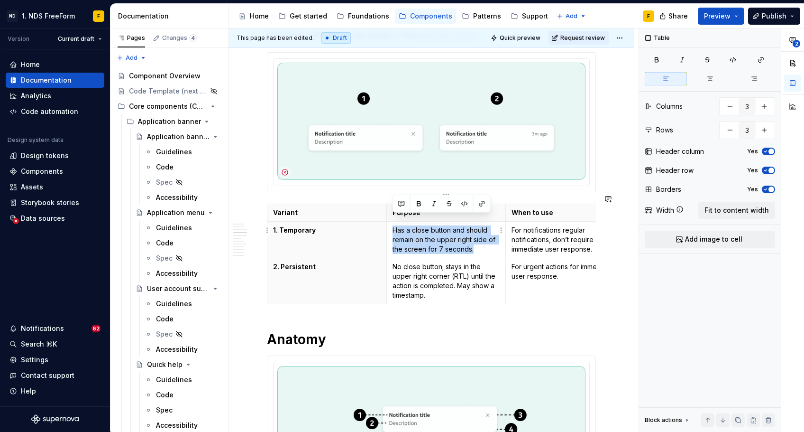
copy p "Has a close button and should remain on the upper right side of the screen for …"
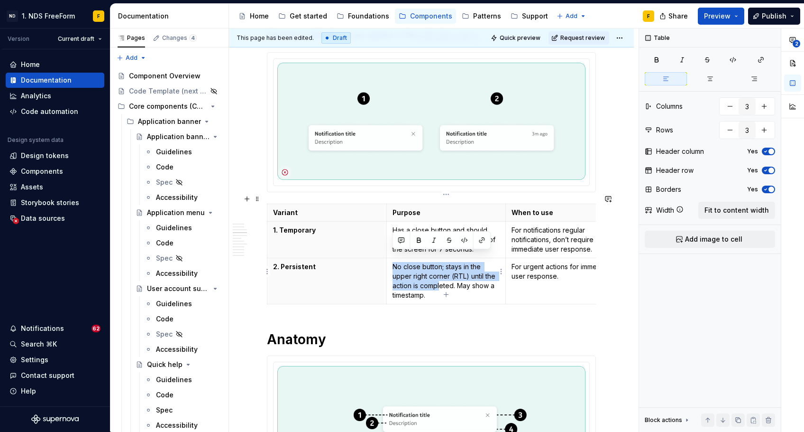
drag, startPoint x: 440, startPoint y: 278, endPoint x: 387, endPoint y: 255, distance: 57.1
click at [387, 258] on td "No close button; stays in the upper right corner (RTL) until the action is comp…" at bounding box center [447, 281] width 120 height 46
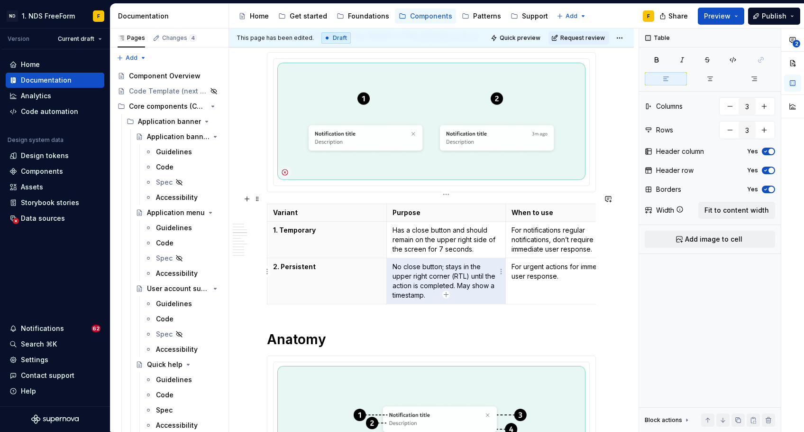
click at [429, 285] on p "No close button; stays in the upper right corner (RTL) until the action is comp…" at bounding box center [447, 281] width 108 height 38
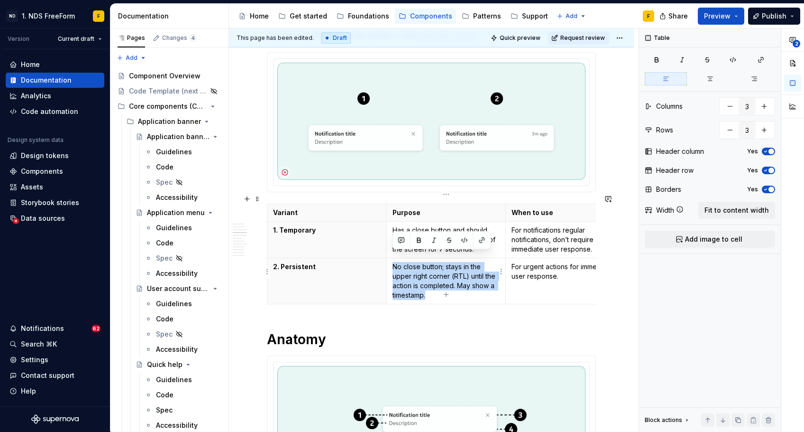
drag, startPoint x: 428, startPoint y: 286, endPoint x: 393, endPoint y: 257, distance: 45.7
click at [393, 262] on p "No close button; stays in the upper right corner (RTL) until the action is comp…" at bounding box center [447, 281] width 108 height 38
copy p "No close button; stays in the upper right corner (RTL) until the action is comp…"
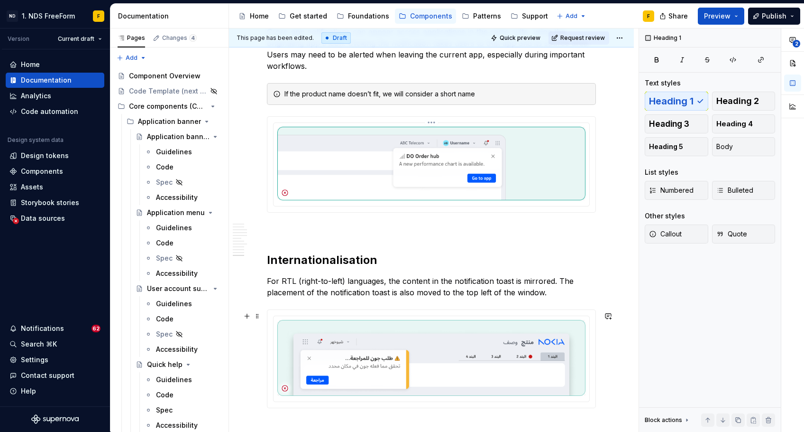
scroll to position [2621, 0]
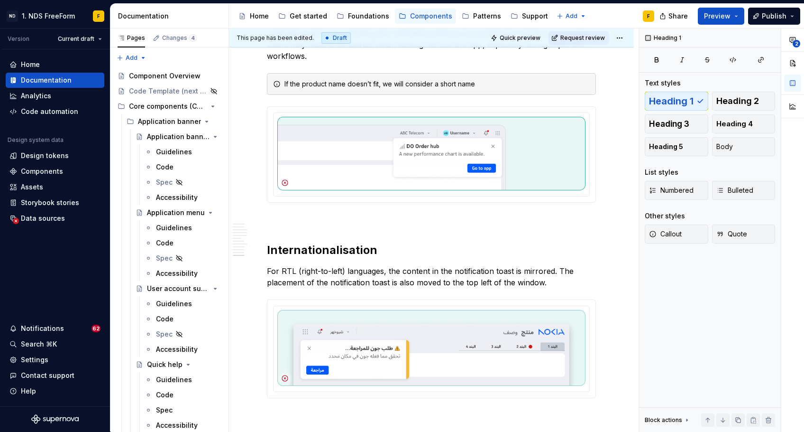
type textarea "*"
